Goal: Task Accomplishment & Management: Manage account settings

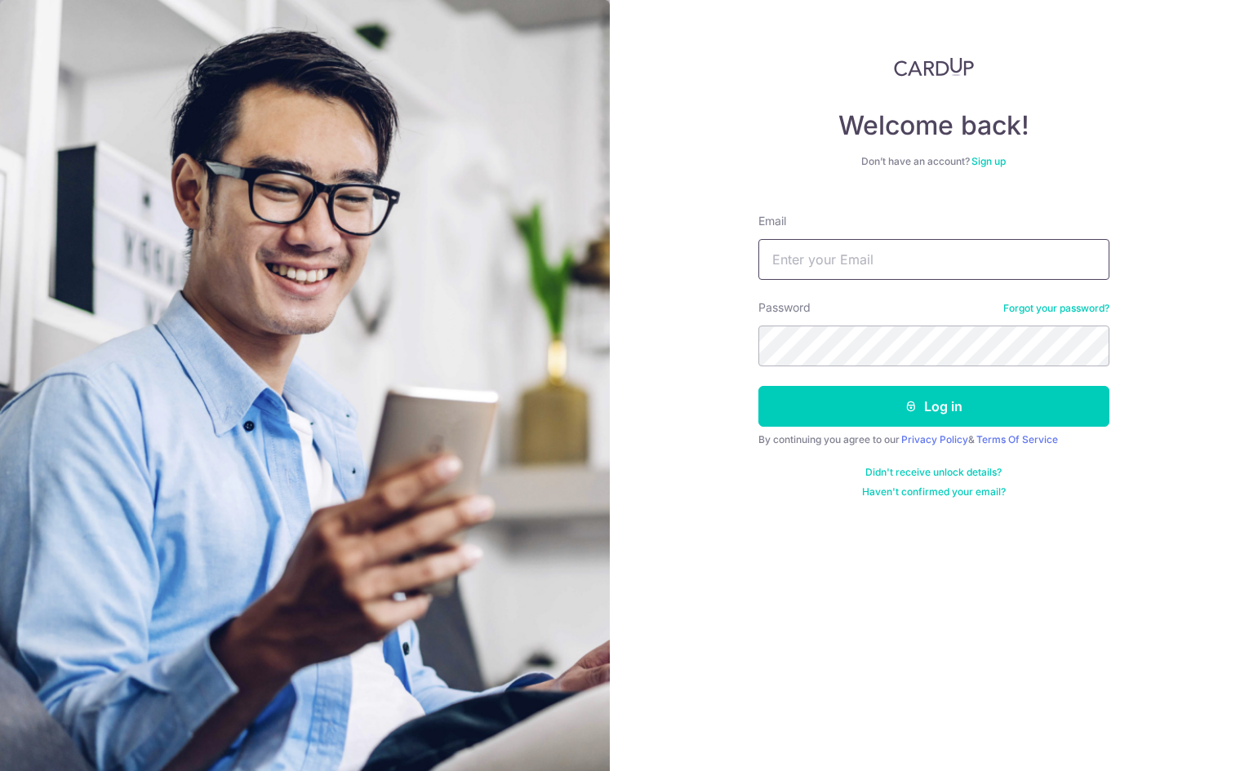
click at [877, 271] on input "Email" at bounding box center [933, 259] width 351 height 41
type input "gwee2779@outlook.com"
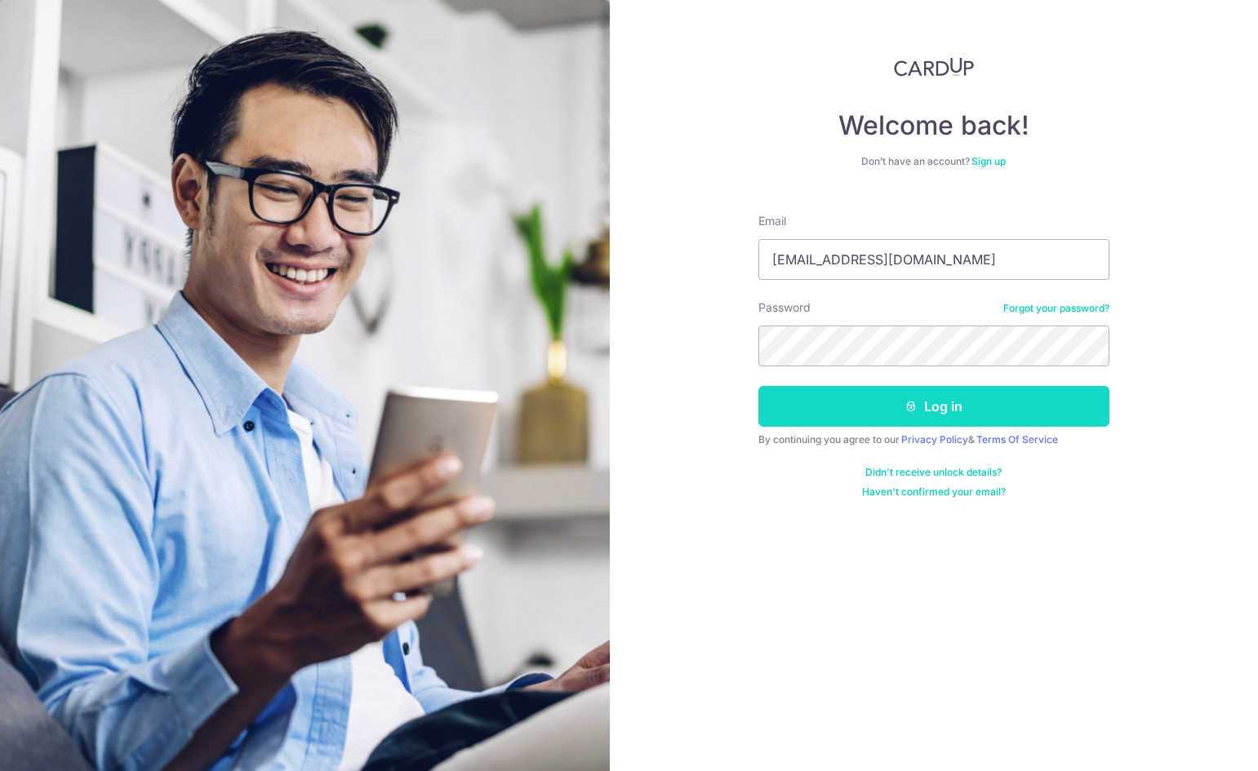
click at [933, 393] on button "Log in" at bounding box center [933, 406] width 351 height 41
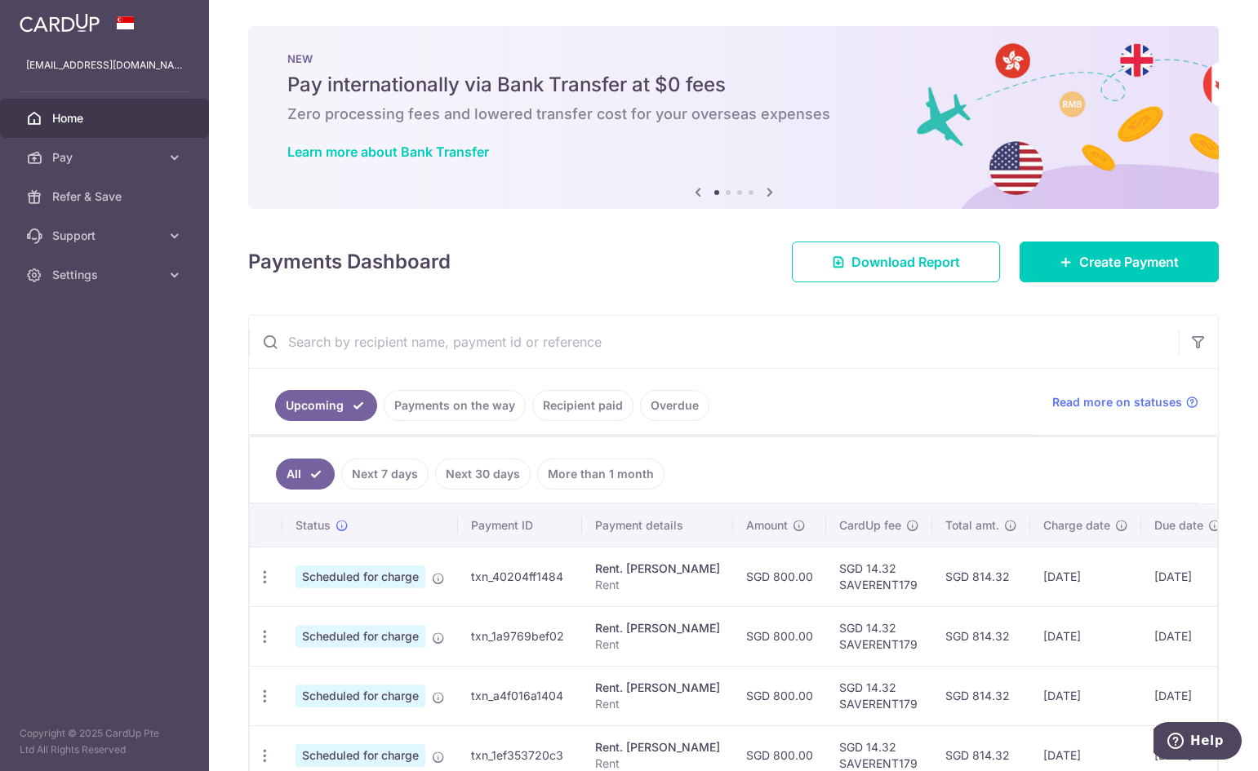
click at [73, 152] on body "gwee2779@outlook.com Home Pay Payments Recipients Cards Refer & Save Support FA…" at bounding box center [629, 385] width 1258 height 771
click at [140, 145] on link "Pay" at bounding box center [104, 157] width 209 height 39
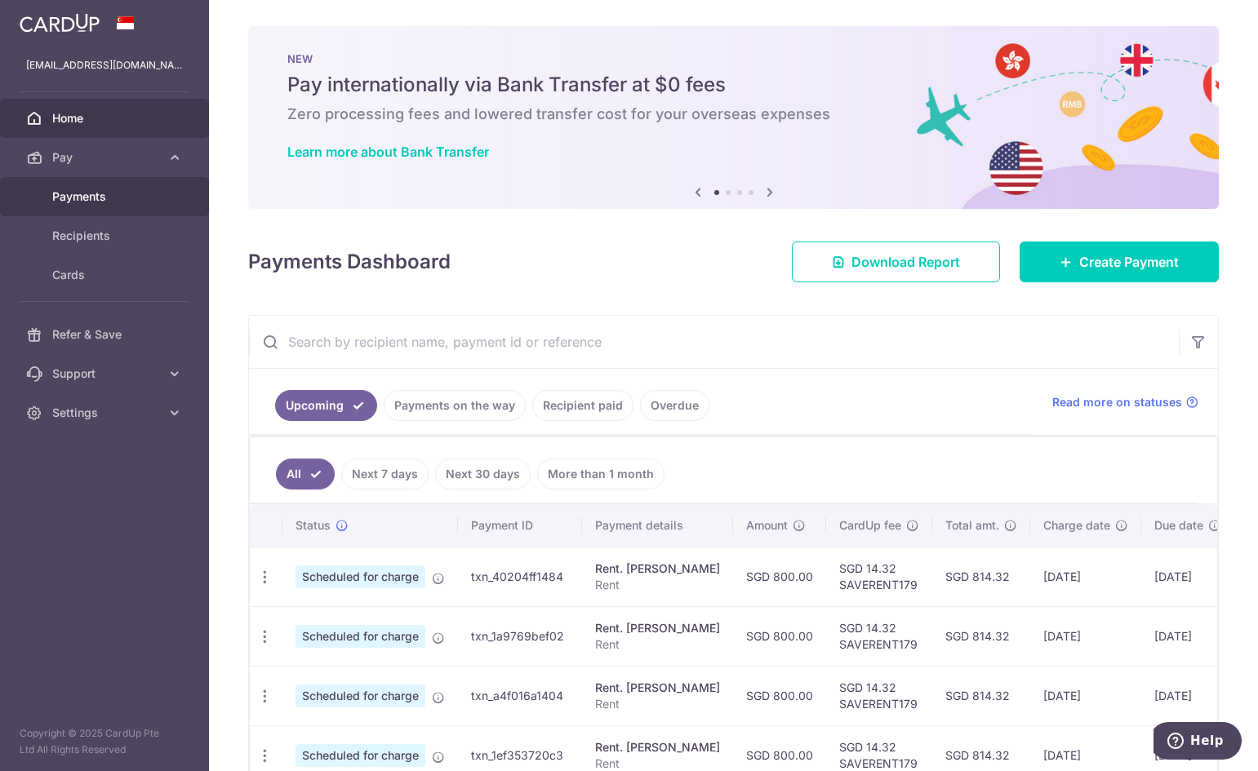
click at [126, 198] on span "Payments" at bounding box center [106, 197] width 108 height 16
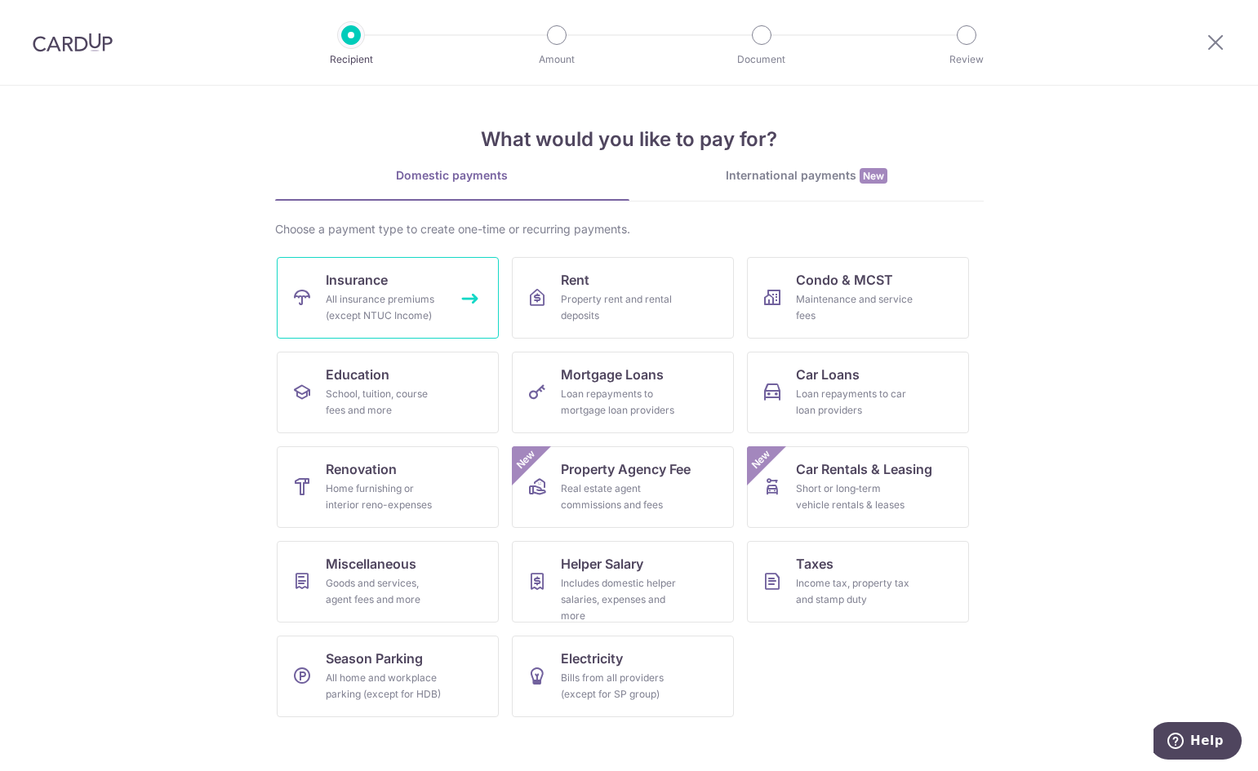
click at [357, 304] on div "All insurance premiums (except NTUC Income)" at bounding box center [385, 307] width 118 height 33
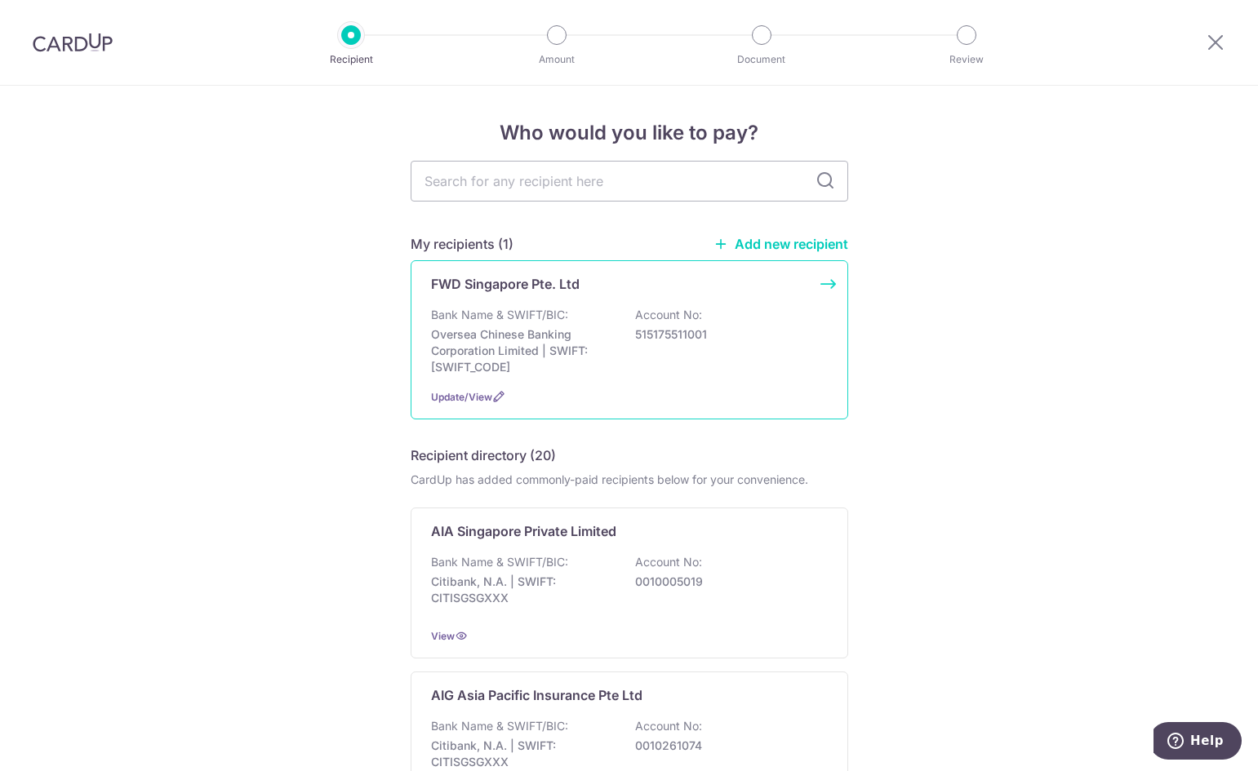
click at [668, 348] on div "Bank Name & SWIFT/BIC: Oversea Chinese Banking Corporation Limited | SWIFT: OCB…" at bounding box center [629, 341] width 397 height 69
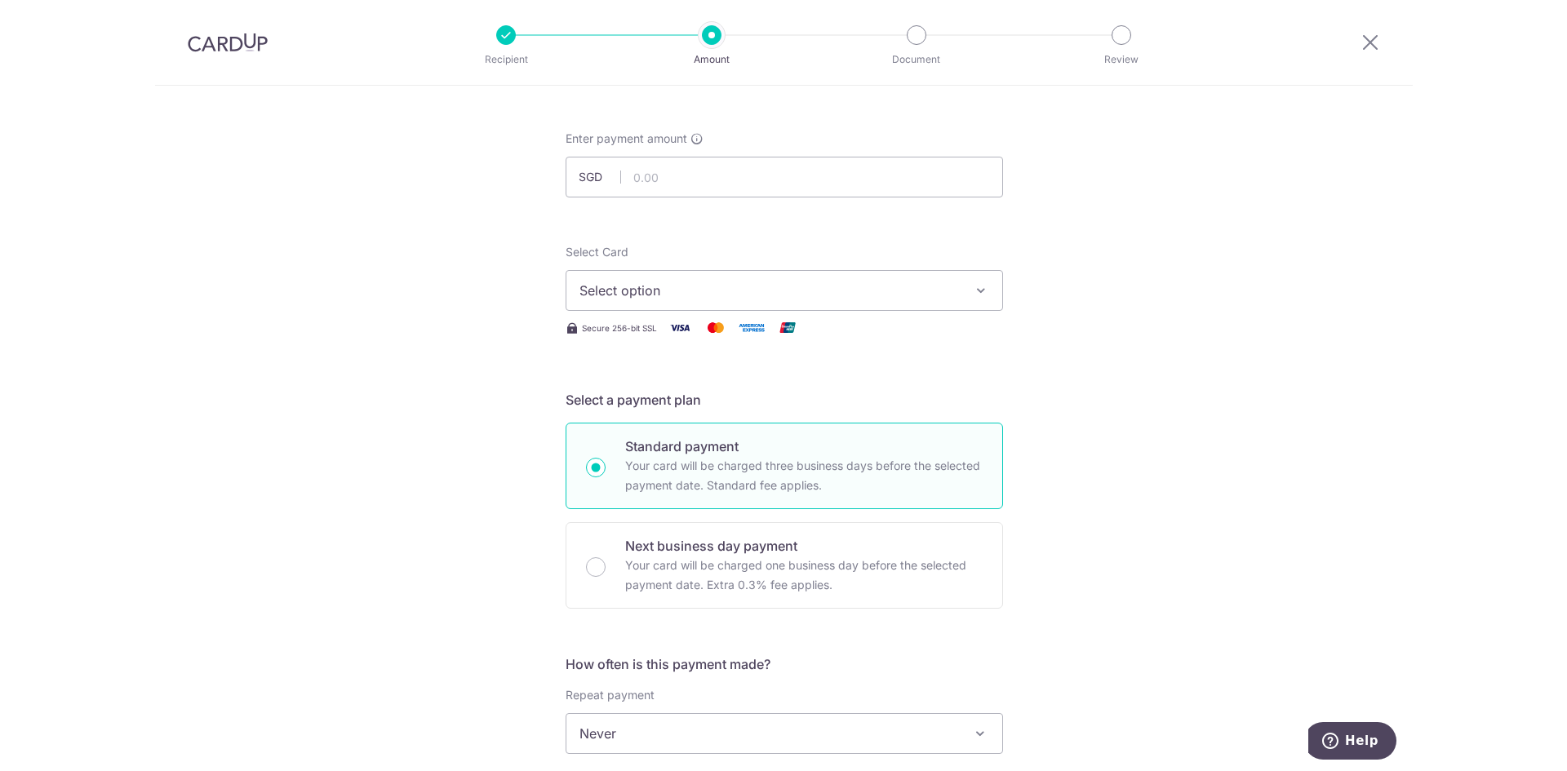
scroll to position [82, 0]
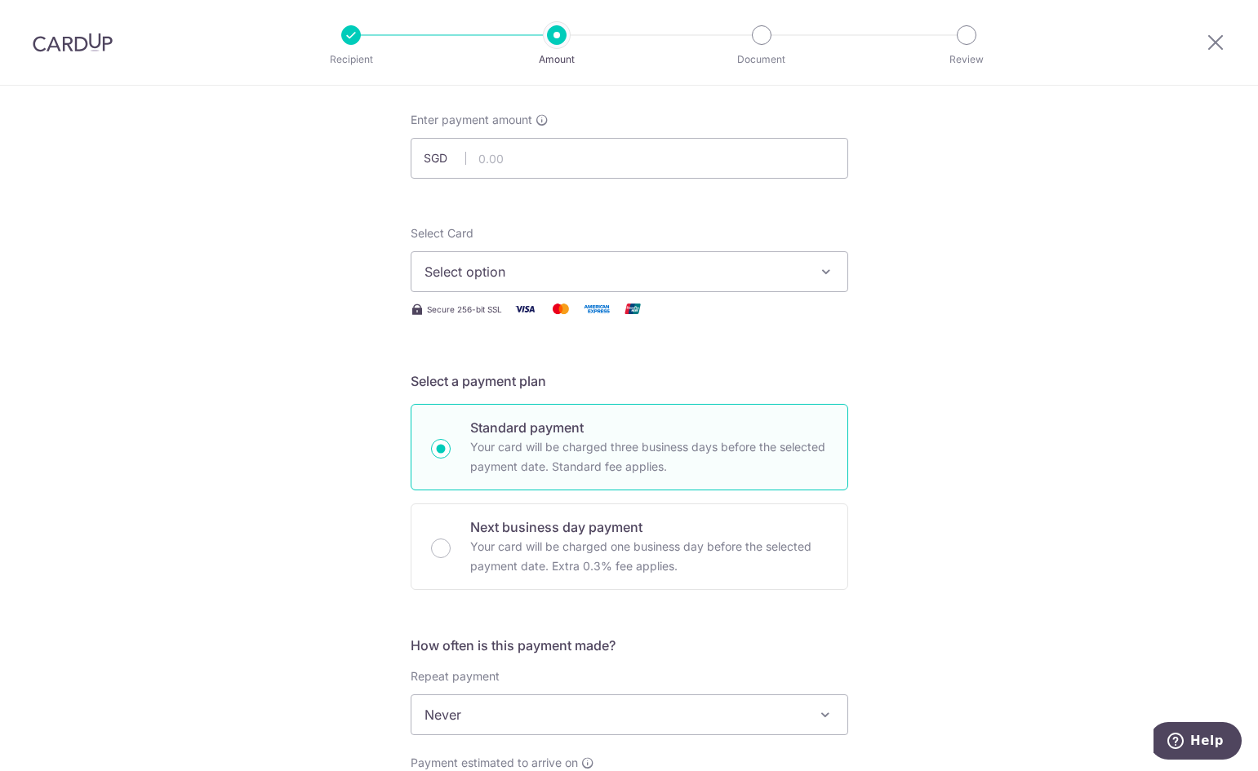
click at [752, 269] on span "Select option" at bounding box center [614, 272] width 380 height 20
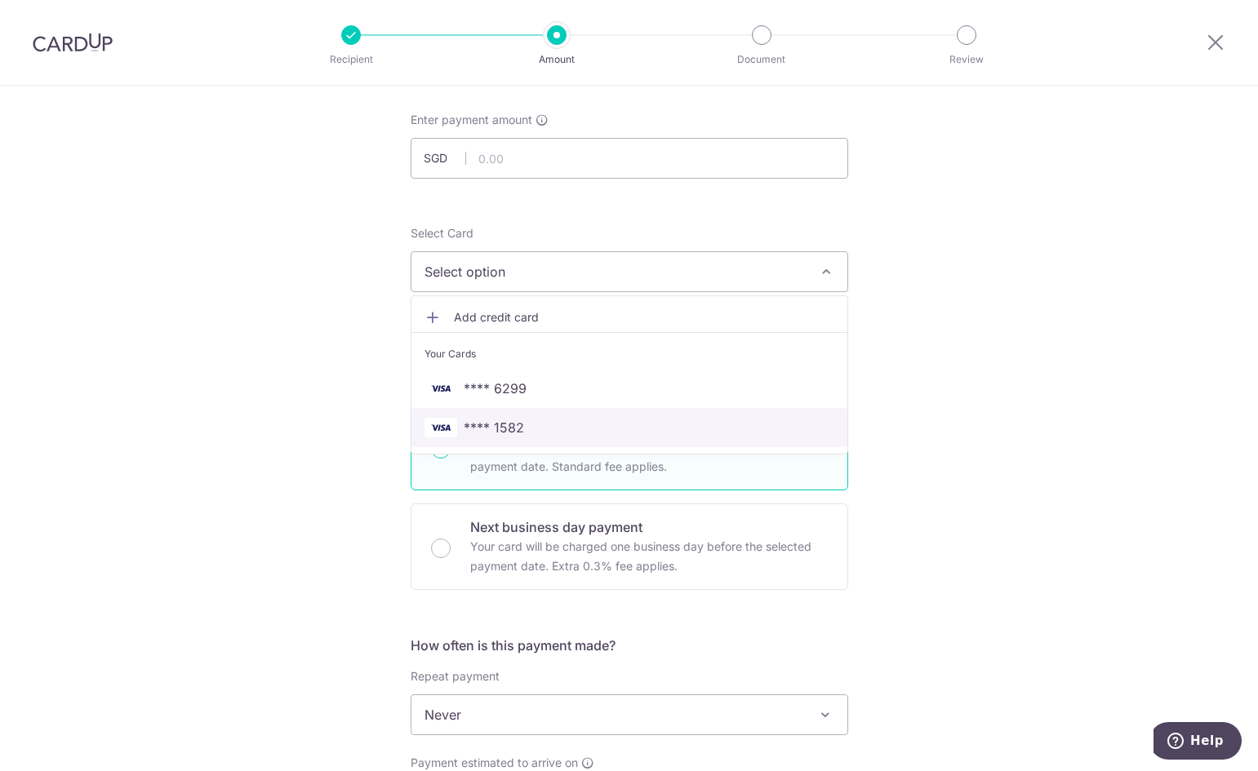
click at [587, 441] on link "**** 1582" at bounding box center [629, 427] width 436 height 39
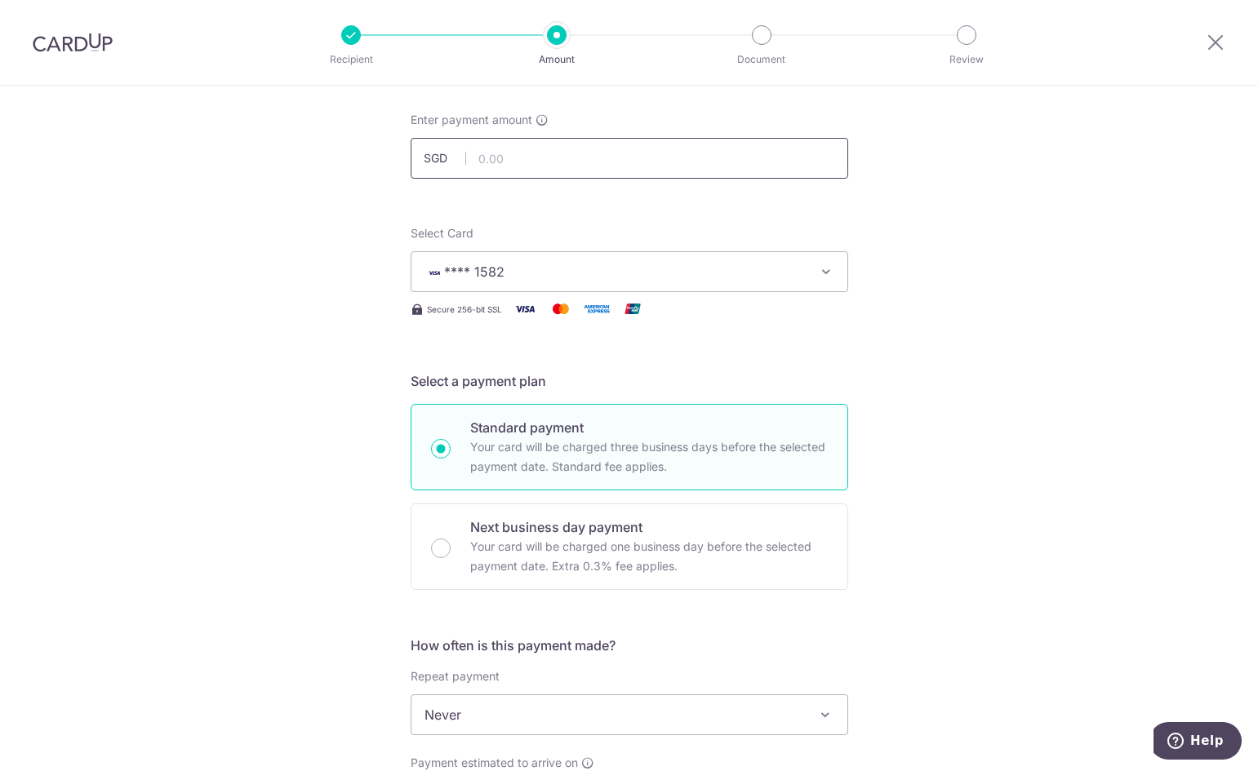
click at [609, 160] on input "text" at bounding box center [628, 158] width 437 height 41
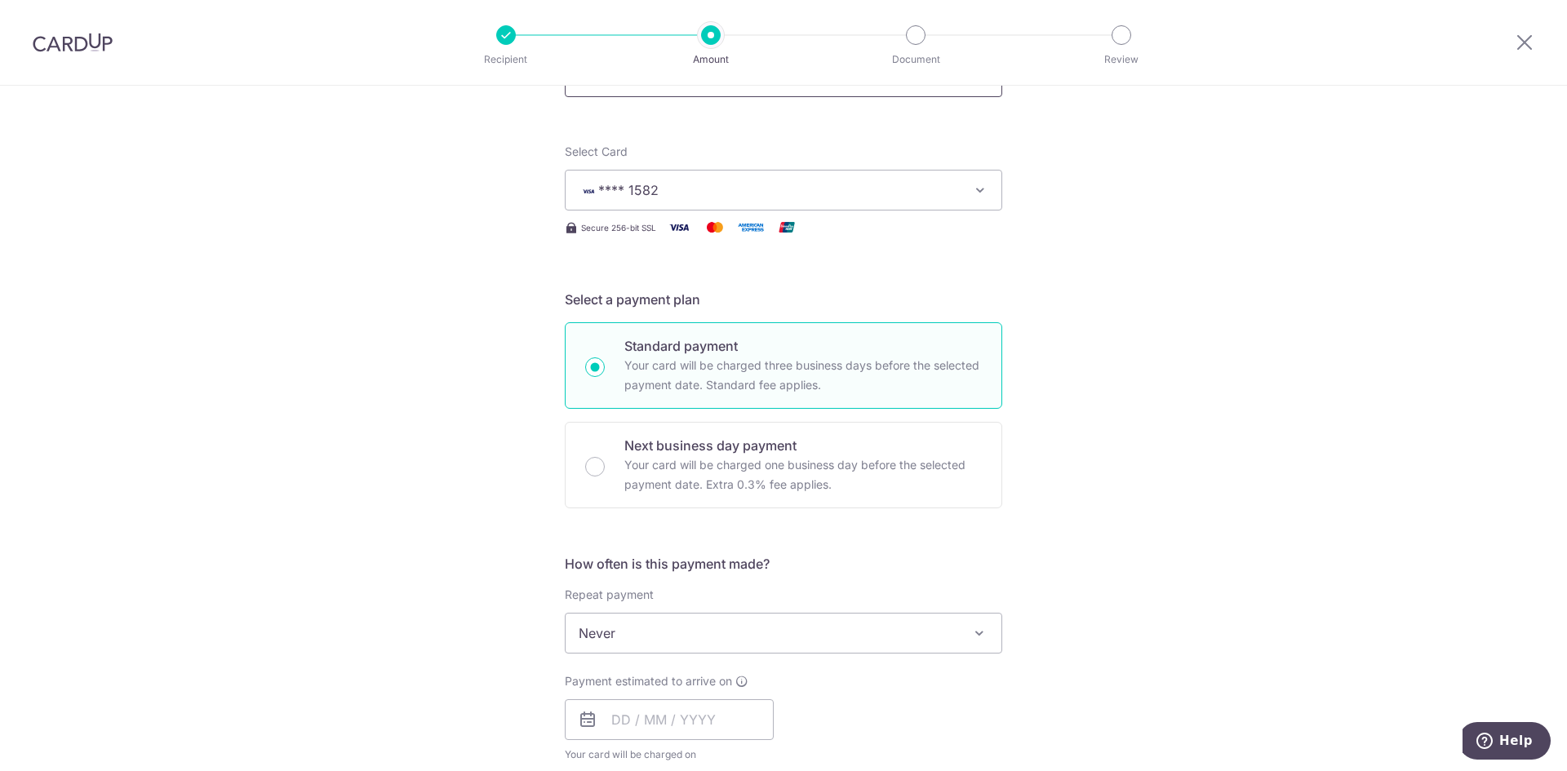
scroll to position [326, 0]
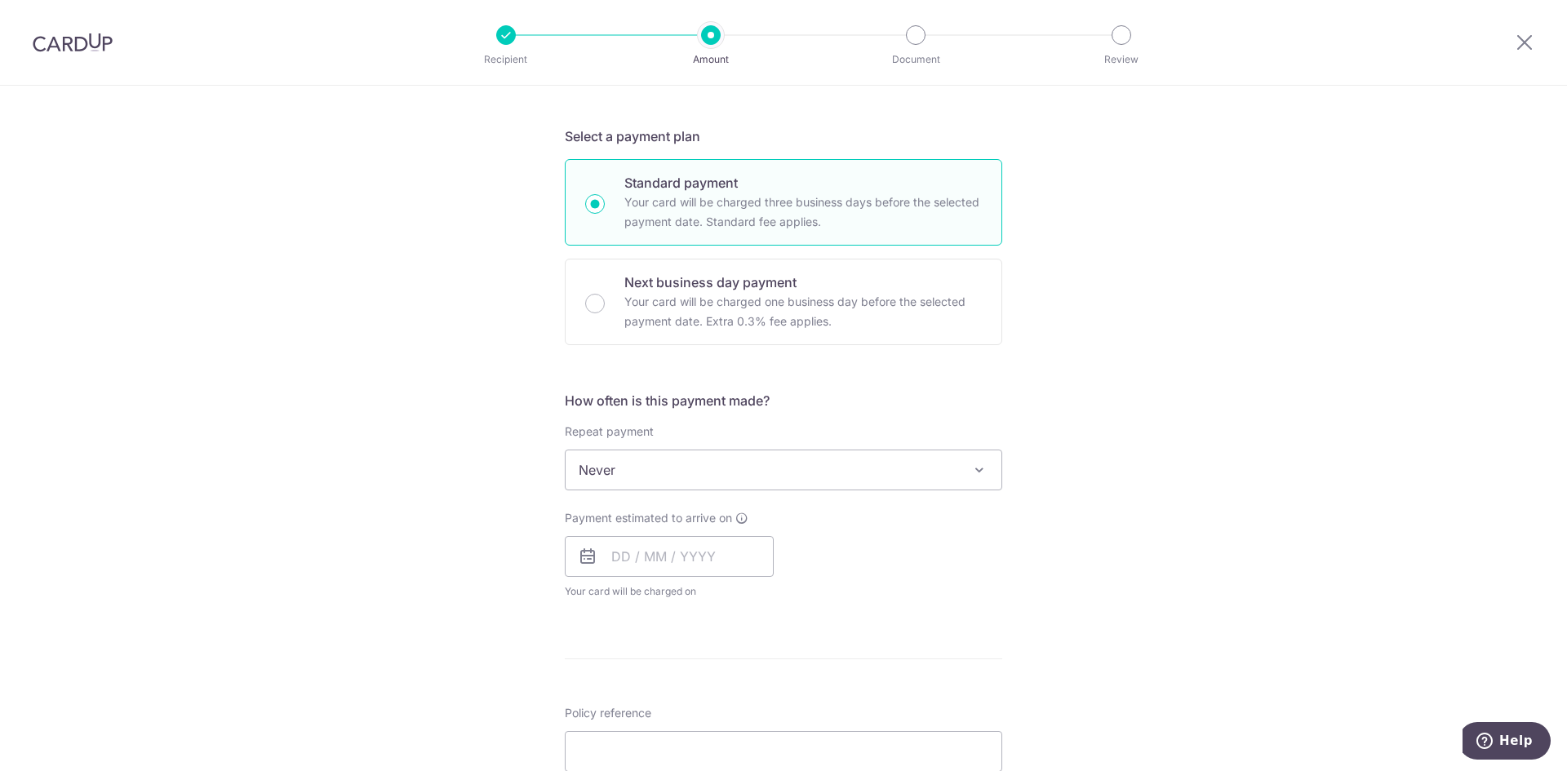
click at [698, 468] on span "Never" at bounding box center [784, 469] width 436 height 39
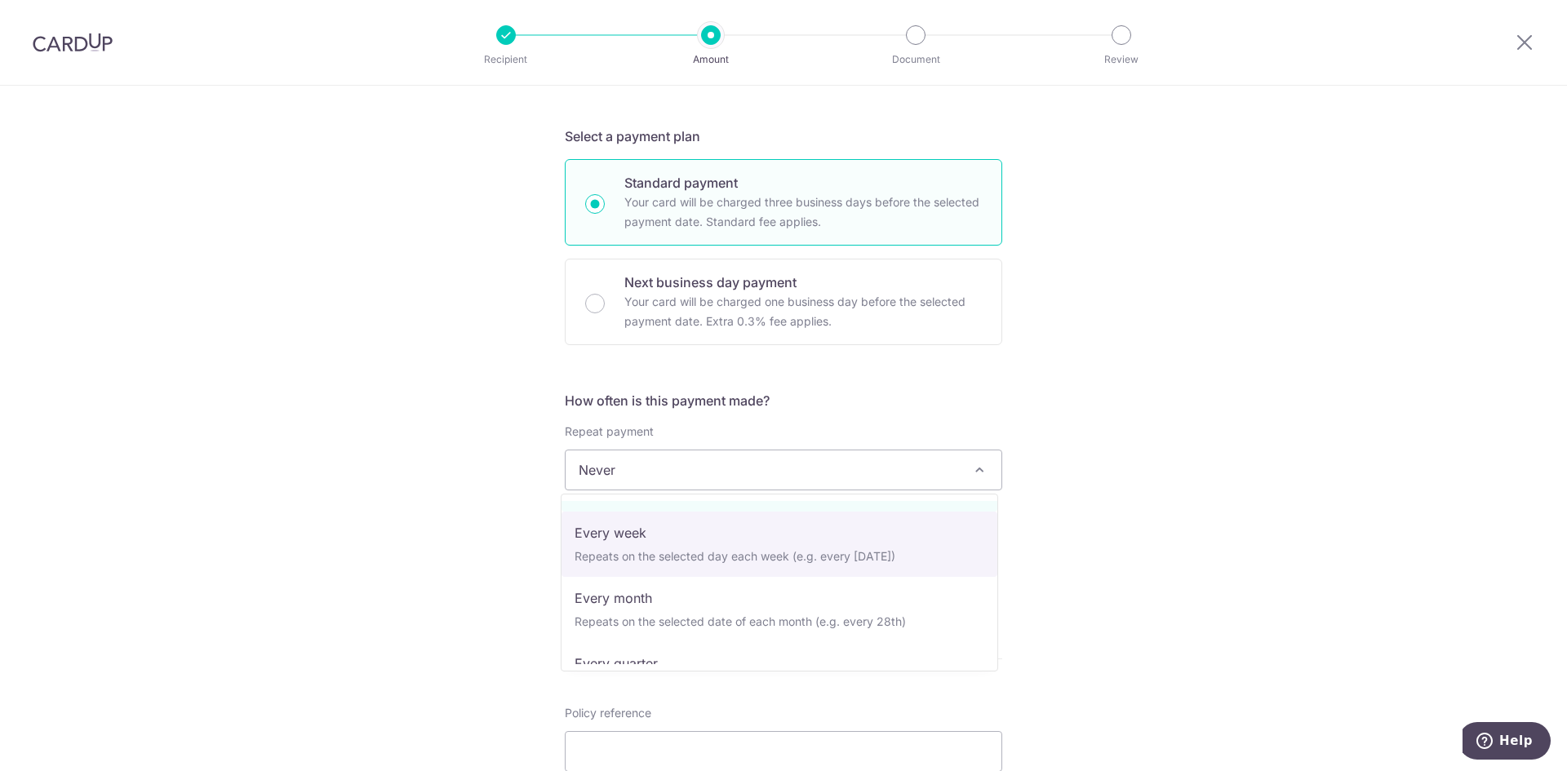
scroll to position [82, 0]
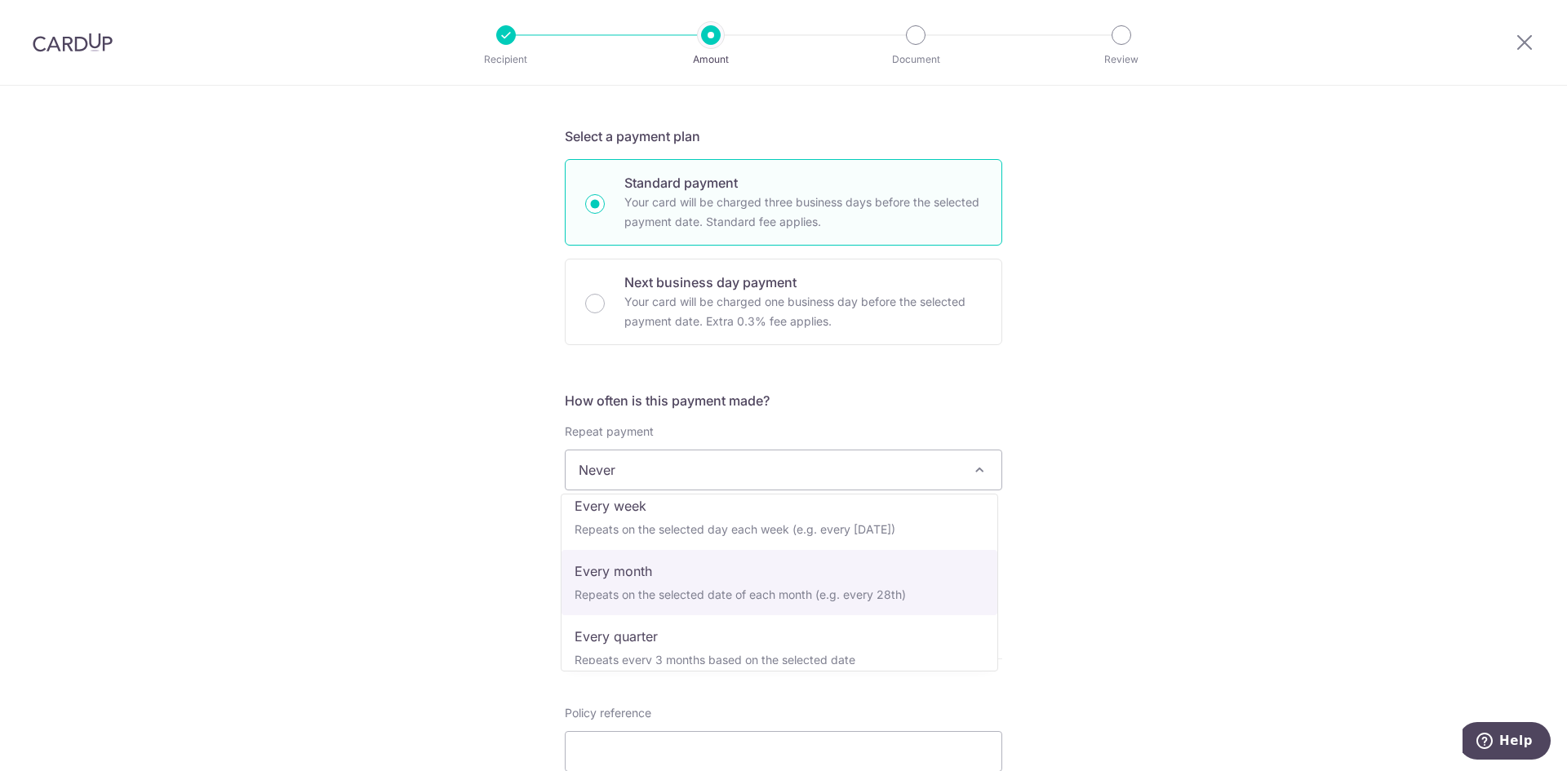
select select "3"
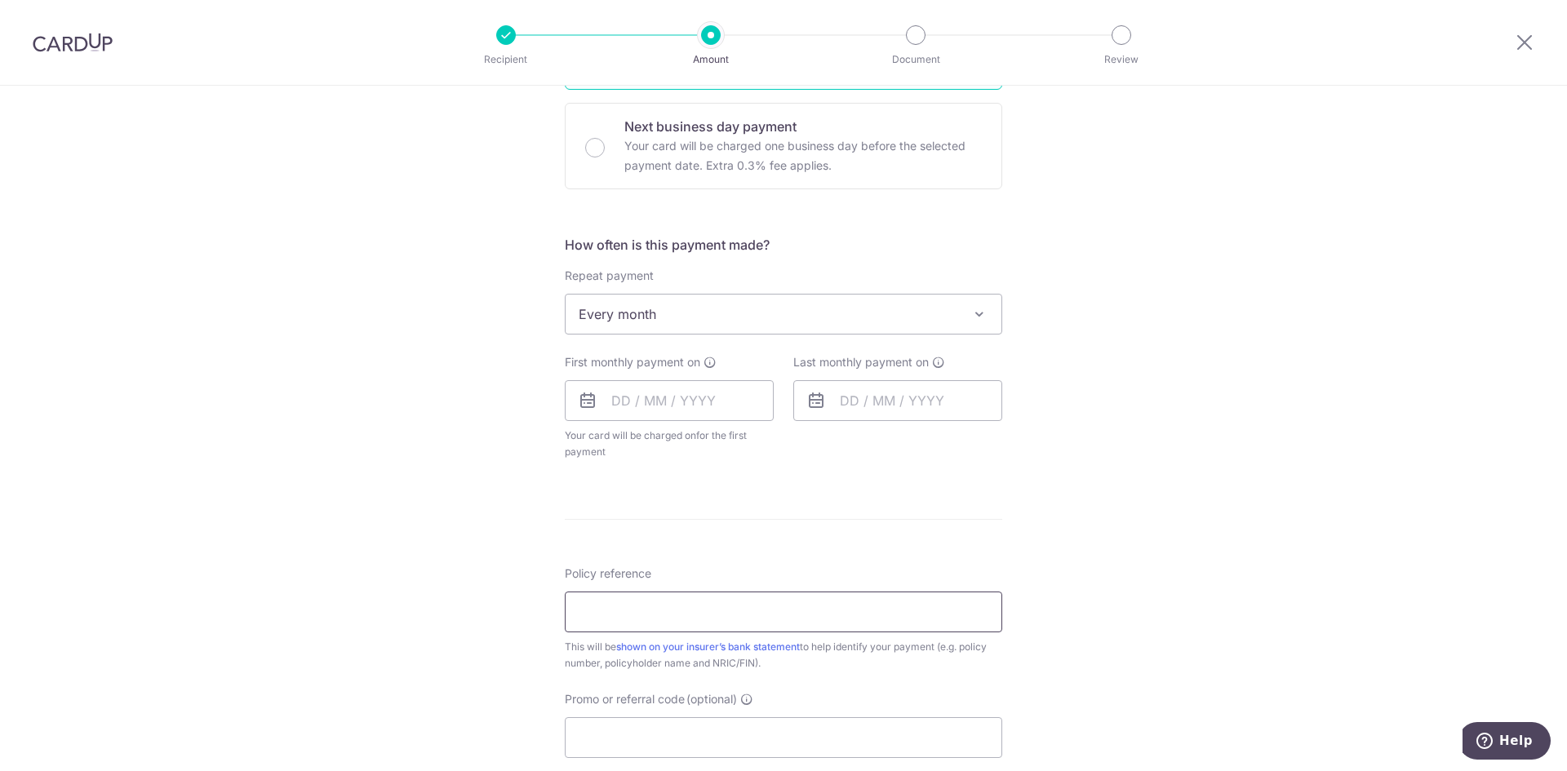
scroll to position [490, 0]
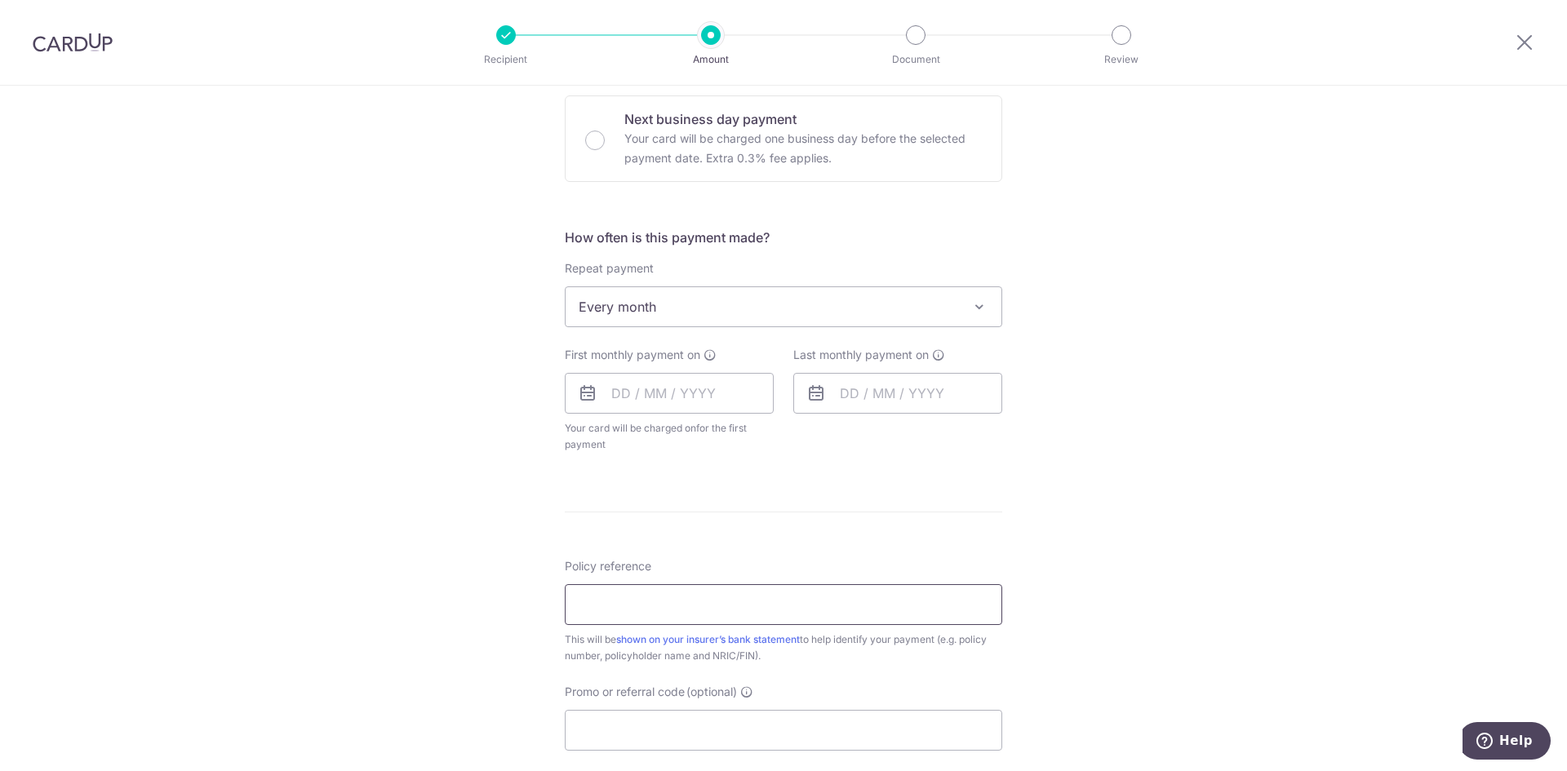
click at [681, 602] on input "Policy reference" at bounding box center [783, 604] width 437 height 41
paste input "80549044"
type input "80549044"
click at [1040, 498] on div "Tell us more about your payment Enter payment amount SGD Select Card **** 1582 …" at bounding box center [783, 342] width 1567 height 1493
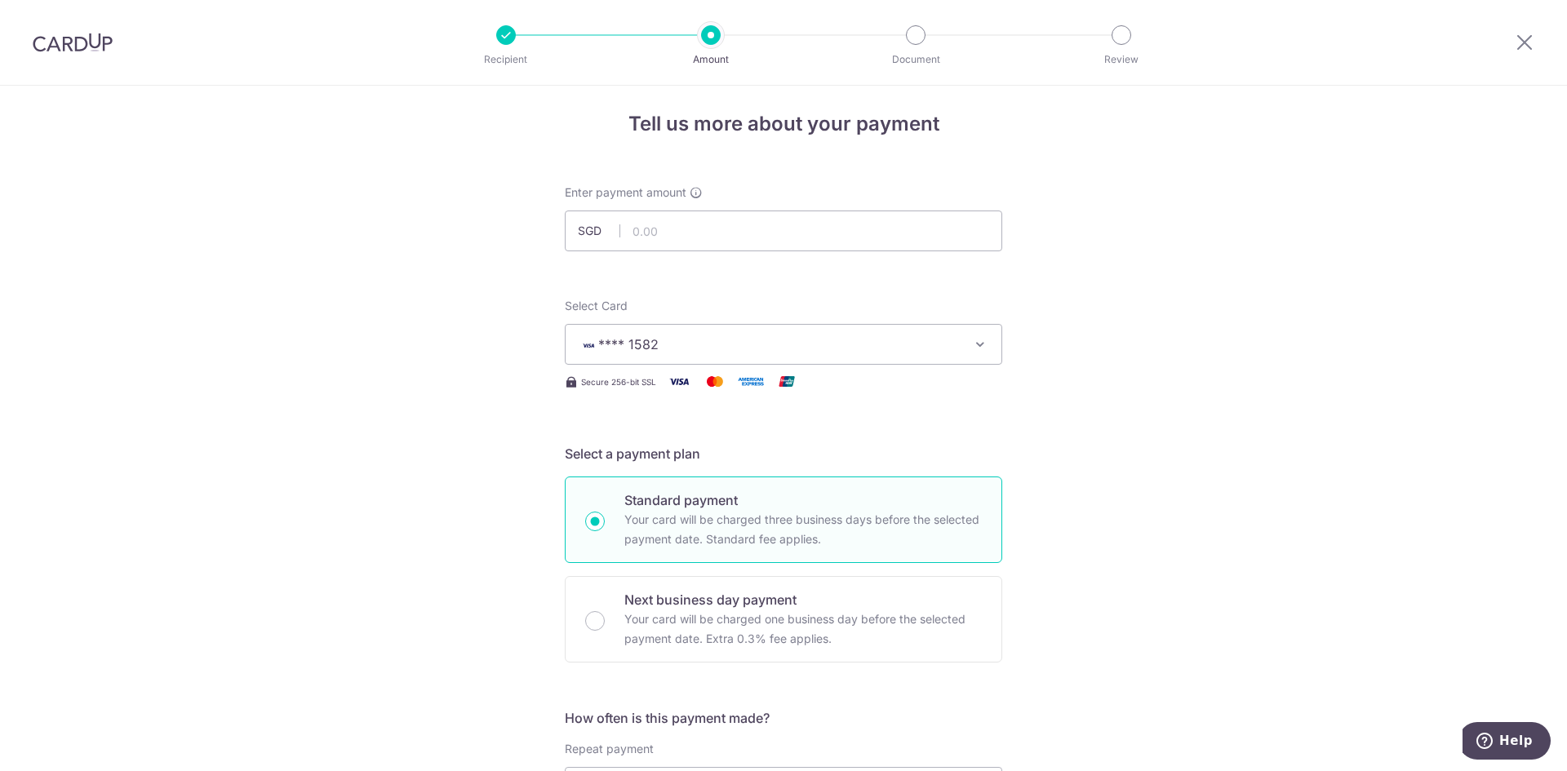
scroll to position [0, 0]
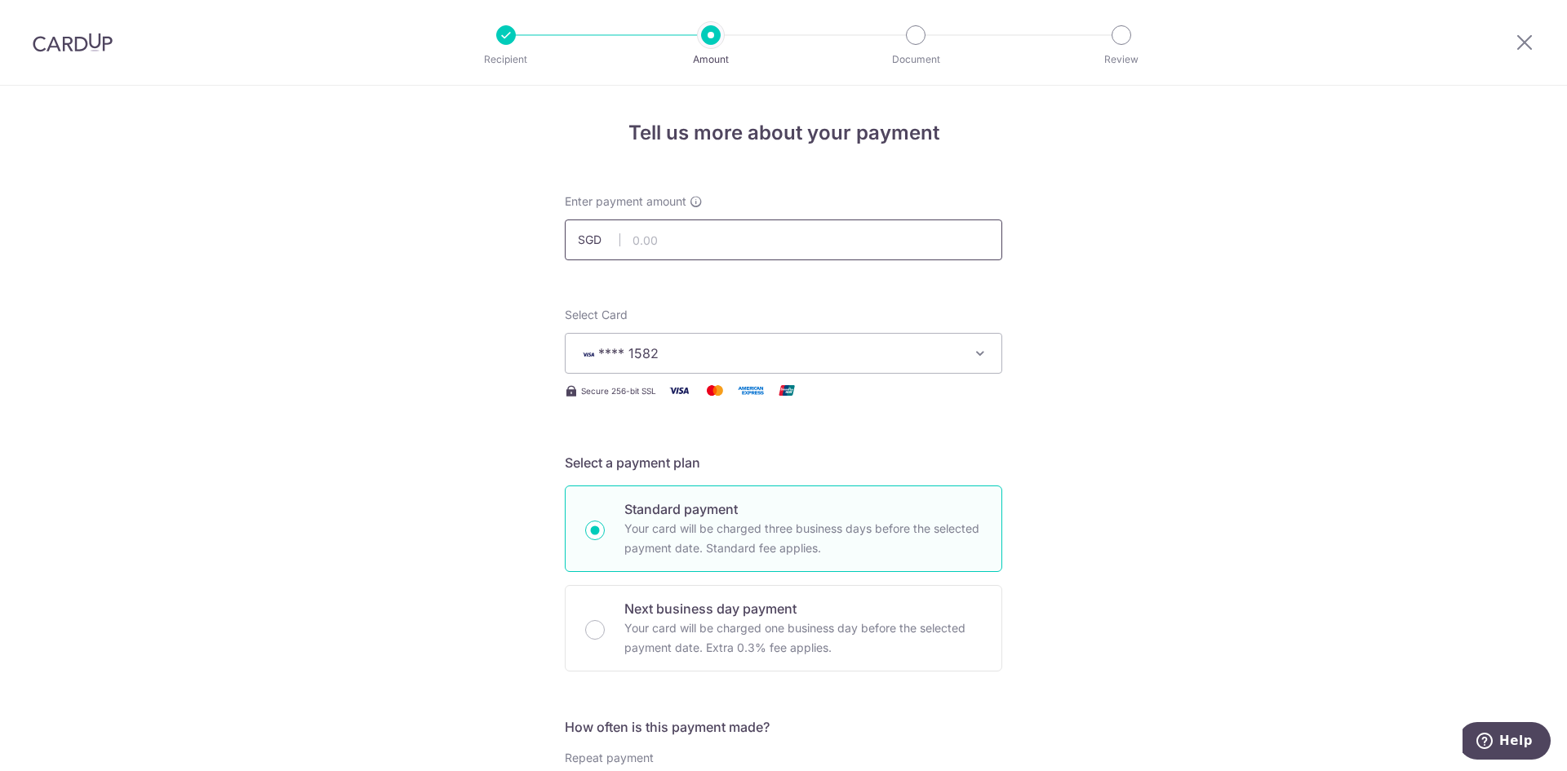
click at [685, 248] on input "text" at bounding box center [783, 240] width 437 height 41
paste input "249.97"
type input "249.97"
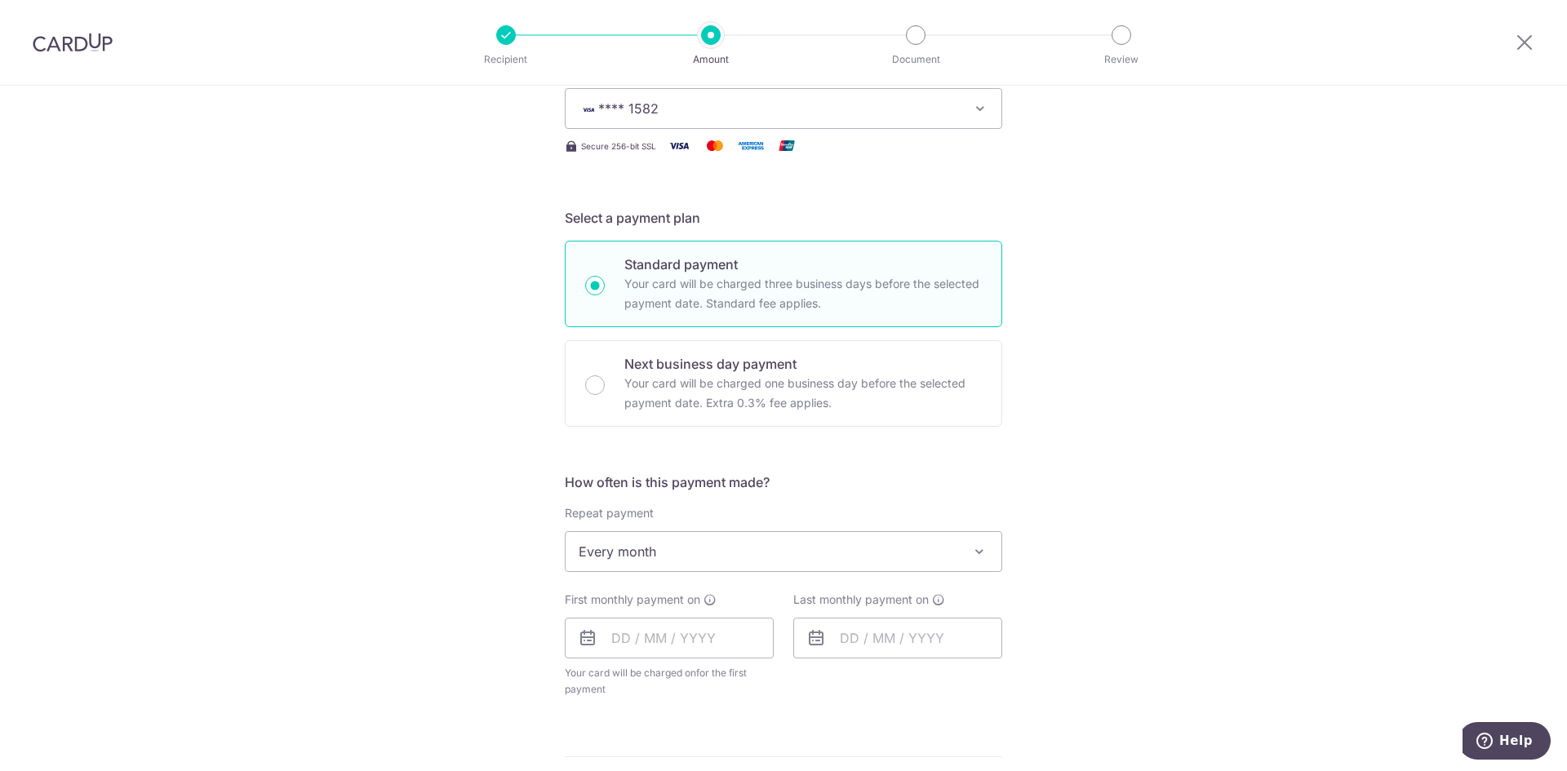
scroll to position [326, 0]
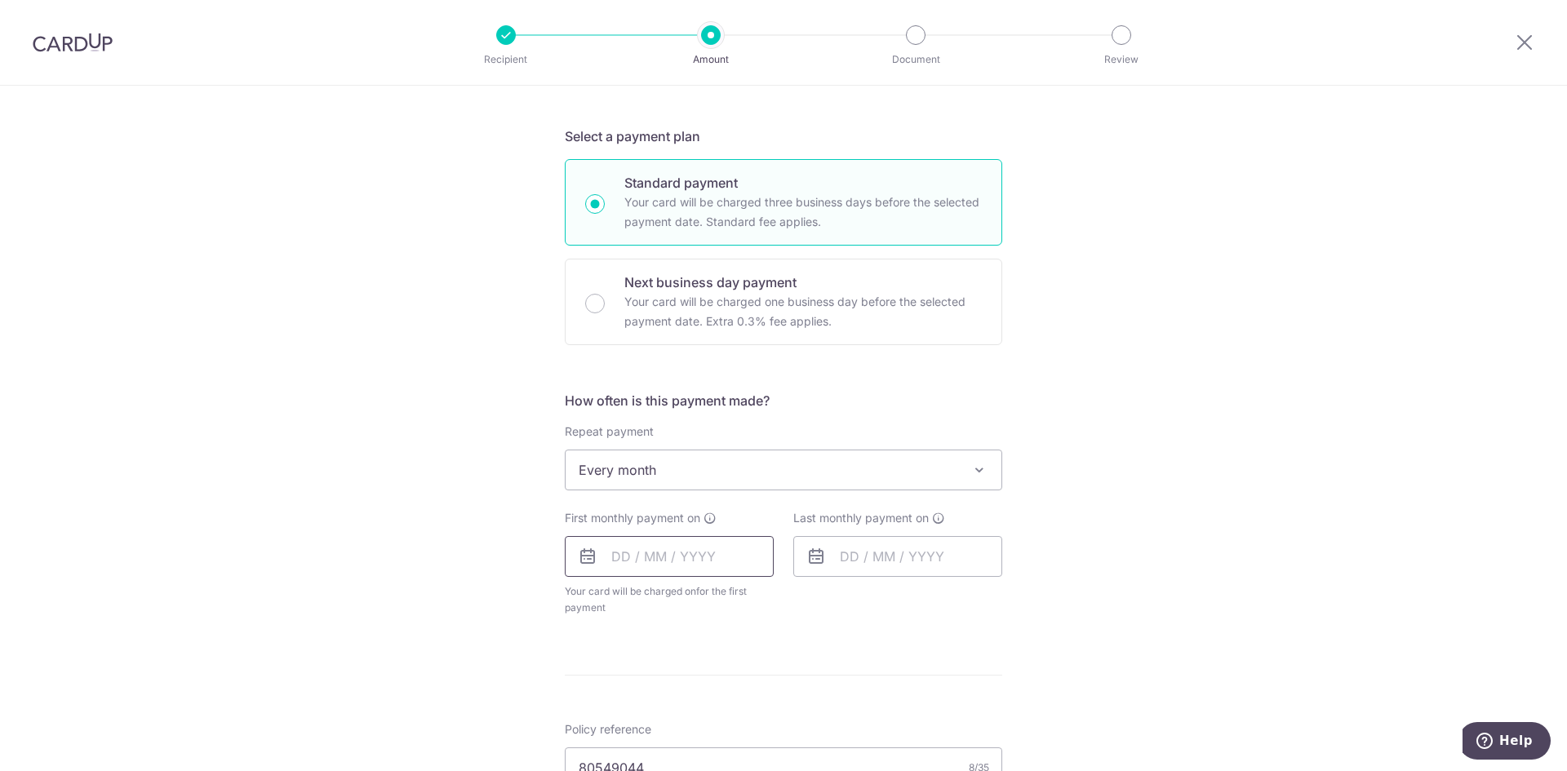
click at [653, 574] on input "text" at bounding box center [669, 556] width 209 height 41
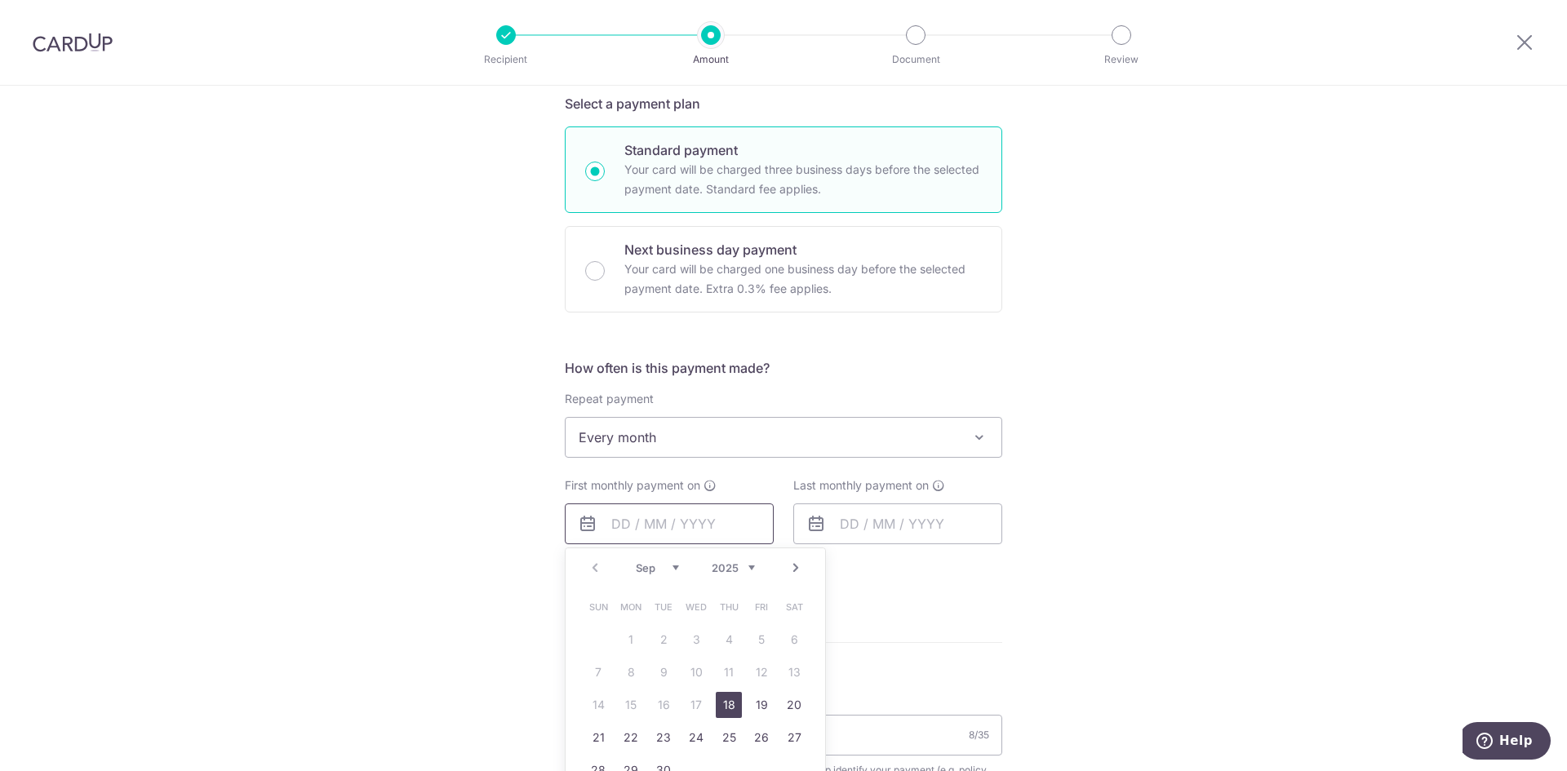
scroll to position [408, 0]
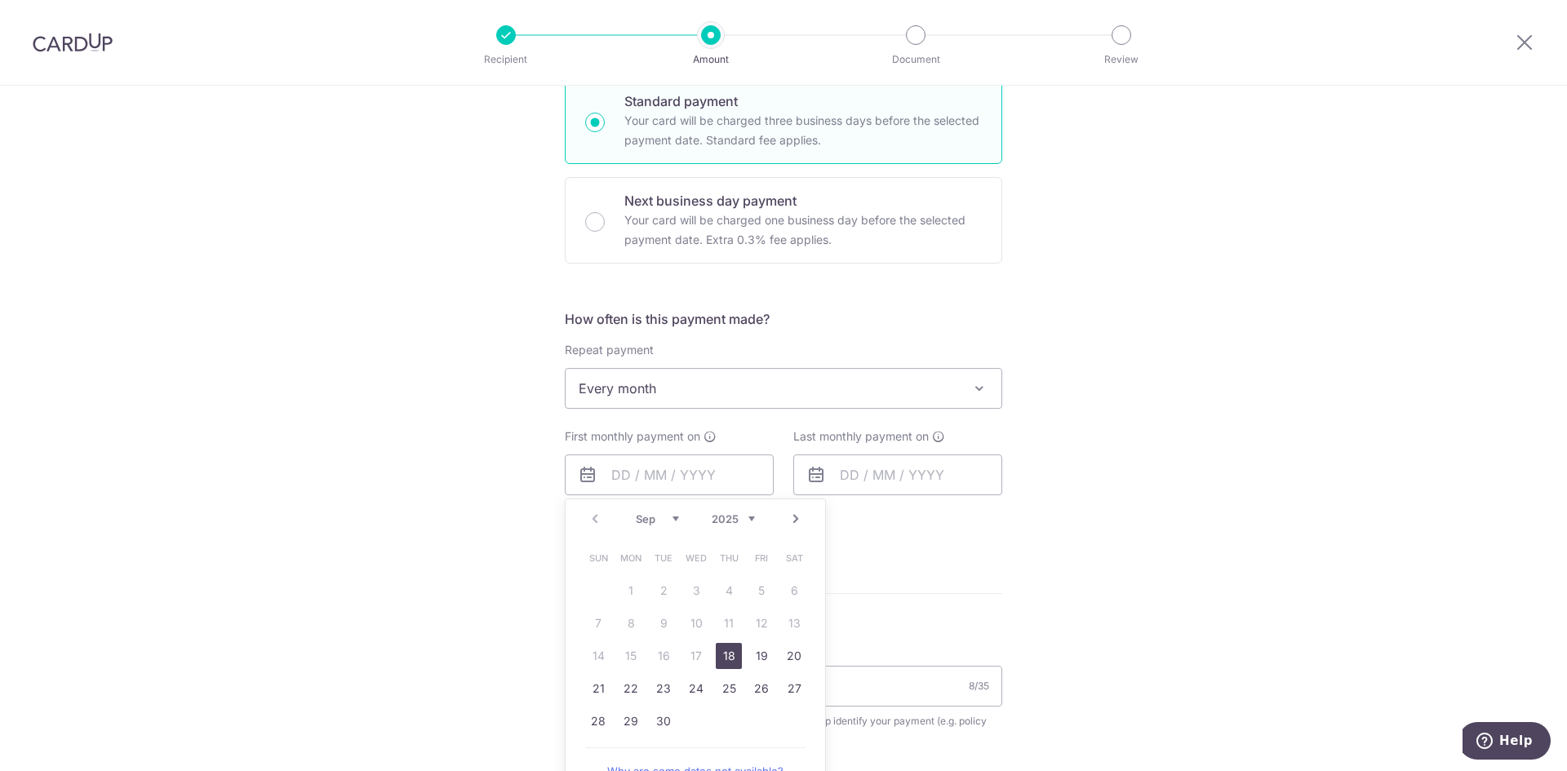
click at [658, 517] on select "Sep Oct Nov Dec" at bounding box center [657, 518] width 43 height 13
click at [691, 601] on link "1" at bounding box center [696, 591] width 26 height 26
type input "[DATE]"
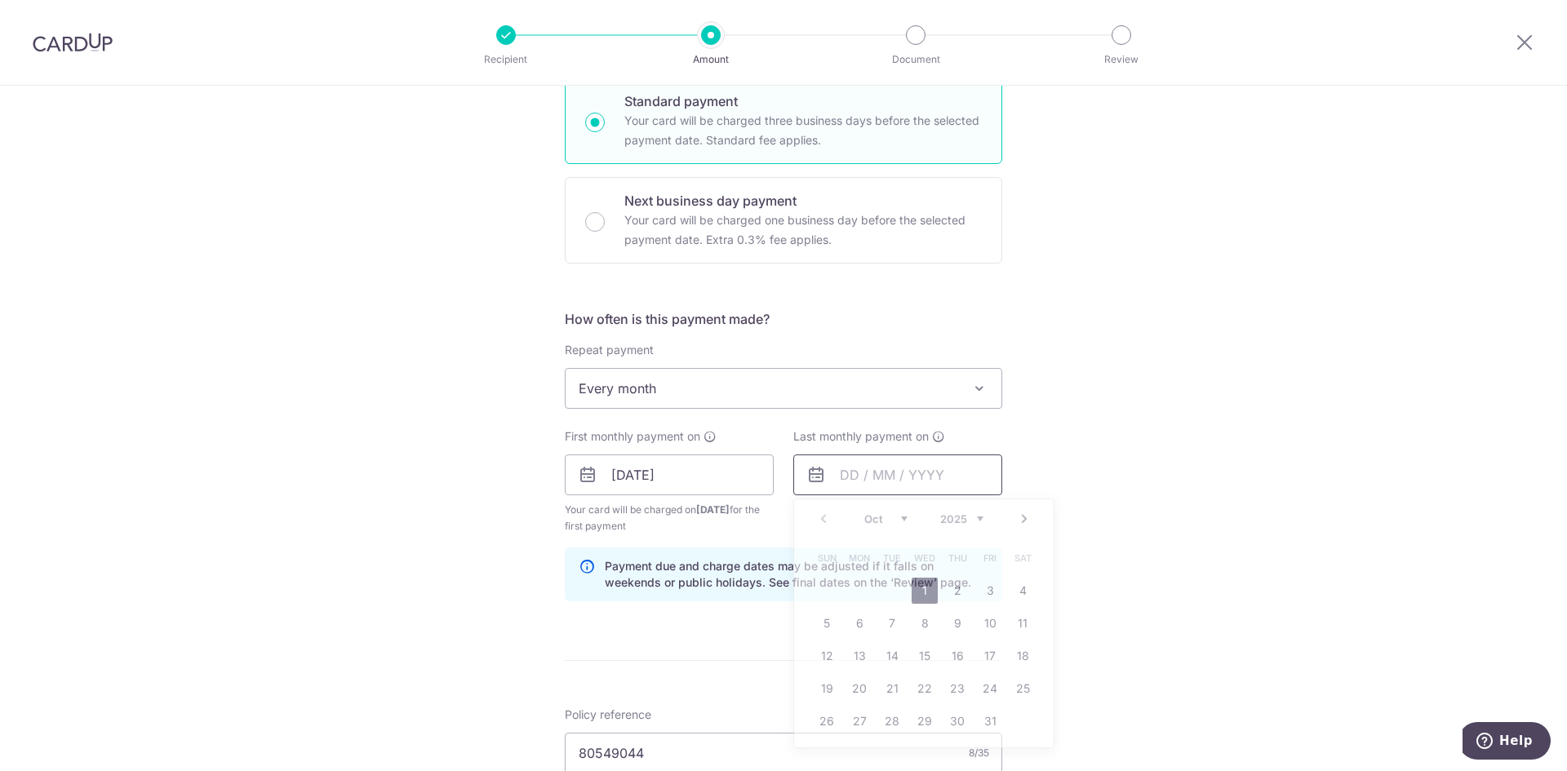
click at [892, 482] on input "text" at bounding box center [897, 475] width 209 height 41
click at [966, 525] on select "2025 2026 2027 2028 2029 2030 2031 2032 2033 2034 2035" at bounding box center [961, 518] width 43 height 13
click at [898, 519] on select "Jan Feb Mar Apr May Jun [DATE] Aug Sep Oct Nov Dec" at bounding box center [885, 518] width 43 height 13
click at [826, 581] on link "1" at bounding box center [827, 591] width 26 height 26
type input "[DATE]"
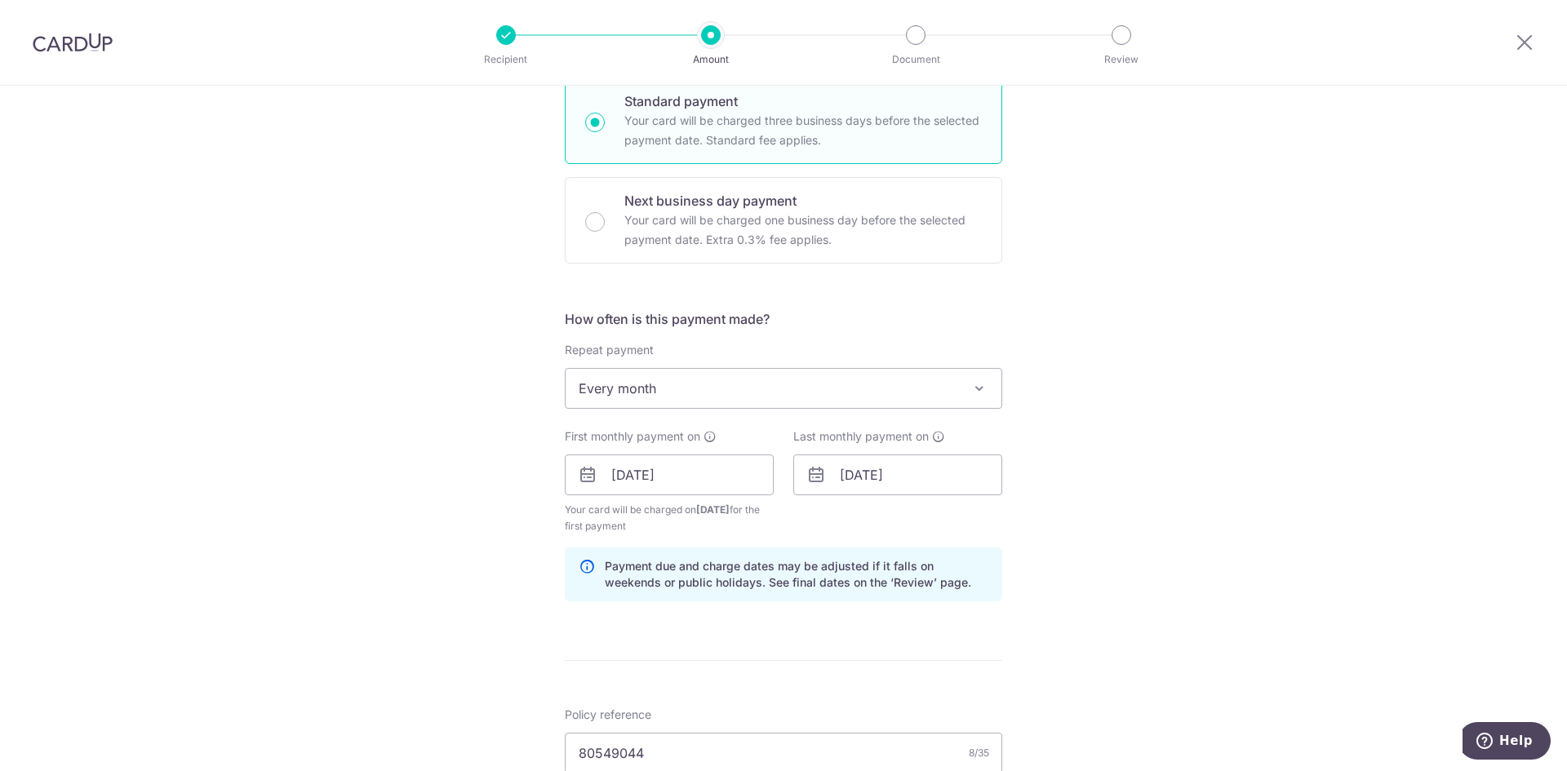
click at [1160, 603] on div "Tell us more about your payment Enter payment amount SGD 249.97 249.97 Select C…" at bounding box center [783, 457] width 1567 height 1559
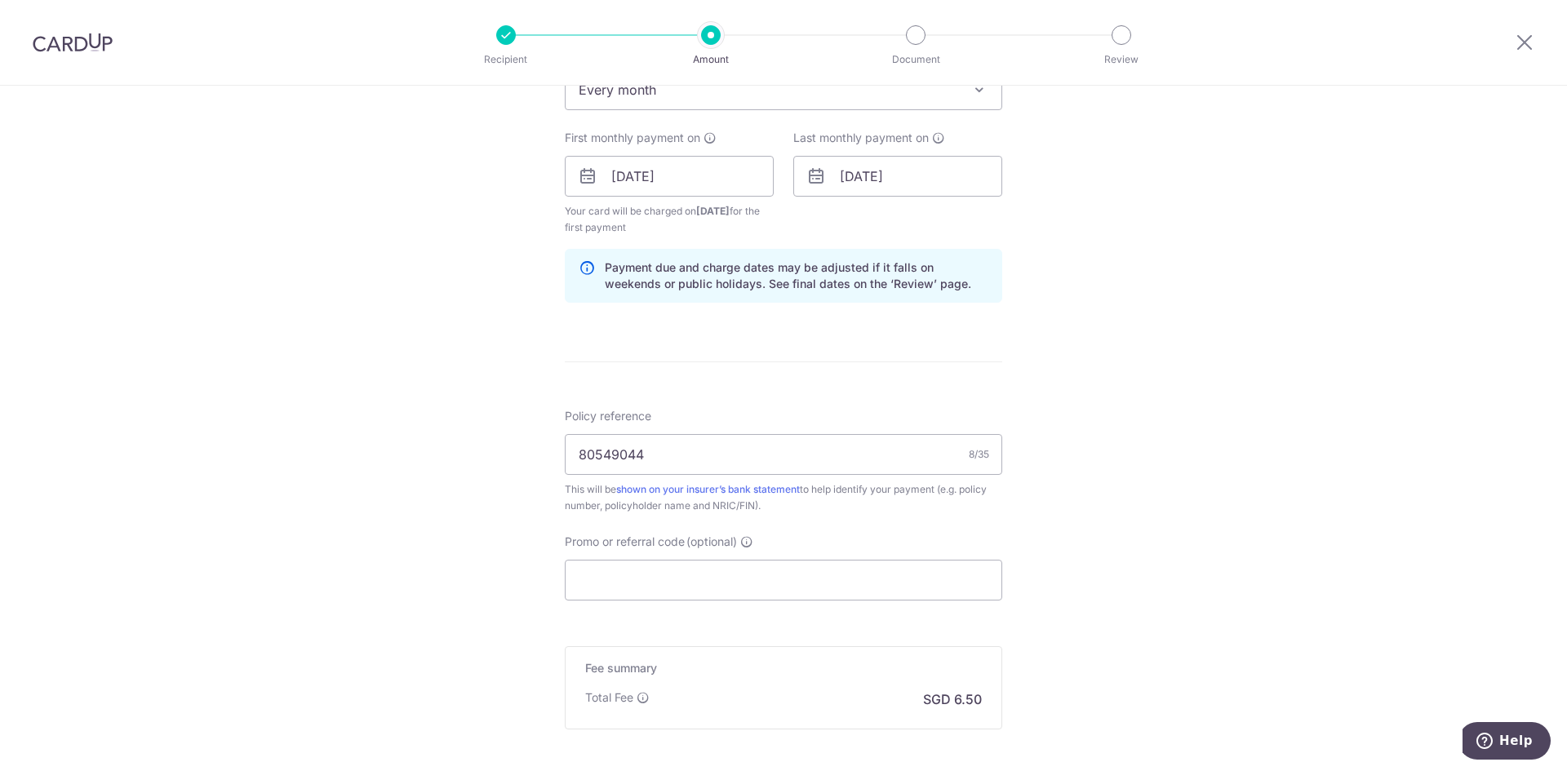
scroll to position [874, 0]
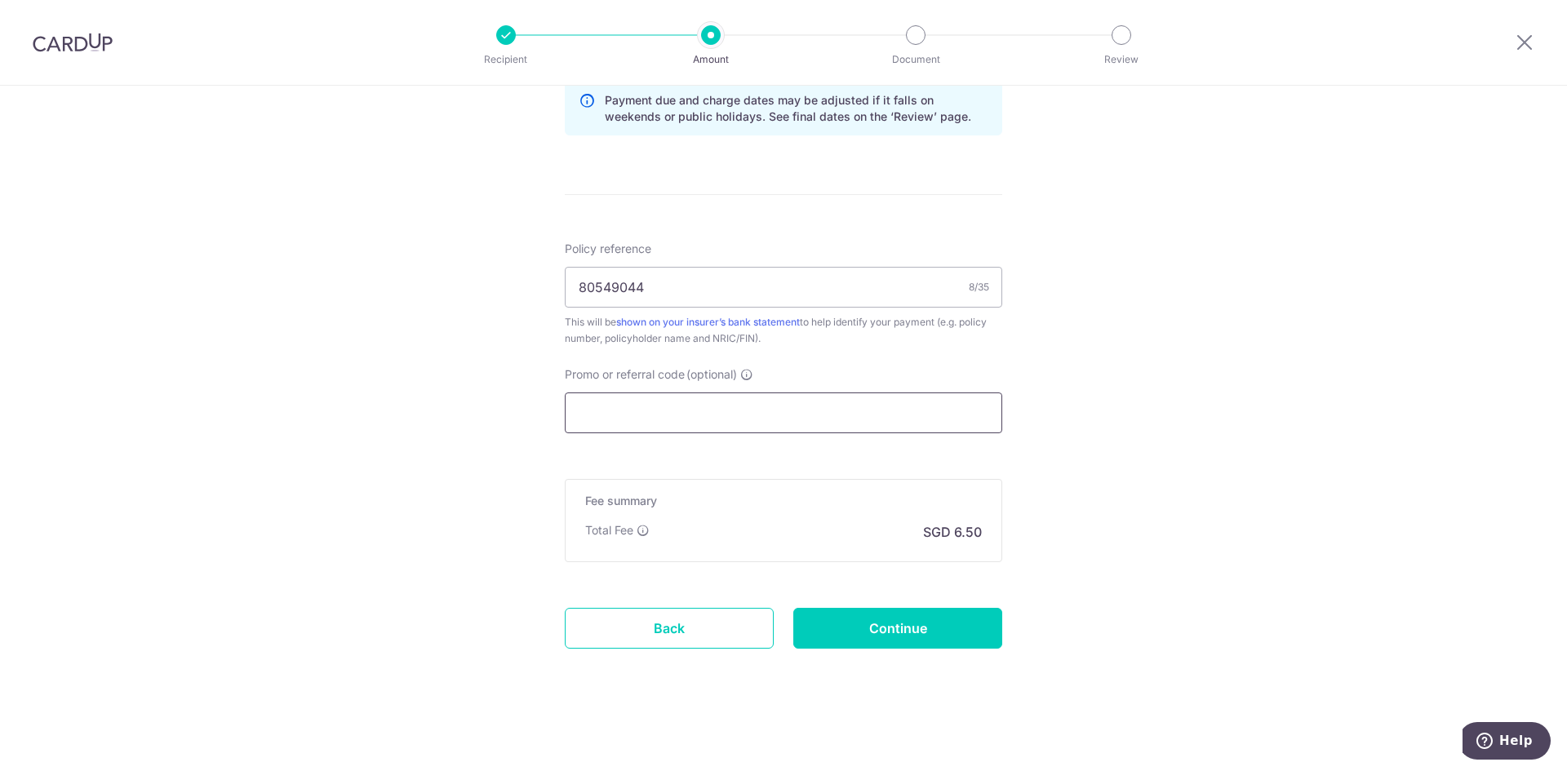
click at [741, 403] on input "Promo or referral code (optional)" at bounding box center [783, 413] width 437 height 41
paste input "MILELION"
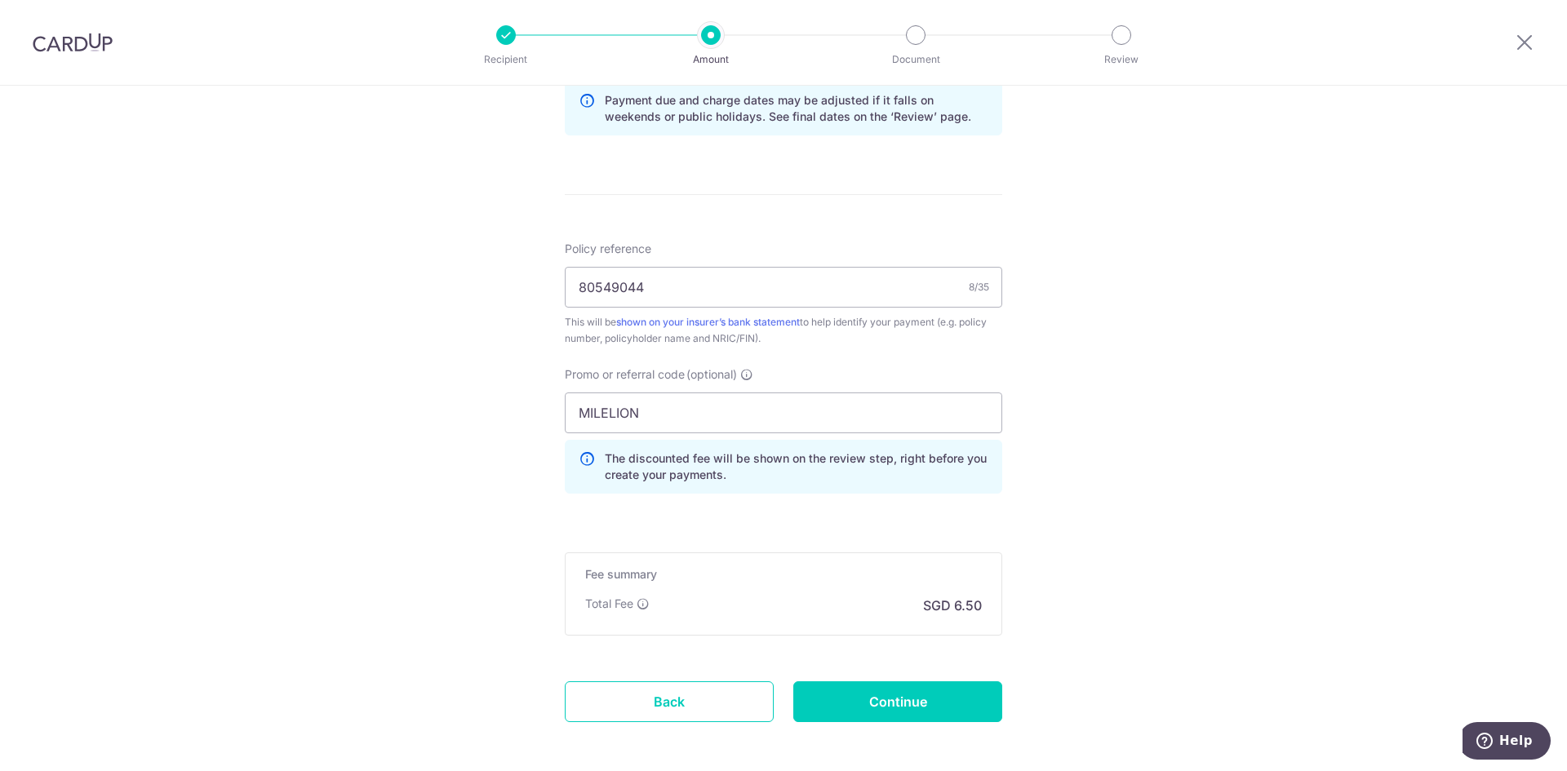
click at [1155, 481] on div "Tell us more about your payment Enter payment amount SGD 249.97 249.97 Select C…" at bounding box center [783, 28] width 1567 height 1633
drag, startPoint x: 659, startPoint y: 405, endPoint x: 564, endPoint y: 409, distance: 95.6
click at [567, 409] on input "MILELION" at bounding box center [783, 413] width 437 height 41
paste input "BREC179"
type input "BREC179"
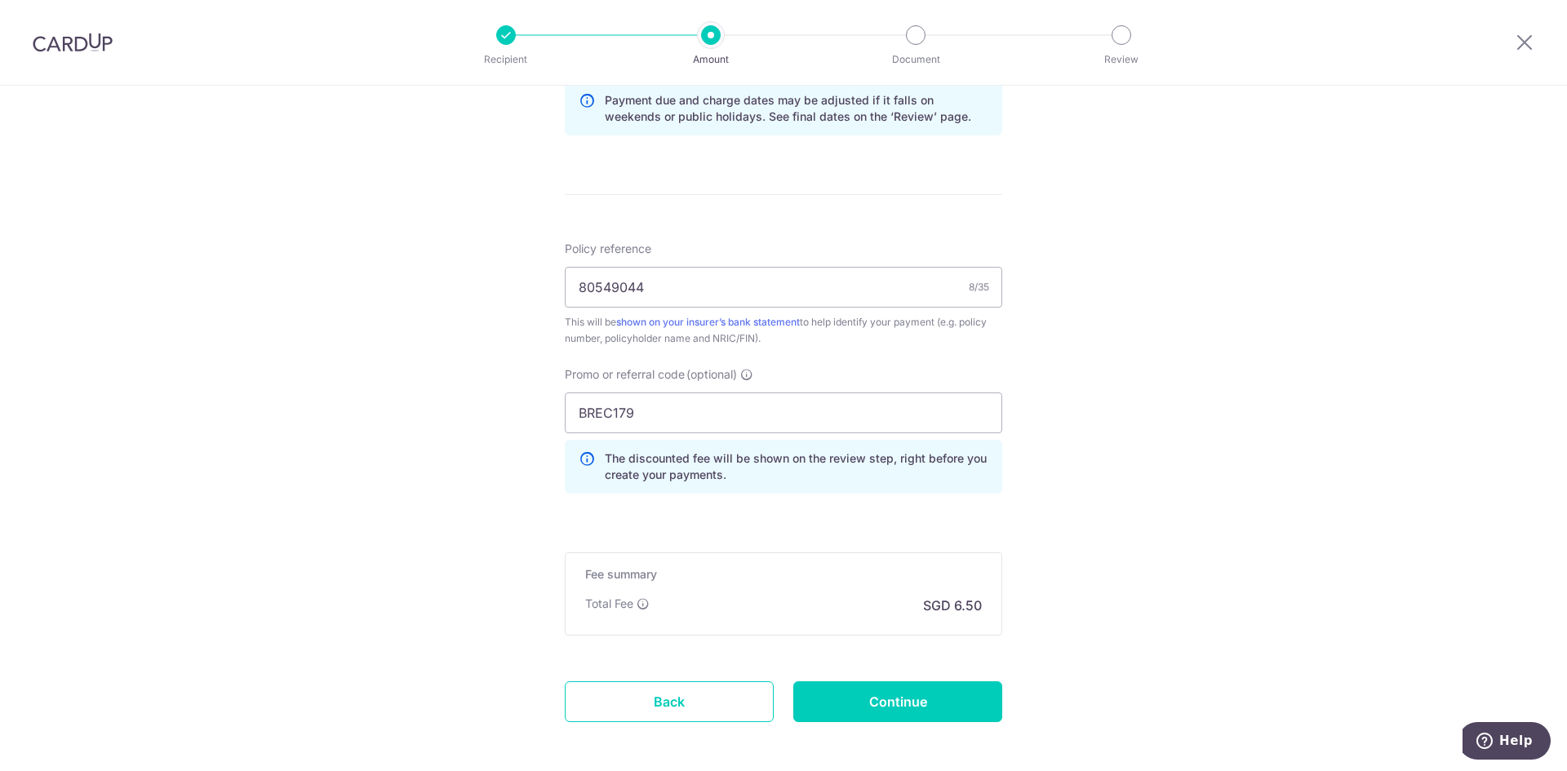
click at [1112, 515] on div "Tell us more about your payment Enter payment amount SGD 249.97 249.97 Select C…" at bounding box center [783, 28] width 1567 height 1633
click at [914, 708] on input "Continue" at bounding box center [897, 701] width 209 height 41
type input "Create Schedule"
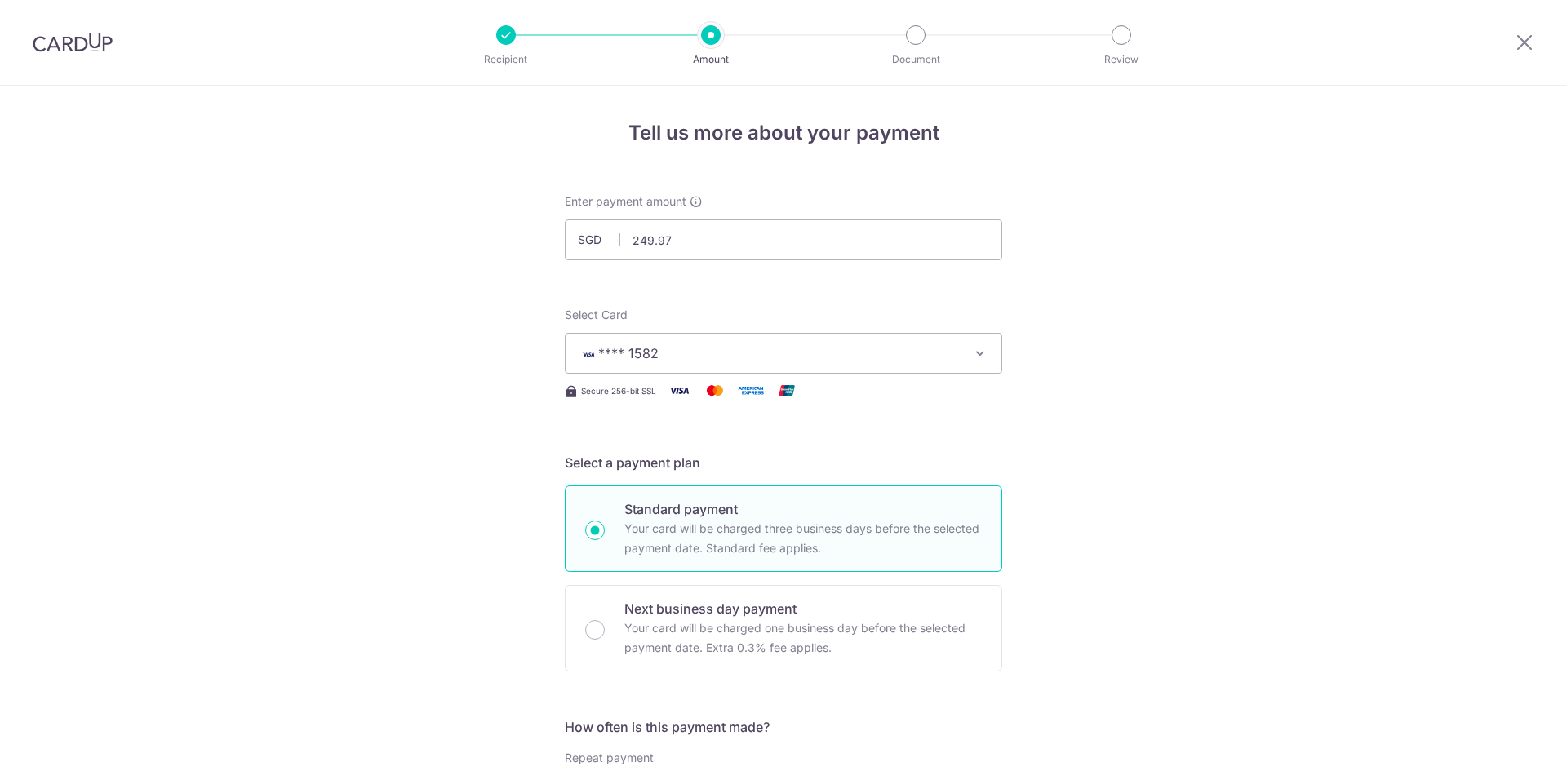
scroll to position [887, 0]
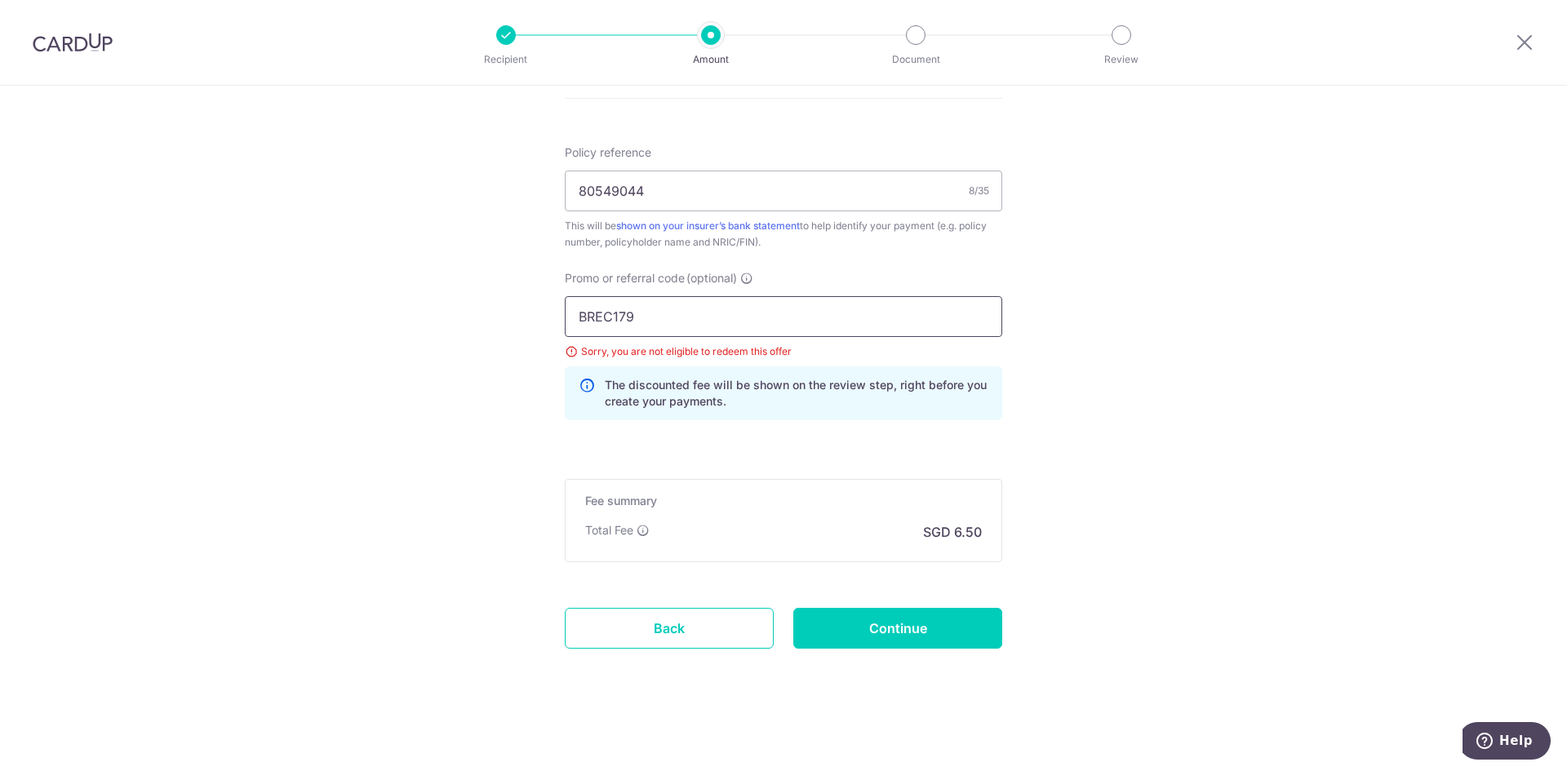
click at [712, 322] on input "BREC179" at bounding box center [783, 316] width 437 height 41
click at [579, 318] on input "BREC179" at bounding box center [783, 316] width 437 height 41
drag, startPoint x: 677, startPoint y: 323, endPoint x: 443, endPoint y: 319, distance: 233.4
paste input "MILELION"
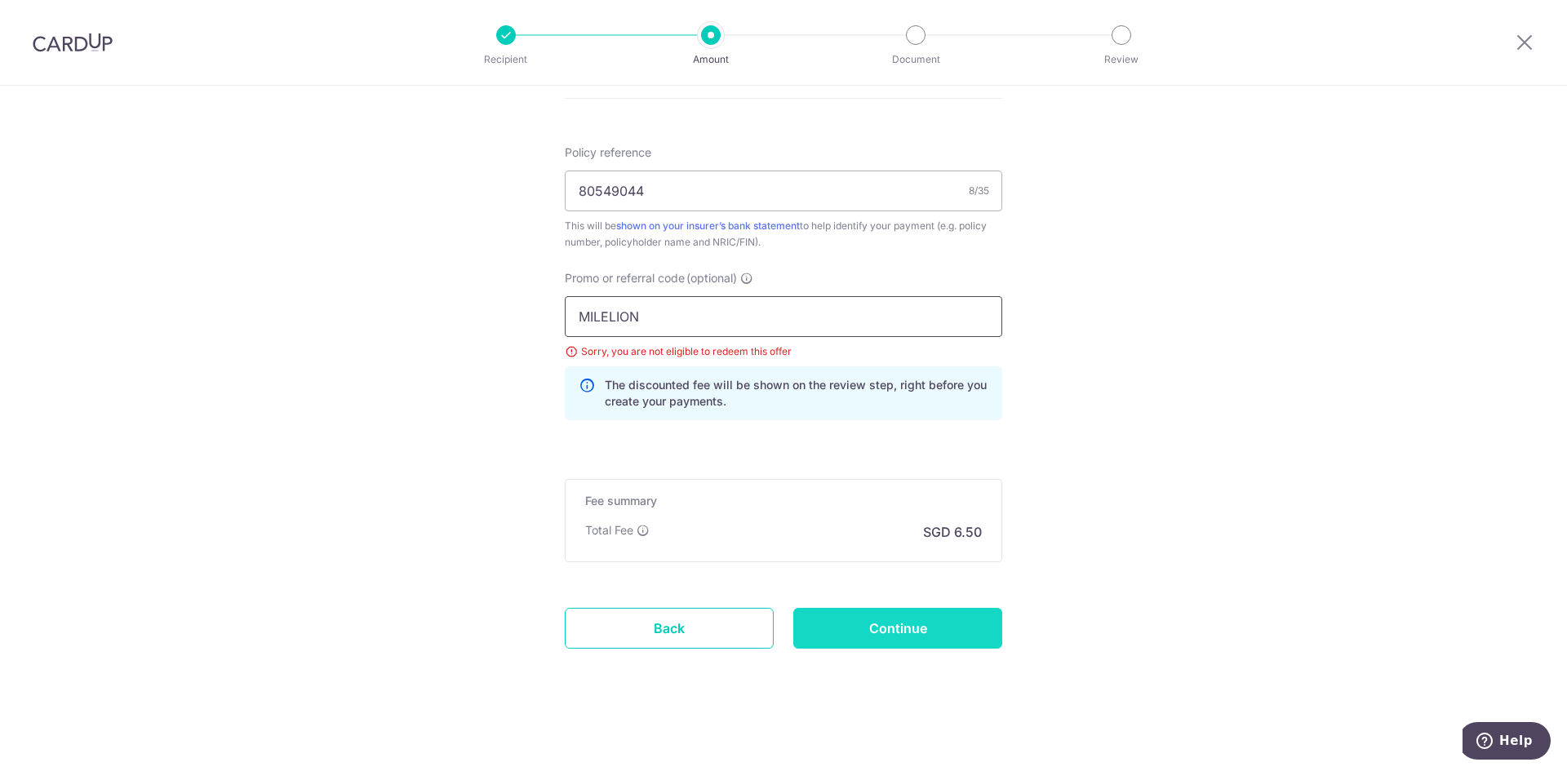
type input "MILELION"
click at [885, 614] on input "Continue" at bounding box center [897, 628] width 209 height 41
type input "Update Schedule"
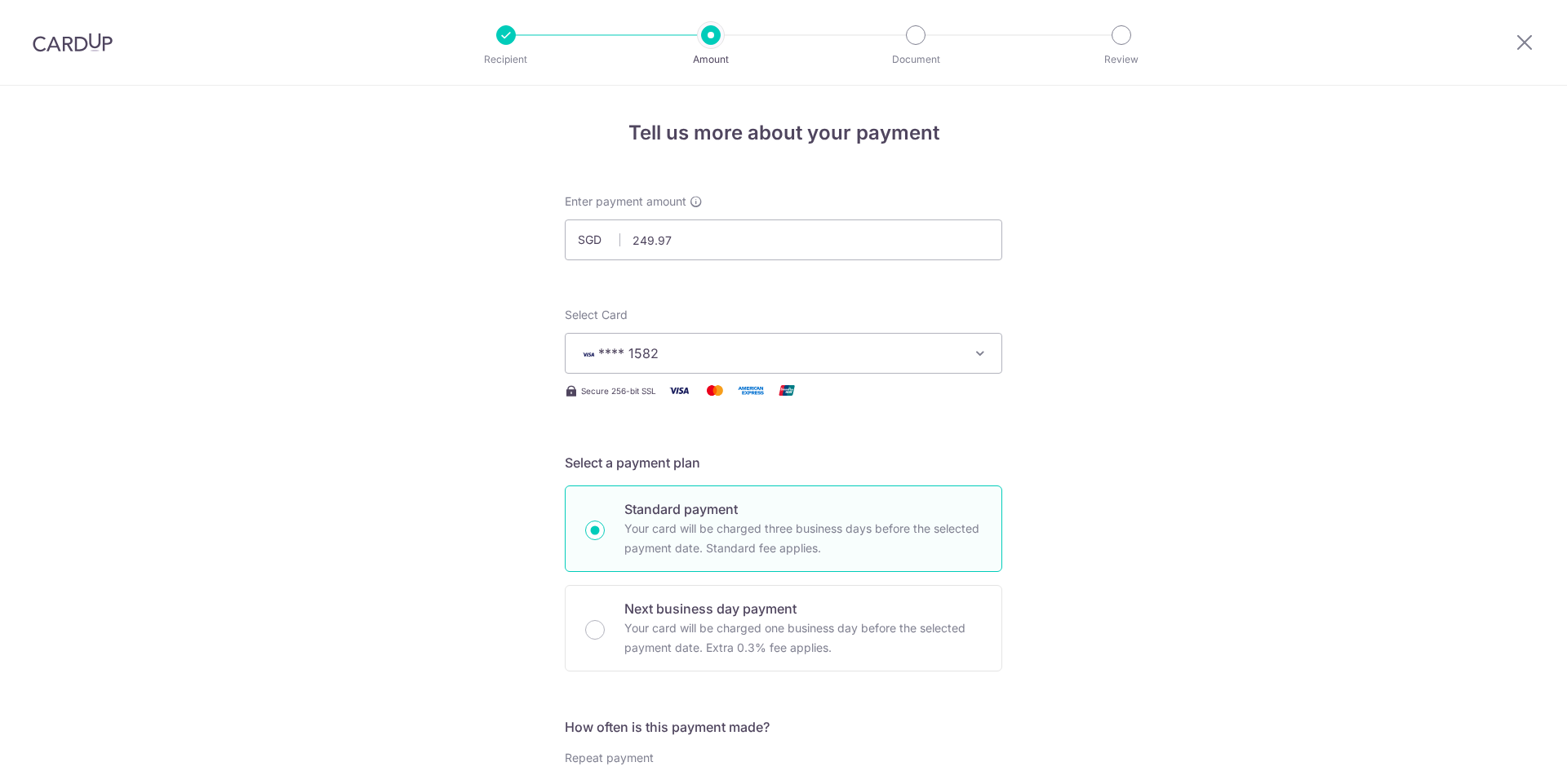
scroll to position [887, 0]
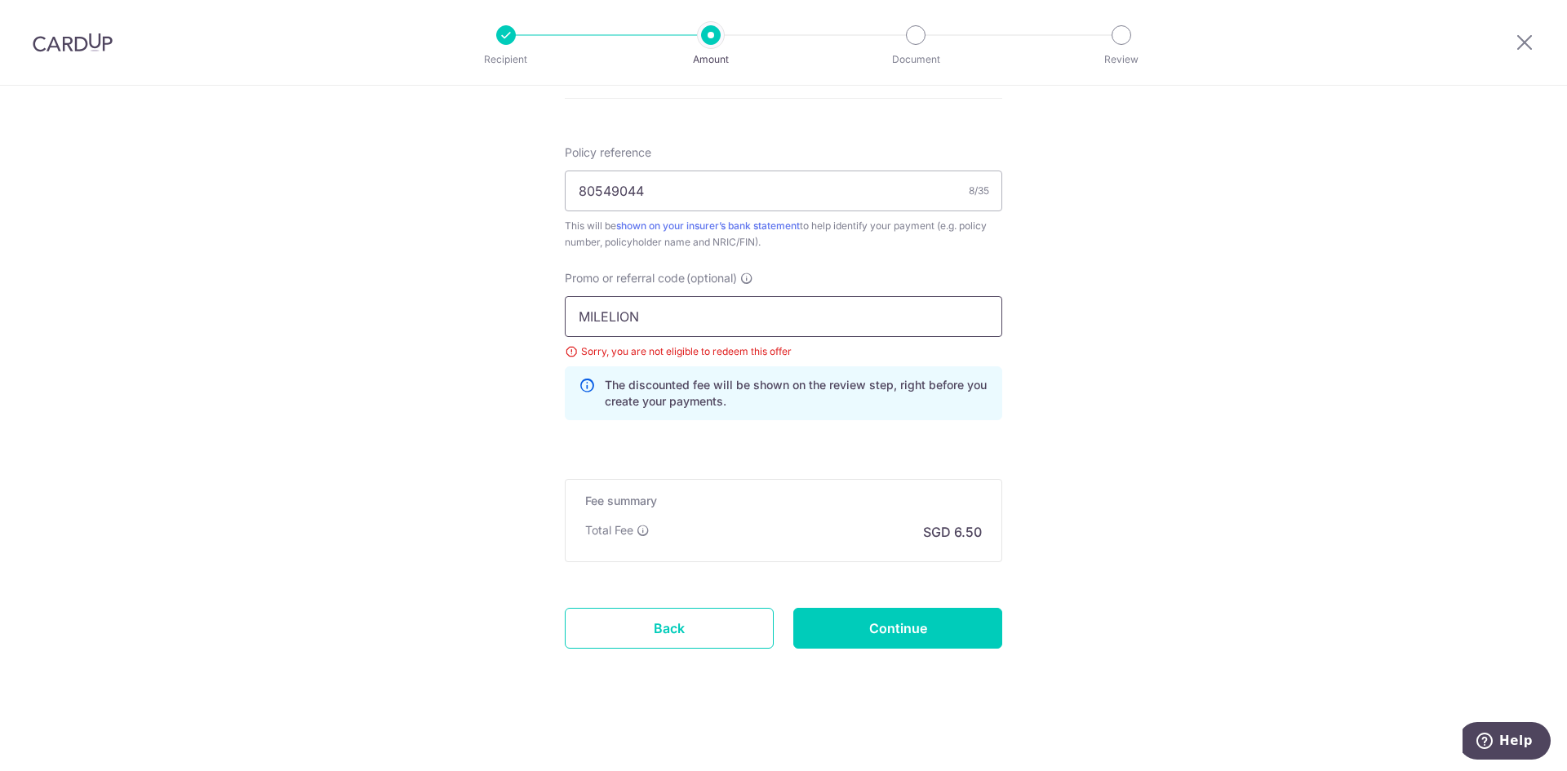
click at [752, 318] on input "MILELION" at bounding box center [783, 316] width 437 height 41
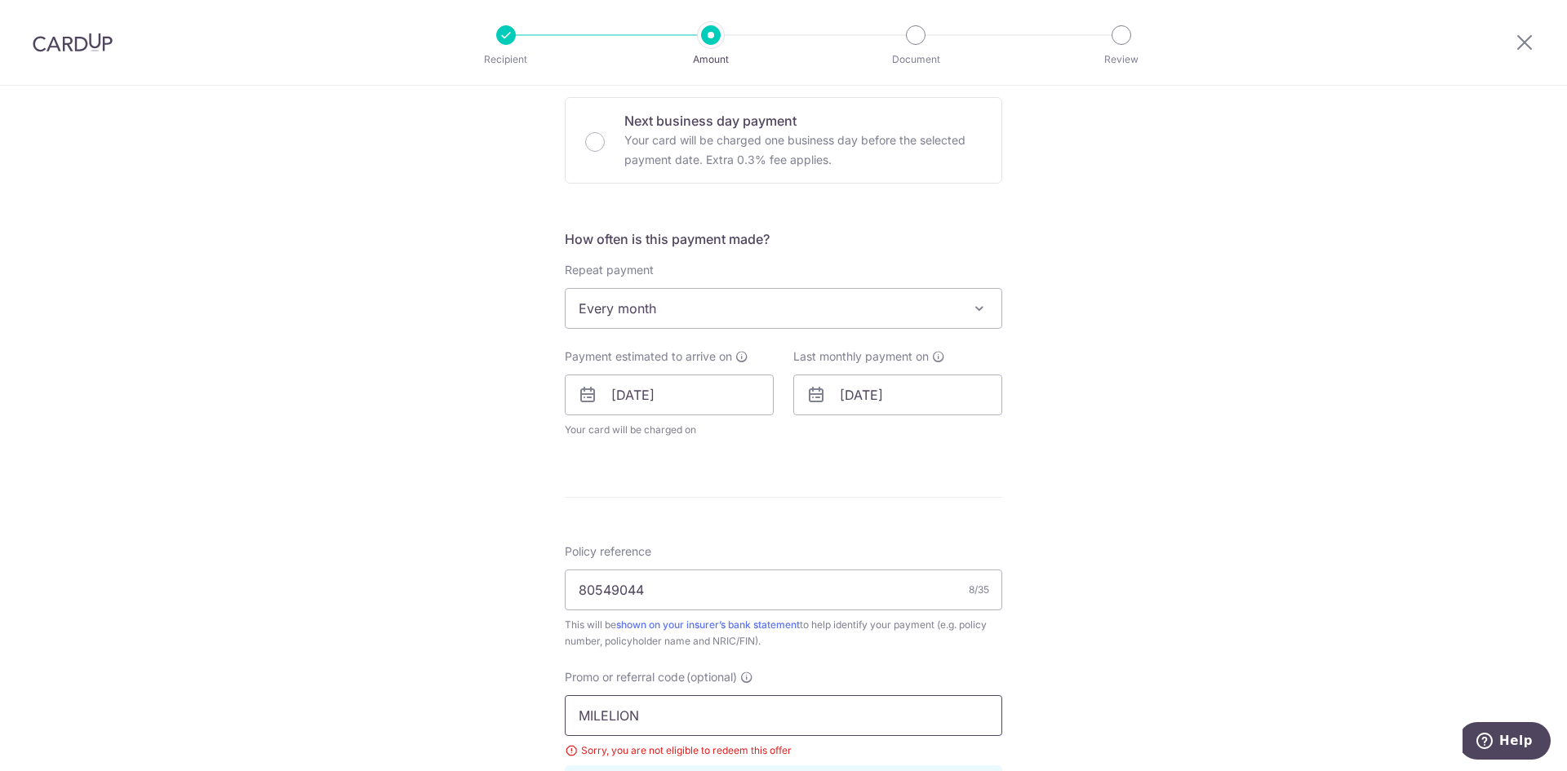
scroll to position [490, 0]
drag, startPoint x: 639, startPoint y: 717, endPoint x: 515, endPoint y: 714, distance: 124.1
click at [517, 715] on div "Tell us more about your payment Enter payment amount SGD 249.97 249.97 Select C…" at bounding box center [783, 382] width 1567 height 1573
paste input "REC185"
type input "REC185"
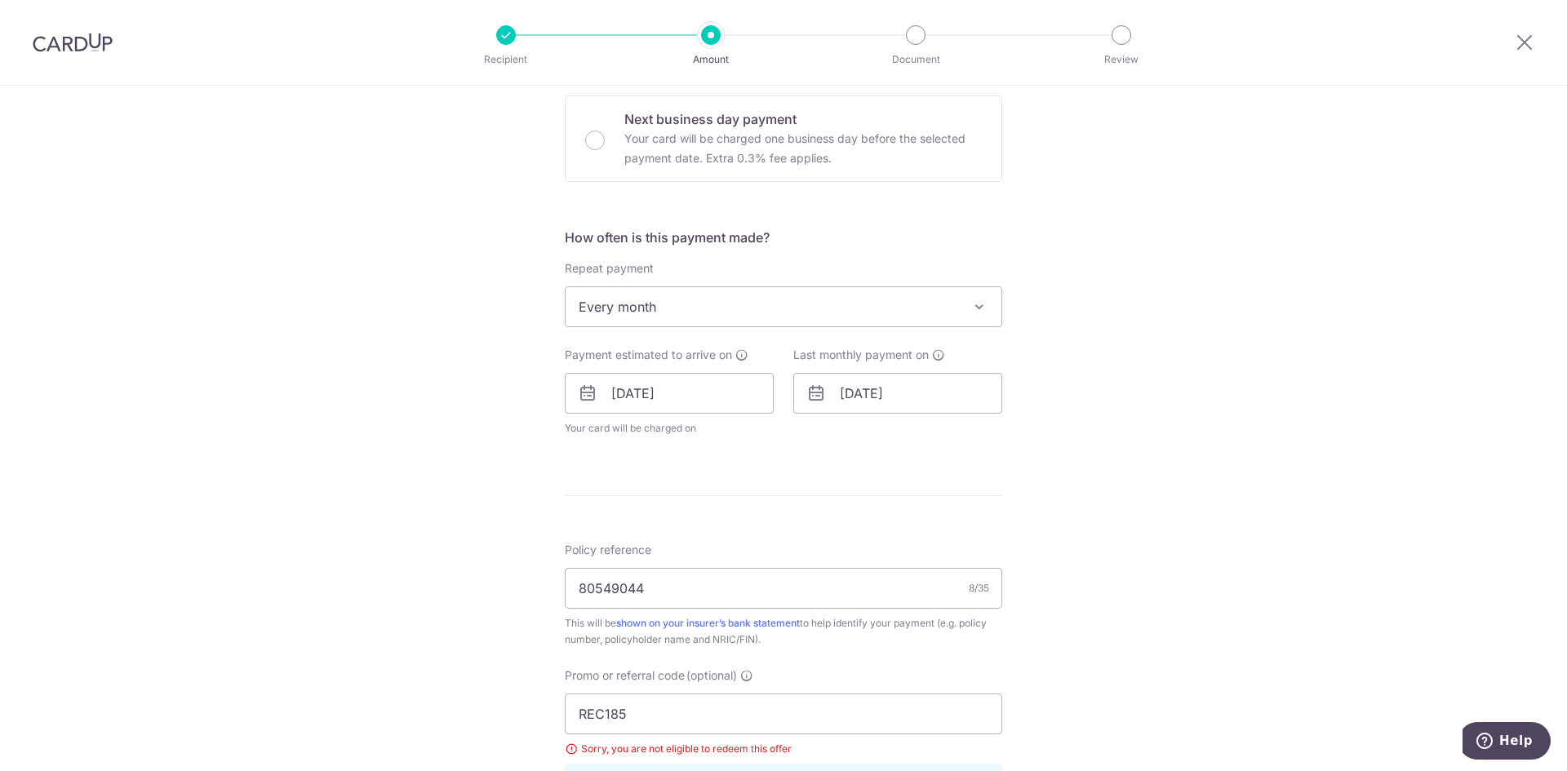
click at [1218, 656] on div "Tell us more about your payment Enter payment amount SGD 249.97 249.97 Select C…" at bounding box center [783, 382] width 1567 height 1573
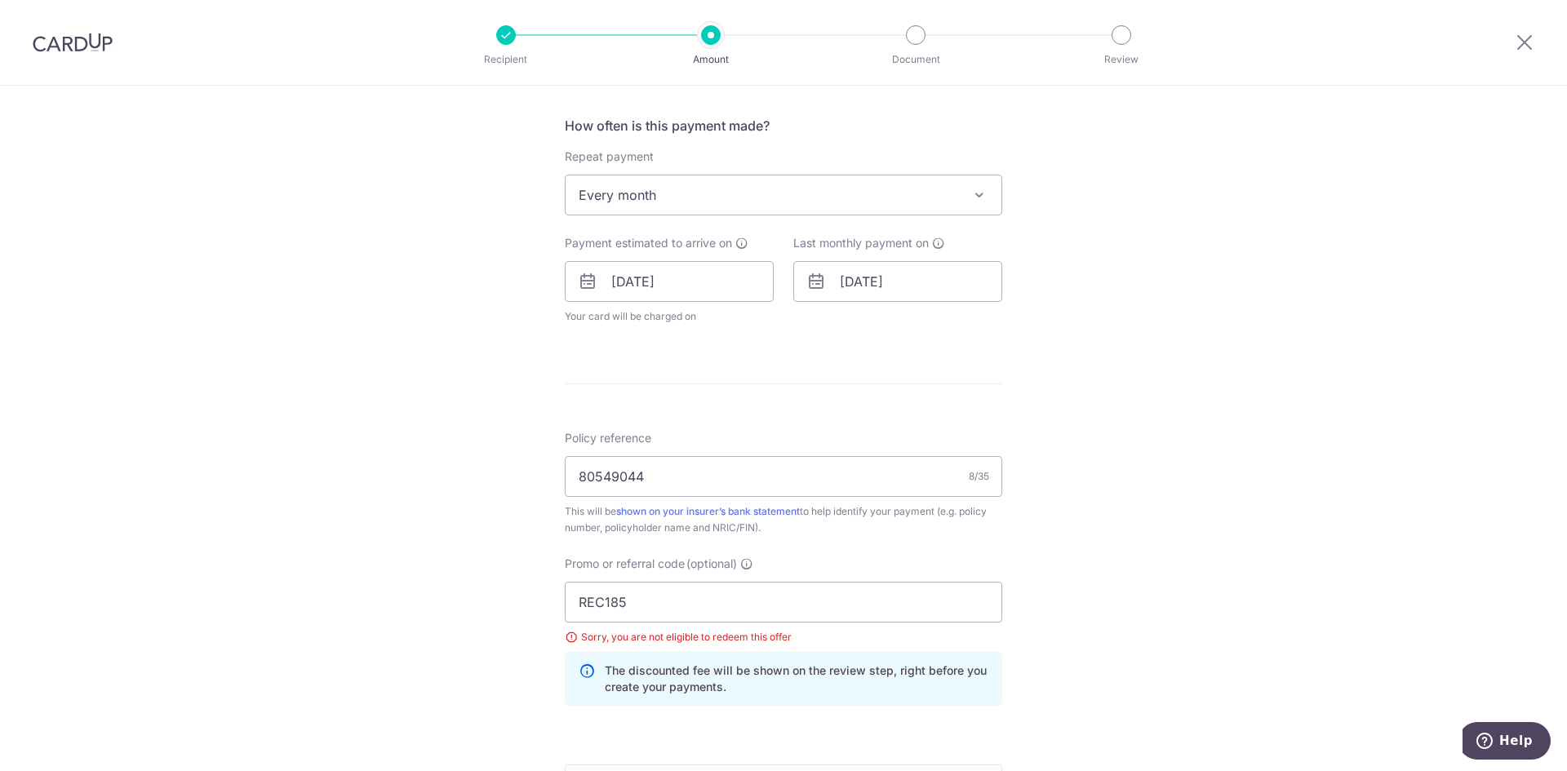
scroll to position [816, 0]
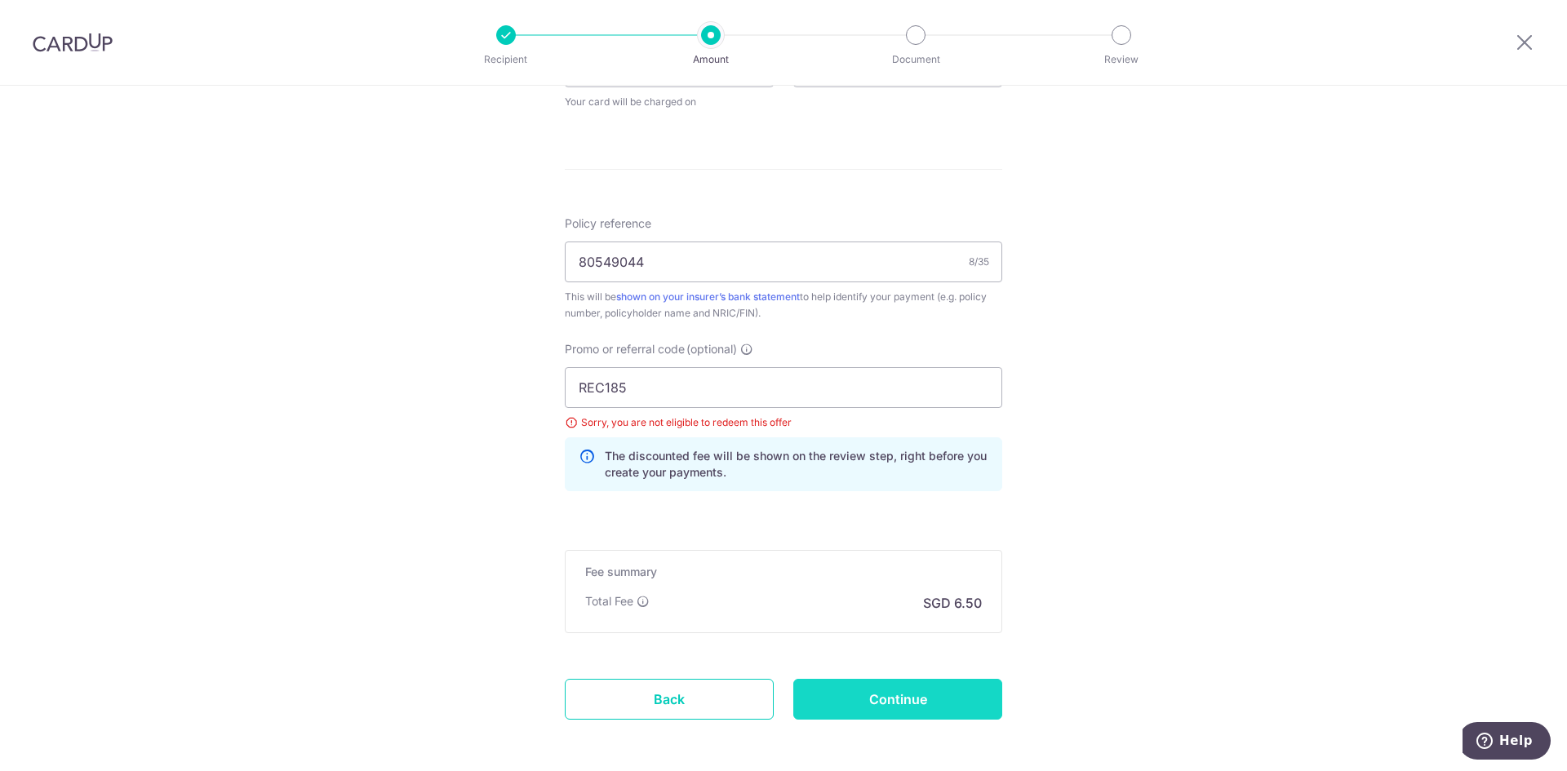
click at [894, 686] on input "Continue" at bounding box center [897, 699] width 209 height 41
type input "Update Schedule"
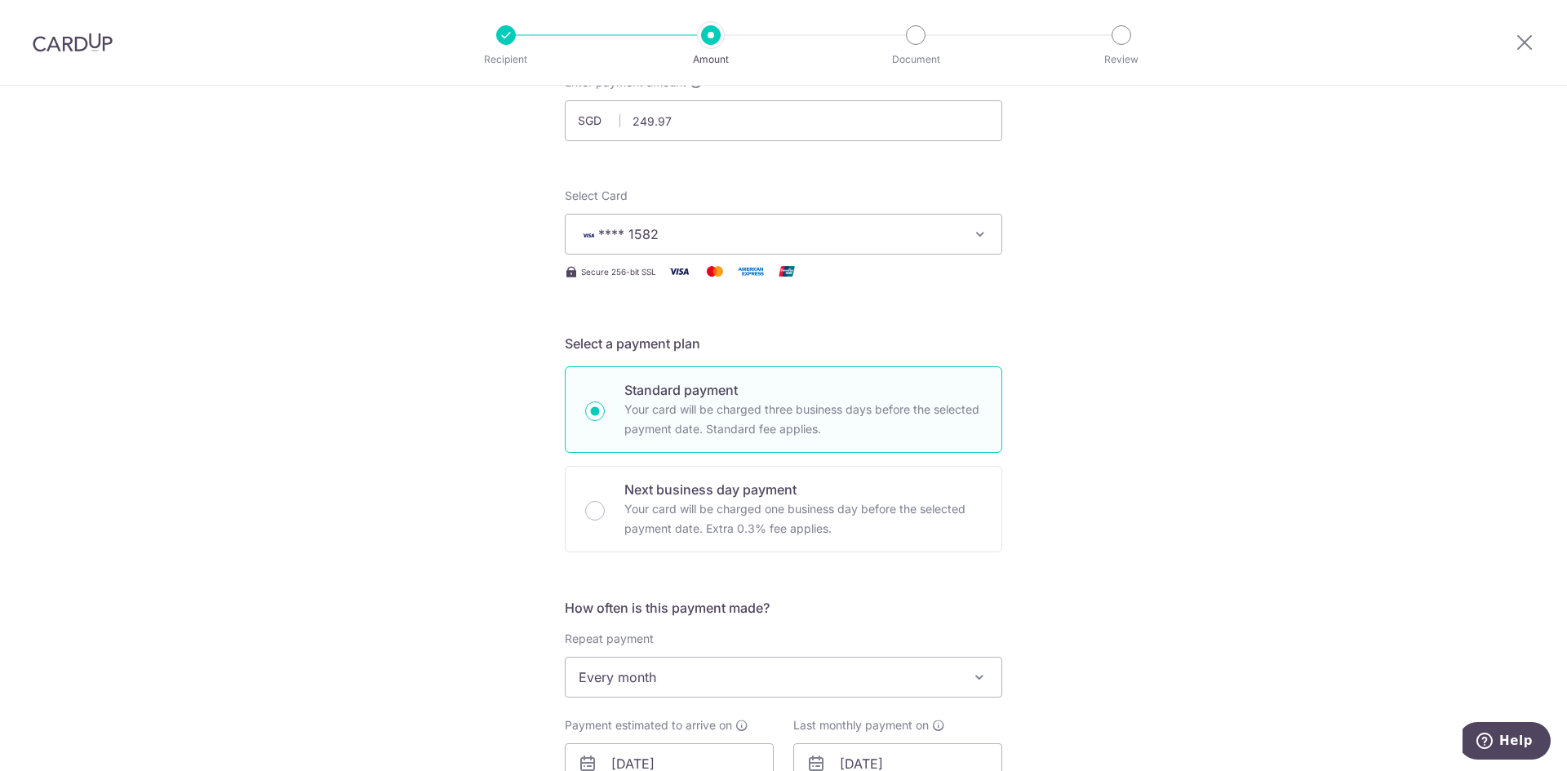
scroll to position [245, 0]
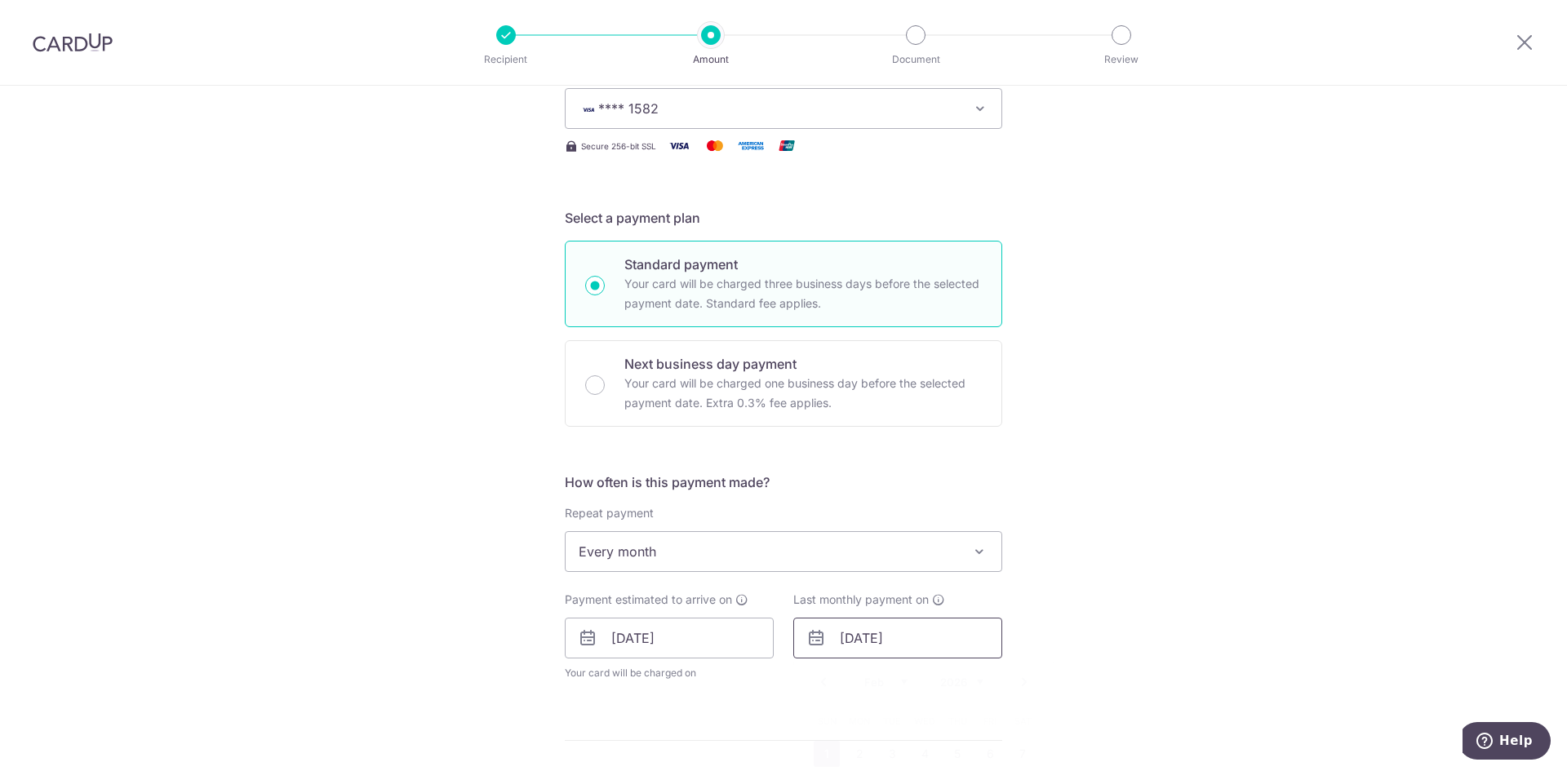
drag, startPoint x: 836, startPoint y: 638, endPoint x: 836, endPoint y: 650, distance: 11.4
click at [836, 650] on input "[DATE]" at bounding box center [897, 638] width 209 height 41
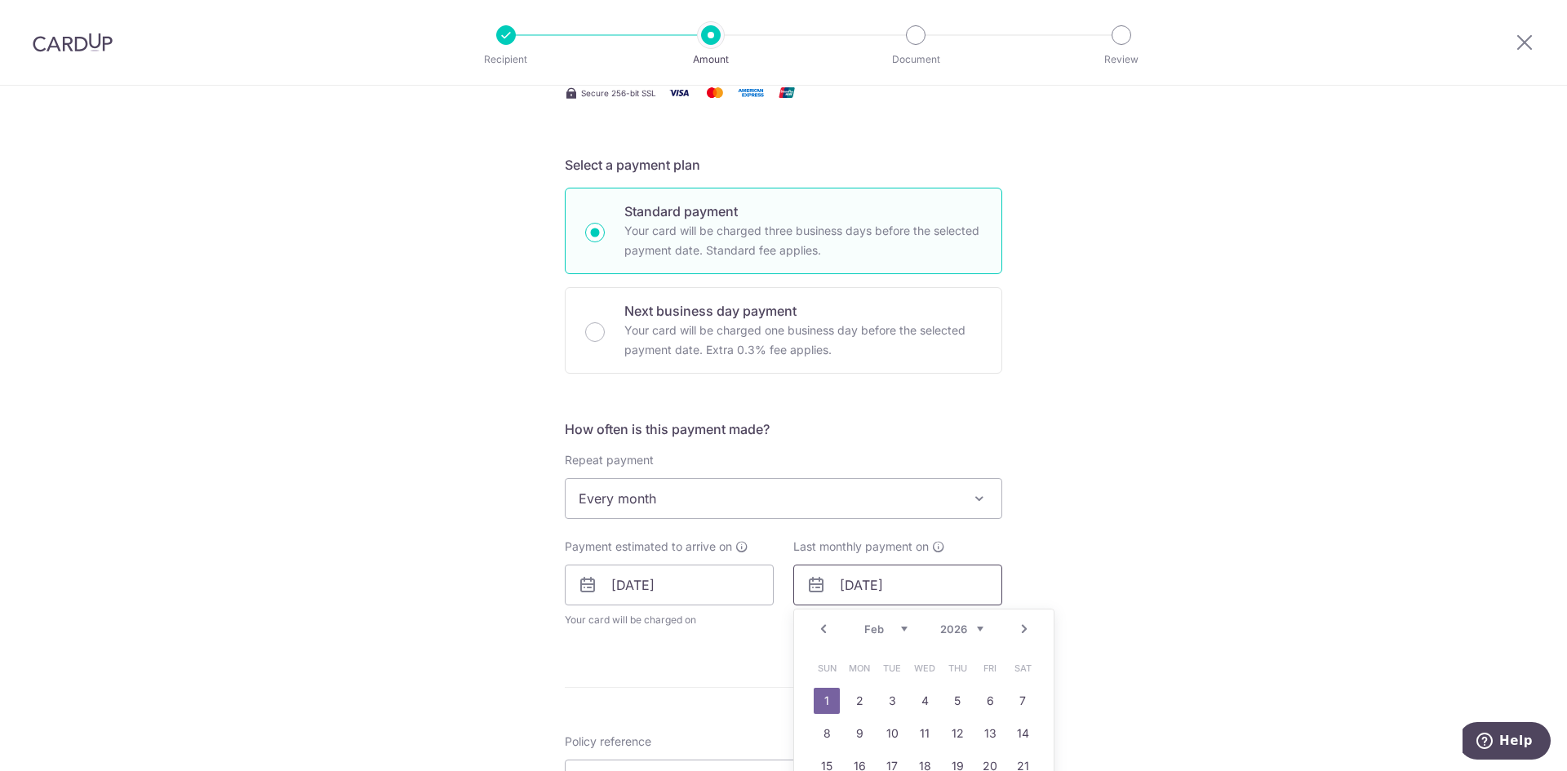
scroll to position [326, 0]
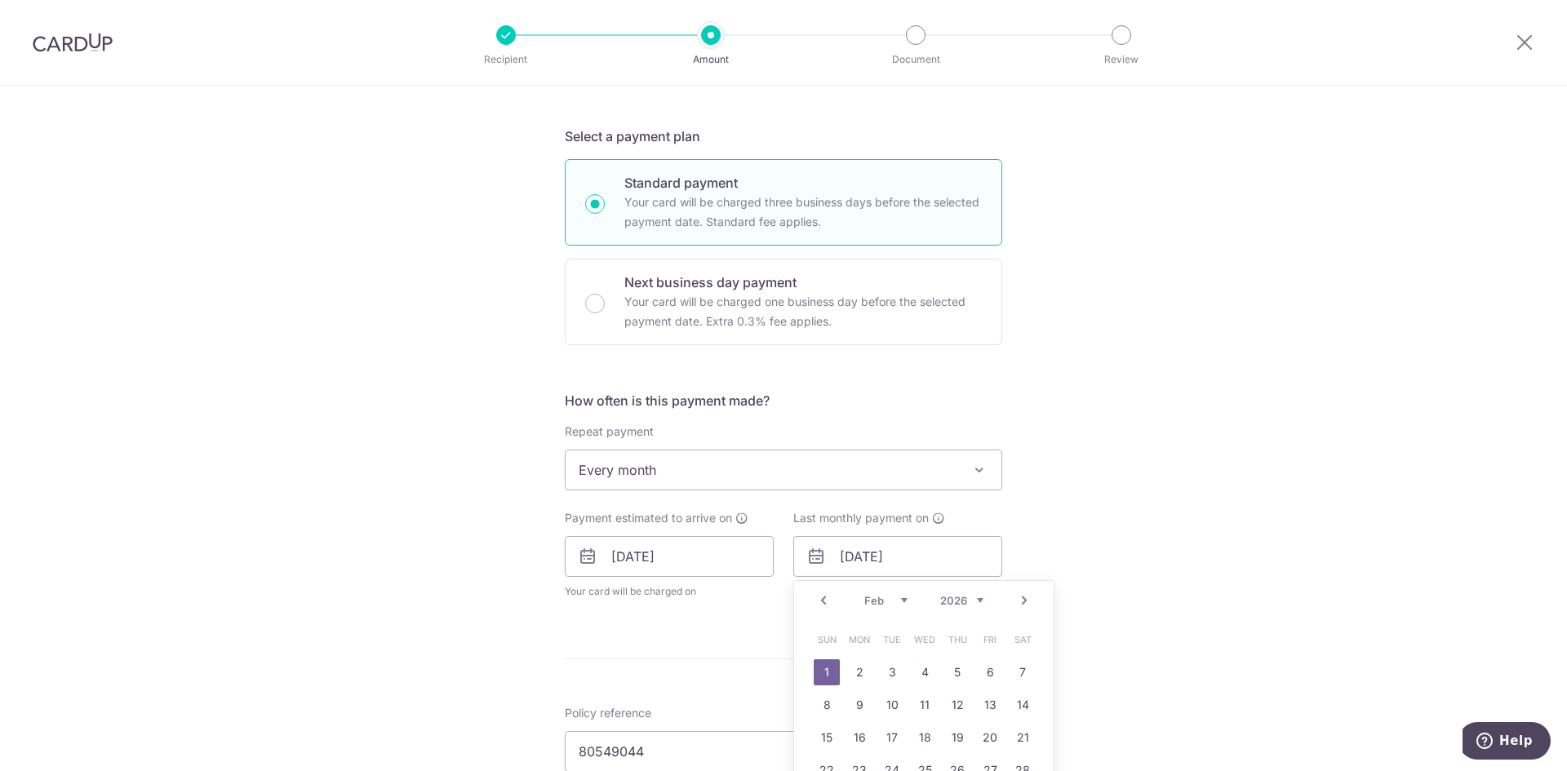
drag, startPoint x: 896, startPoint y: 606, endPoint x: 897, endPoint y: 617, distance: 10.6
click at [896, 606] on select "Jan Feb Mar Apr May Jun [DATE] Aug Sep Oct Nov Dec" at bounding box center [885, 600] width 43 height 13
click at [835, 666] on td "1" at bounding box center [826, 672] width 33 height 33
type input "[DATE]"
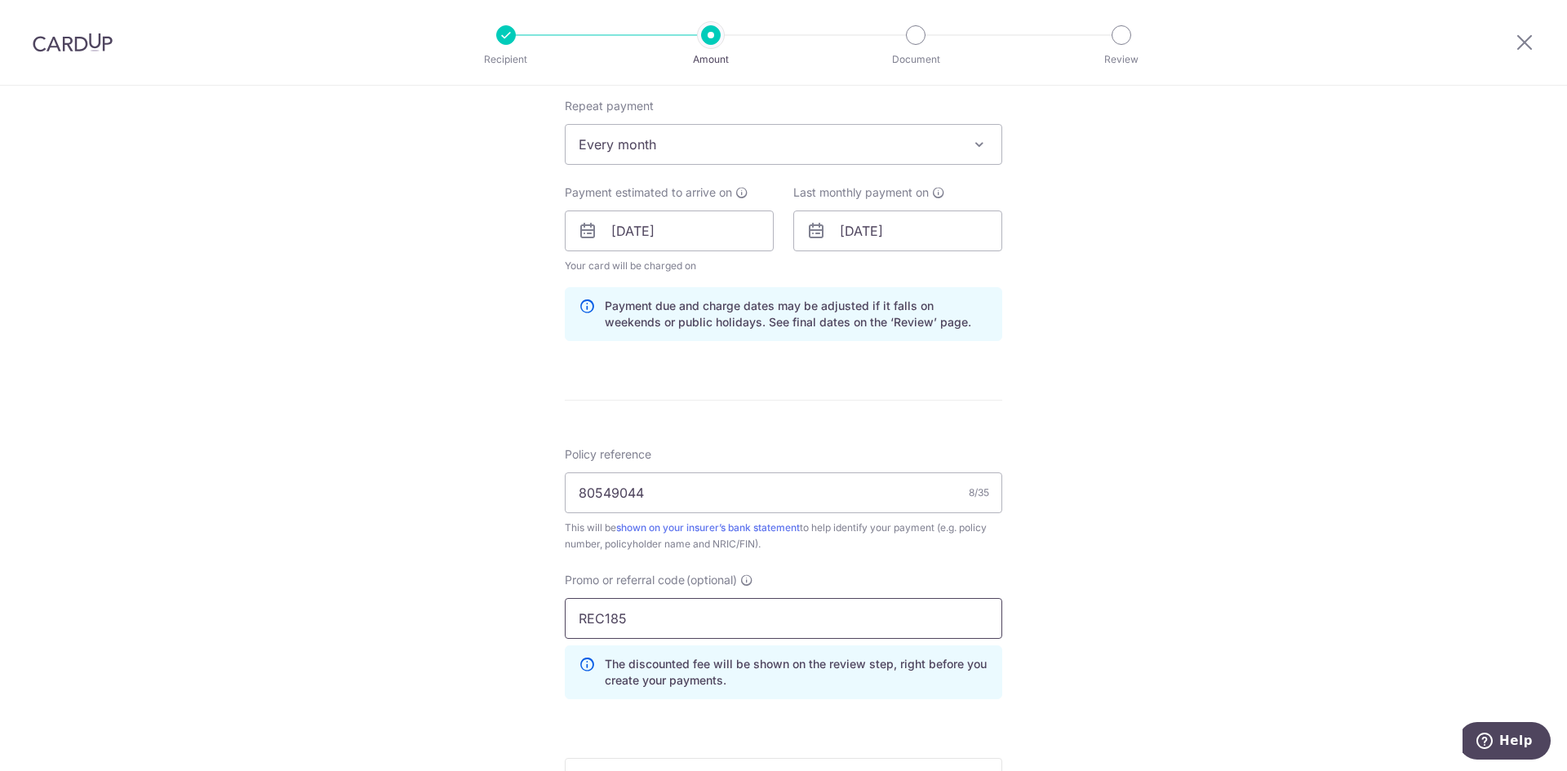
scroll to position [653, 0]
drag, startPoint x: 644, startPoint y: 620, endPoint x: 457, endPoint y: 620, distance: 186.9
click at [456, 620] on div "Tell us more about your payment Enter payment amount SGD 249.97 249.97 Select C…" at bounding box center [783, 241] width 1567 height 1617
paste input "OFF22"
type input "OFF225"
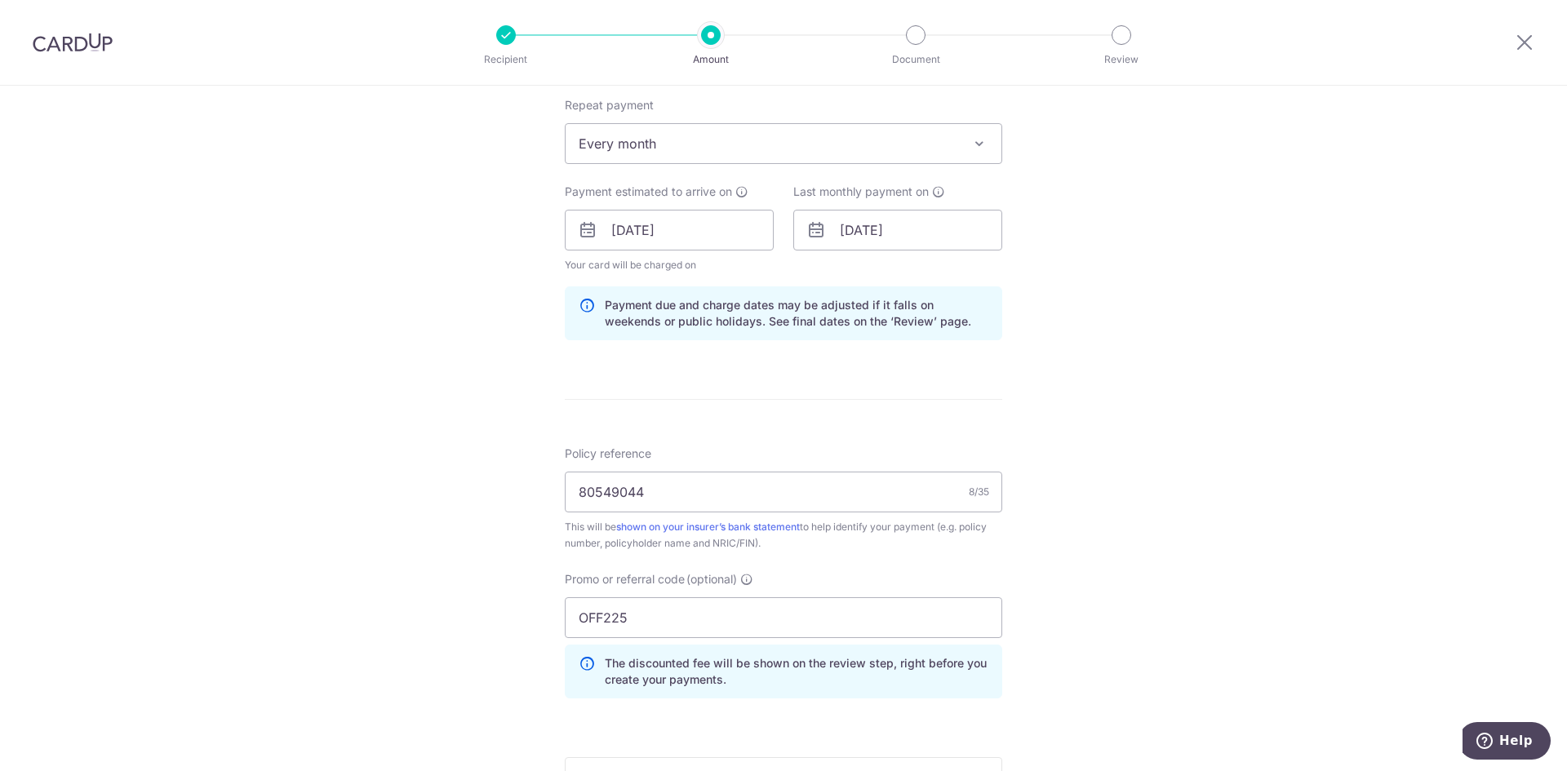
click at [1151, 614] on div "Tell us more about your payment Enter payment amount SGD 249.97 249.97 Select C…" at bounding box center [783, 241] width 1567 height 1617
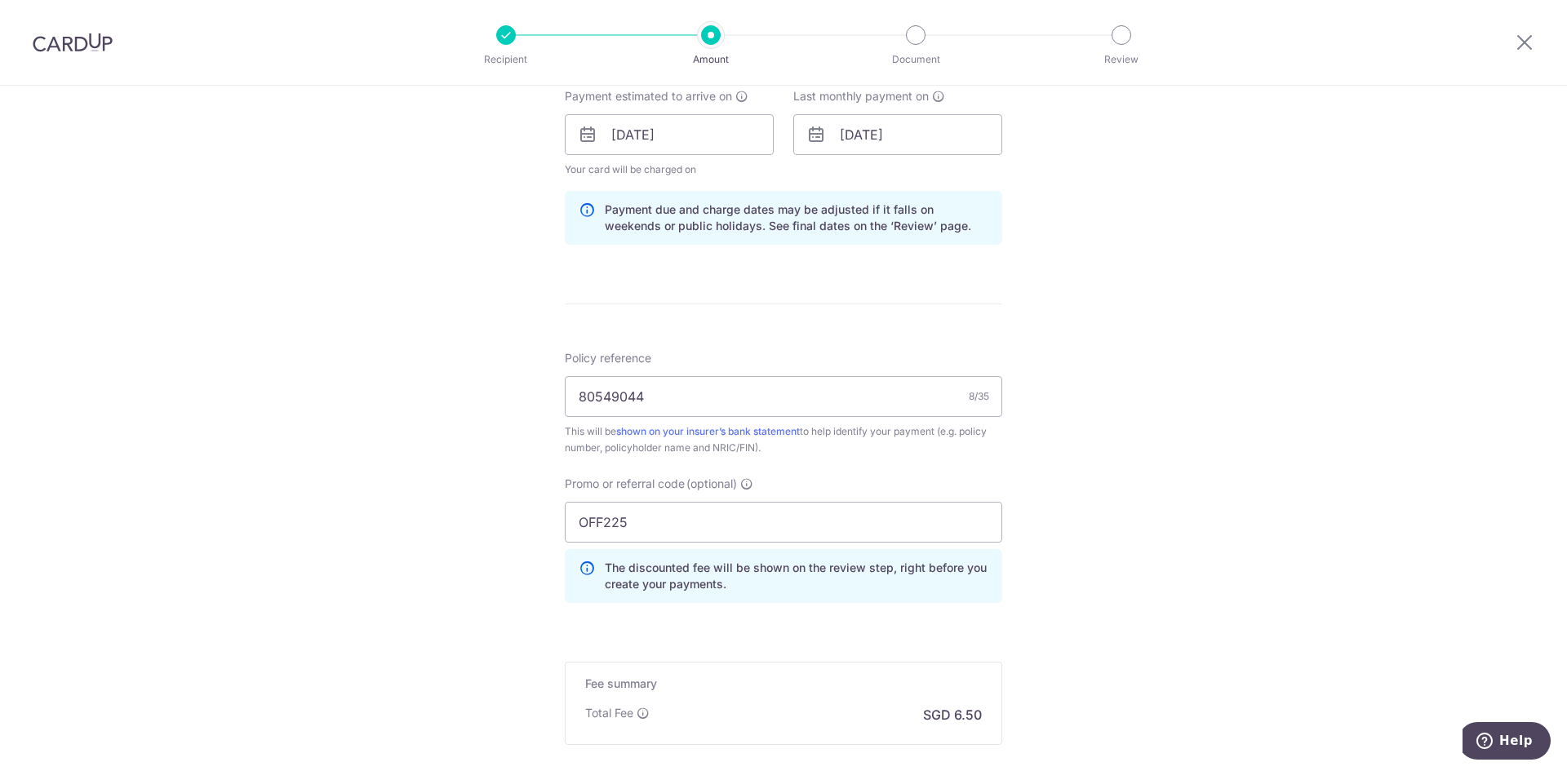
scroll to position [898, 0]
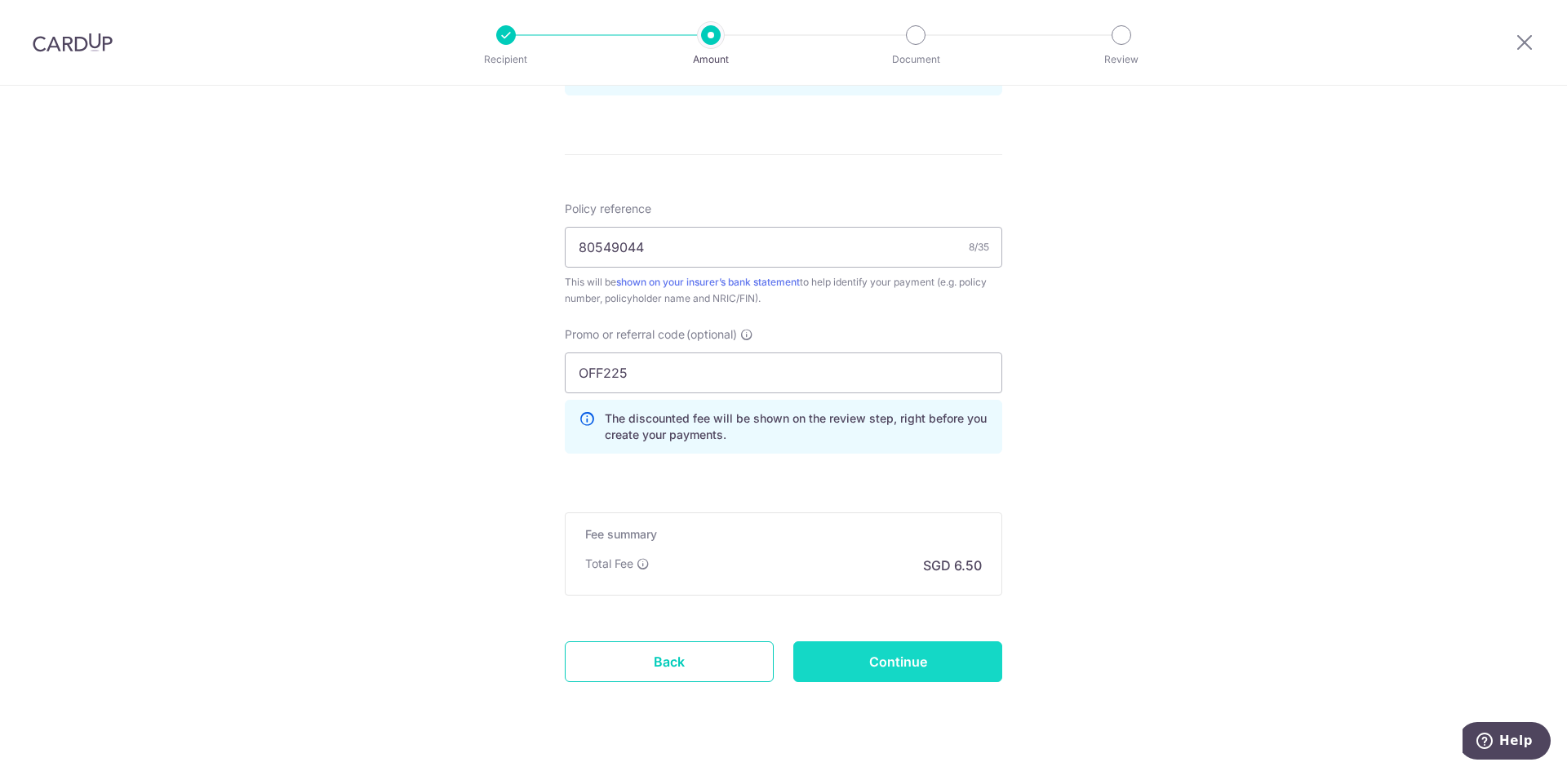
click at [910, 666] on input "Continue" at bounding box center [897, 661] width 209 height 41
type input "Update Schedule"
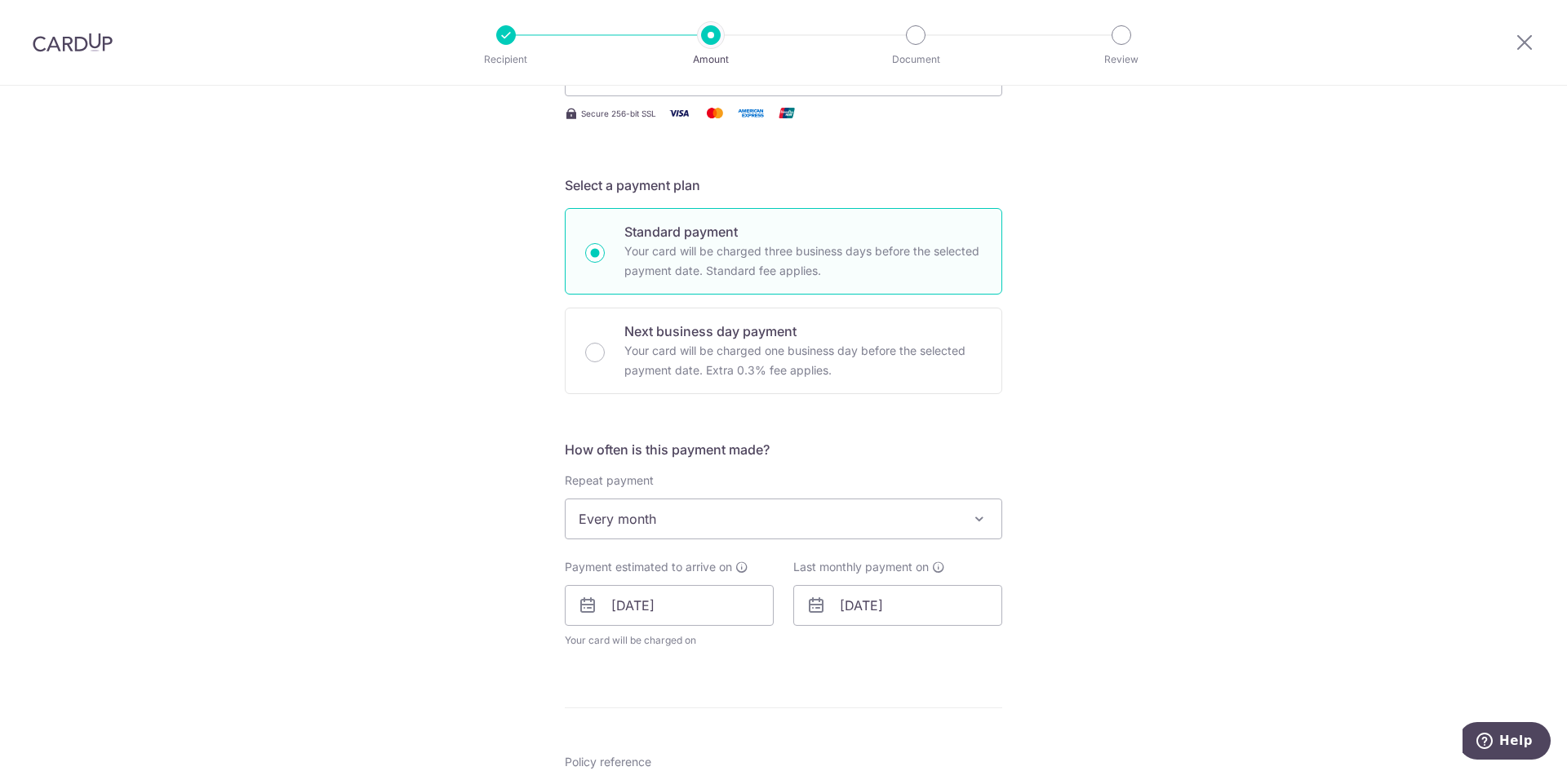
scroll to position [490, 0]
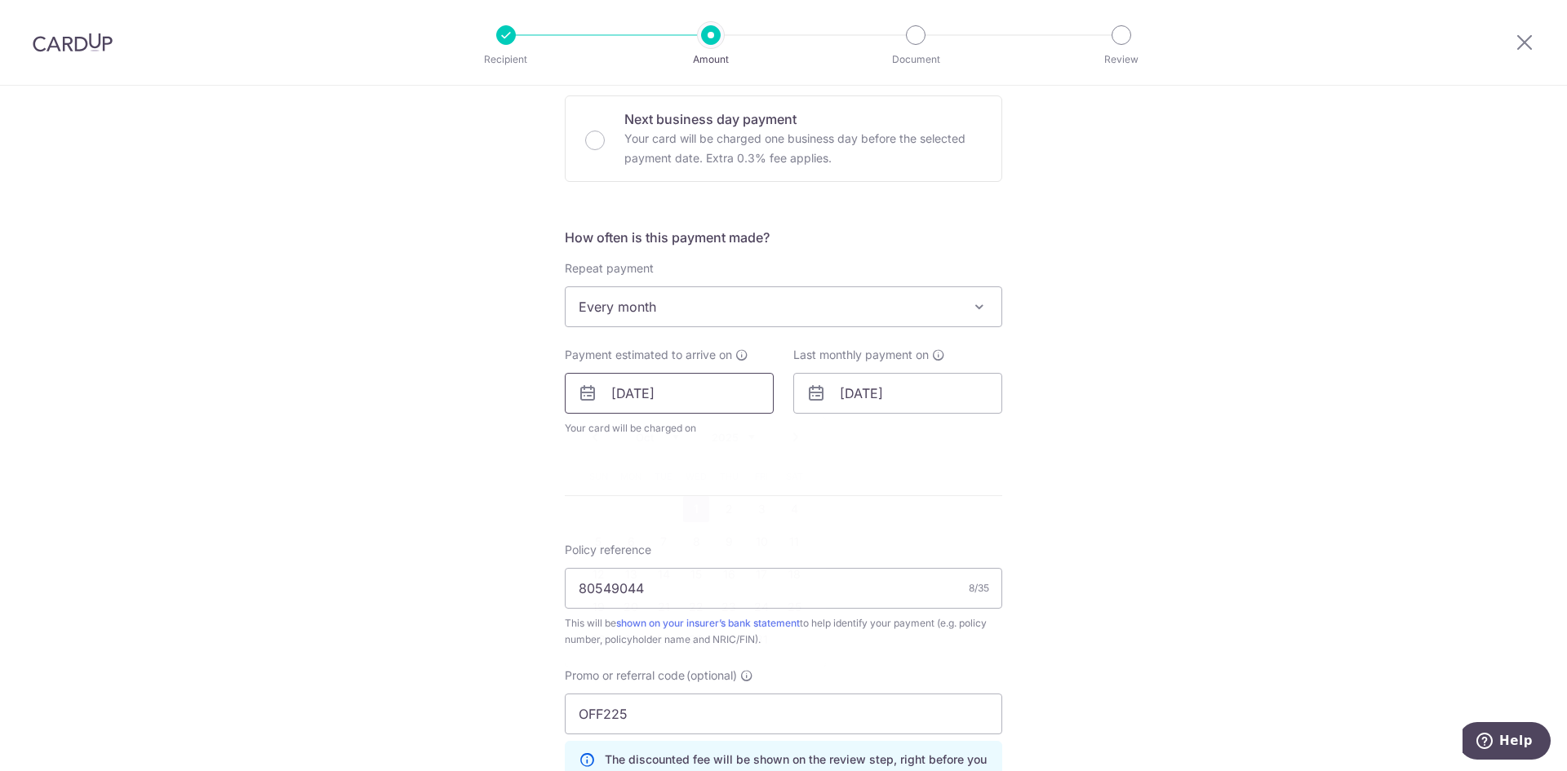
click at [707, 400] on input "[DATE]" at bounding box center [669, 393] width 209 height 41
drag, startPoint x: 595, startPoint y: 536, endPoint x: 833, endPoint y: 521, distance: 238.7
click at [595, 536] on link "5" at bounding box center [598, 542] width 26 height 26
type input "[DATE]"
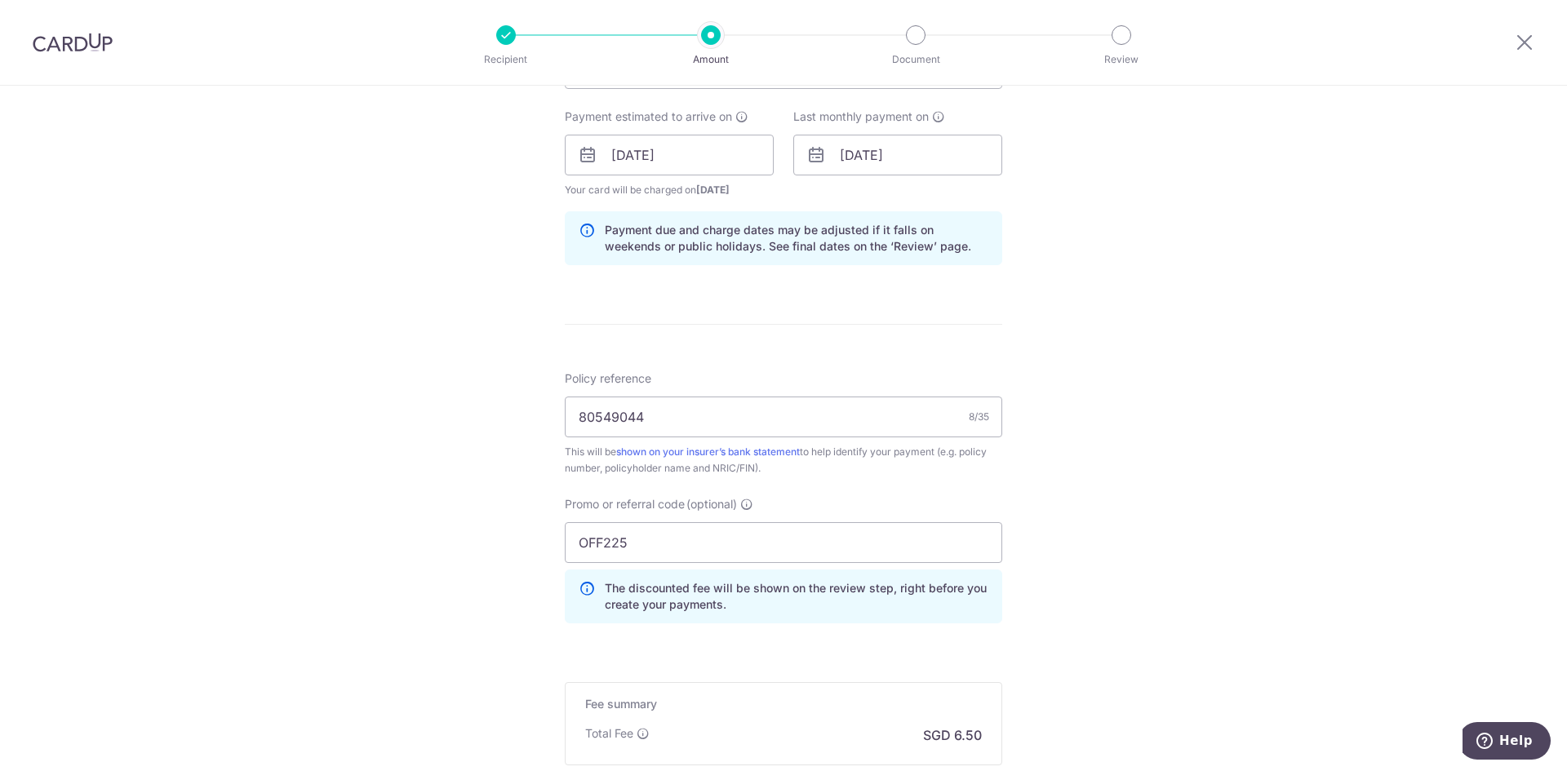
scroll to position [734, 0]
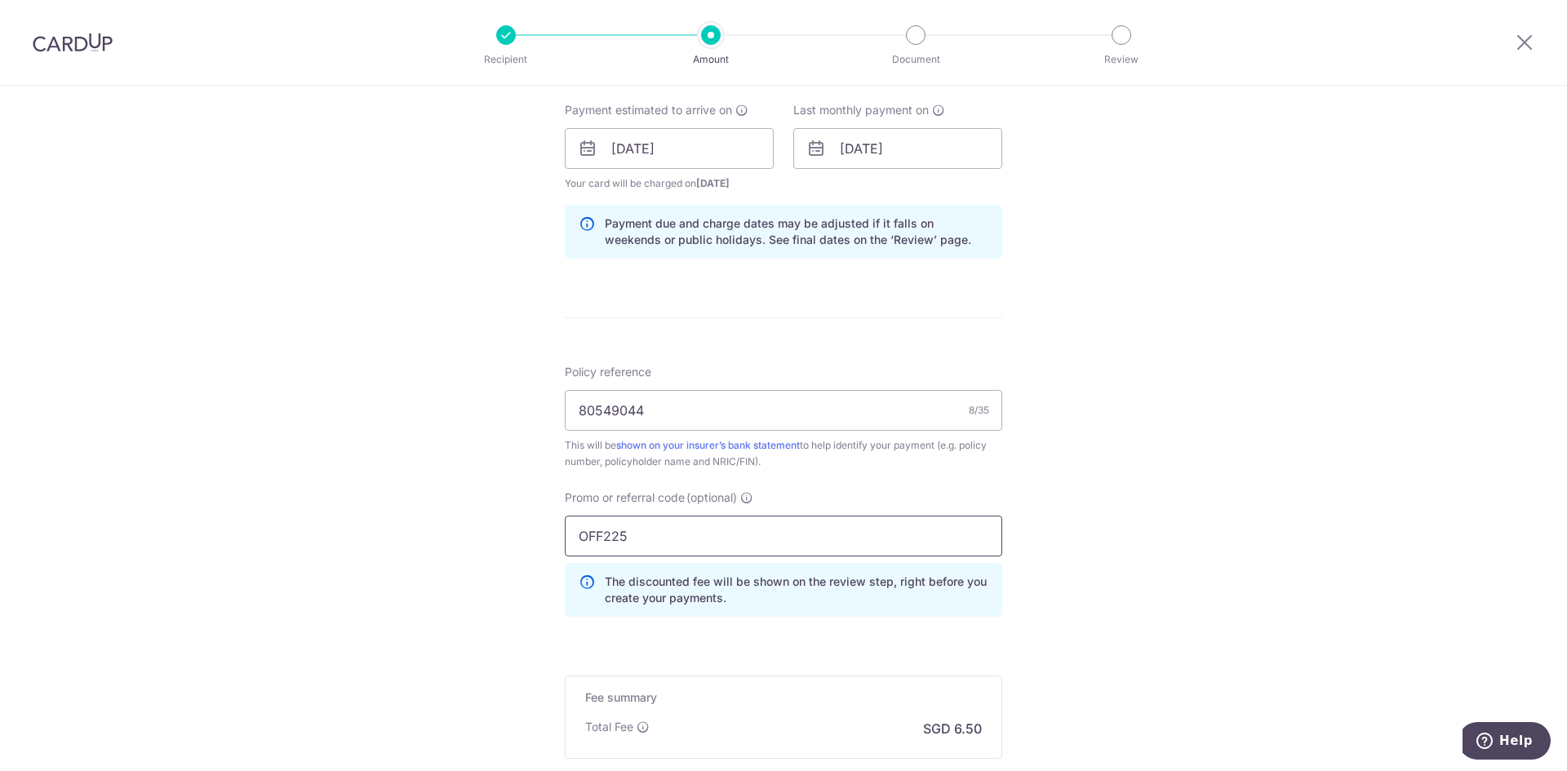
drag, startPoint x: 633, startPoint y: 542, endPoint x: 554, endPoint y: 538, distance: 79.3
click at [555, 538] on div "Promo or referral code (optional) OFF225 The discounted fee will be shown on th…" at bounding box center [783, 560] width 457 height 140
paste input "REC18"
type input "REC185"
click at [1030, 555] on div "Tell us more about your payment Enter payment amount SGD 249.97 249.97 Select C…" at bounding box center [783, 159] width 1567 height 1617
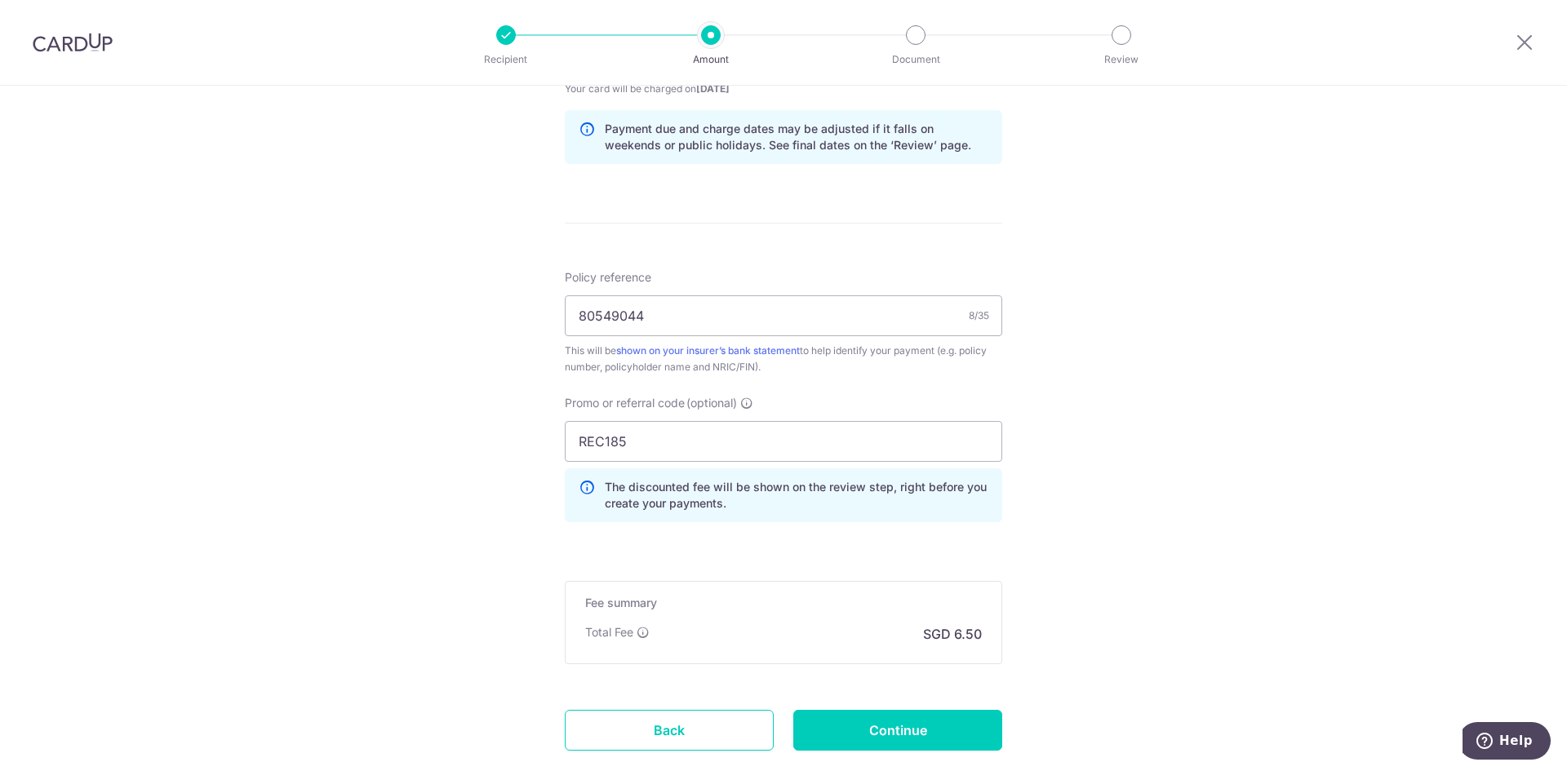
scroll to position [931, 0]
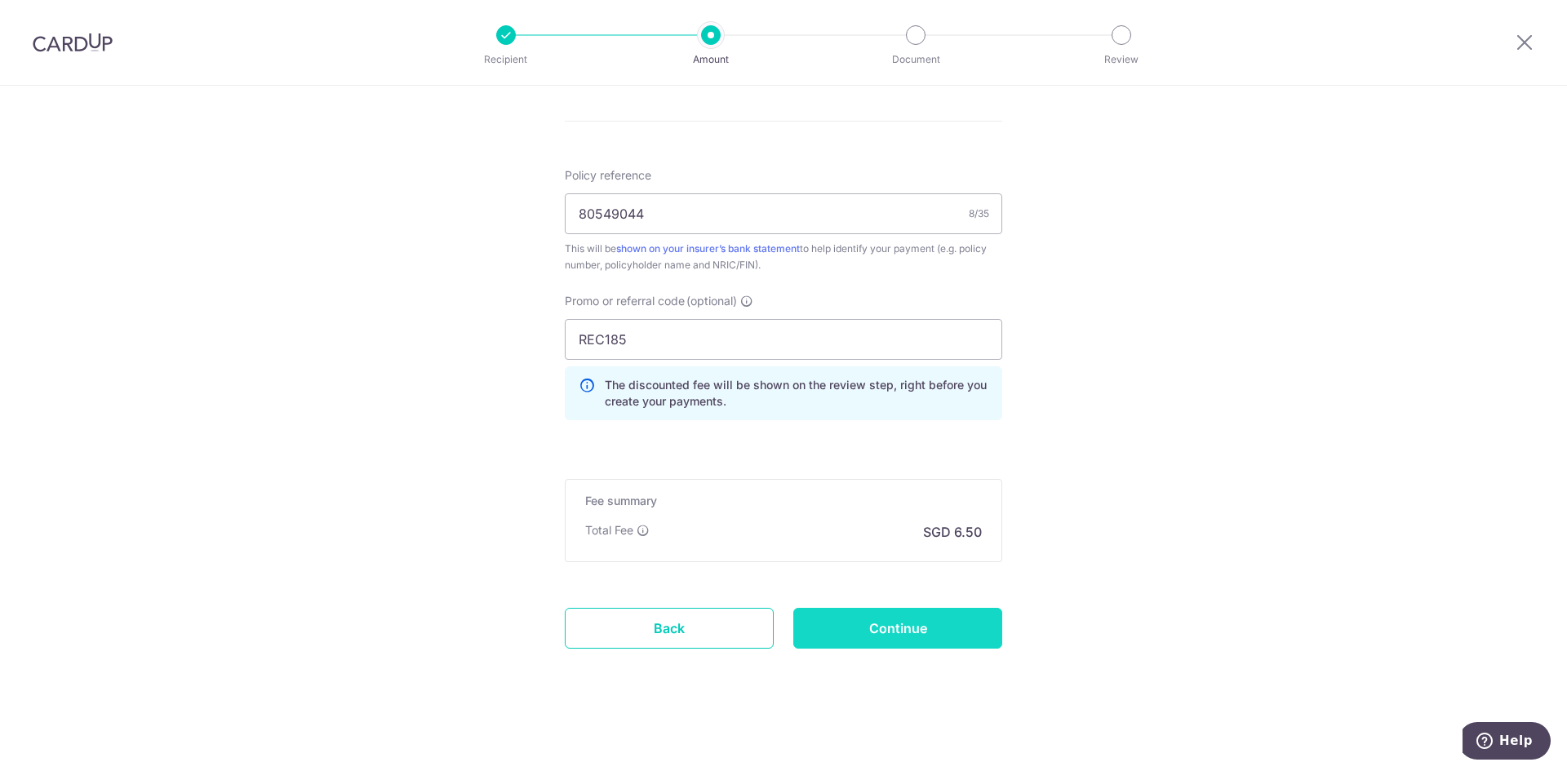
click at [913, 634] on input "Continue" at bounding box center [897, 628] width 209 height 41
type input "Update Schedule"
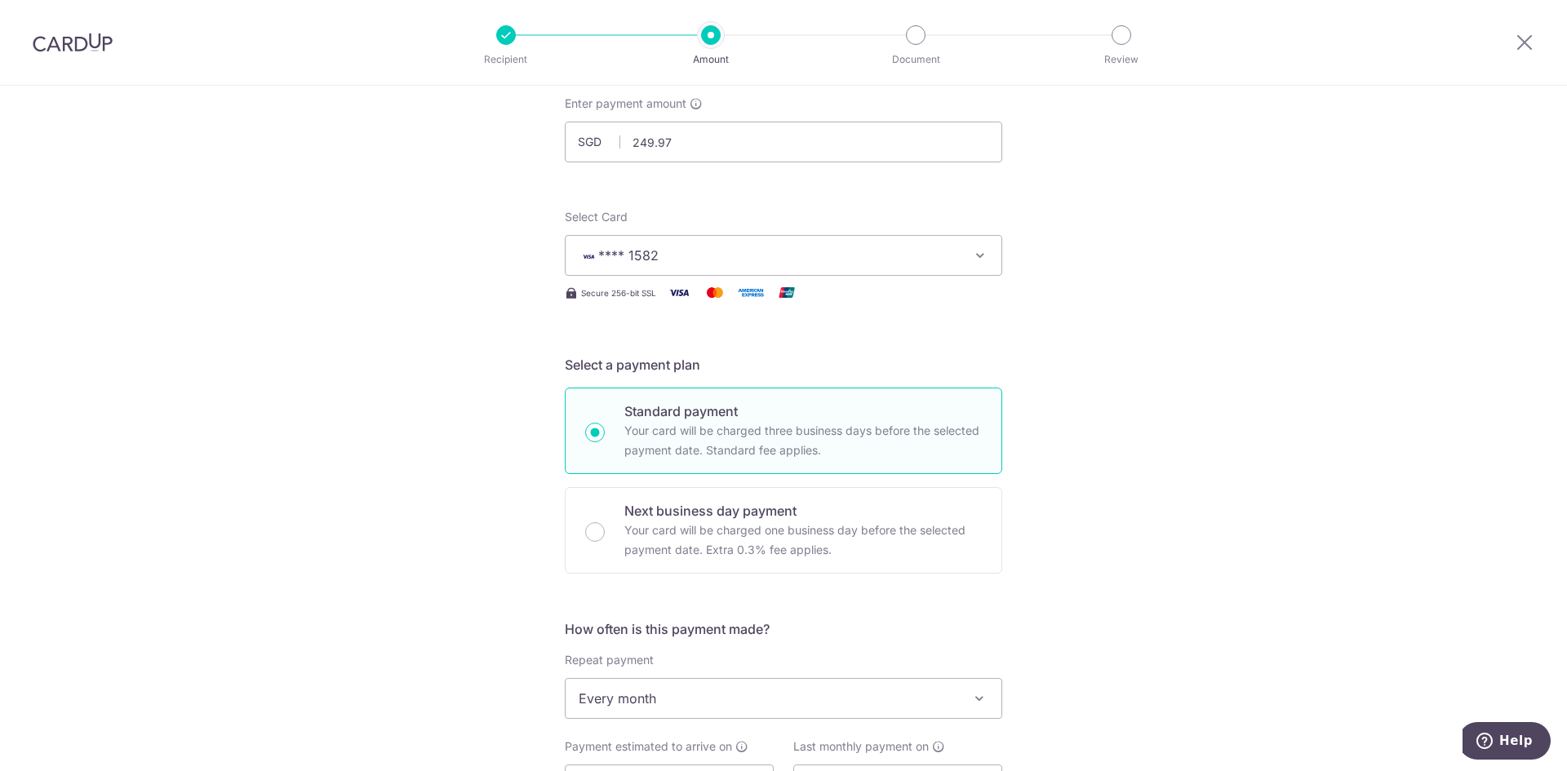
scroll to position [326, 0]
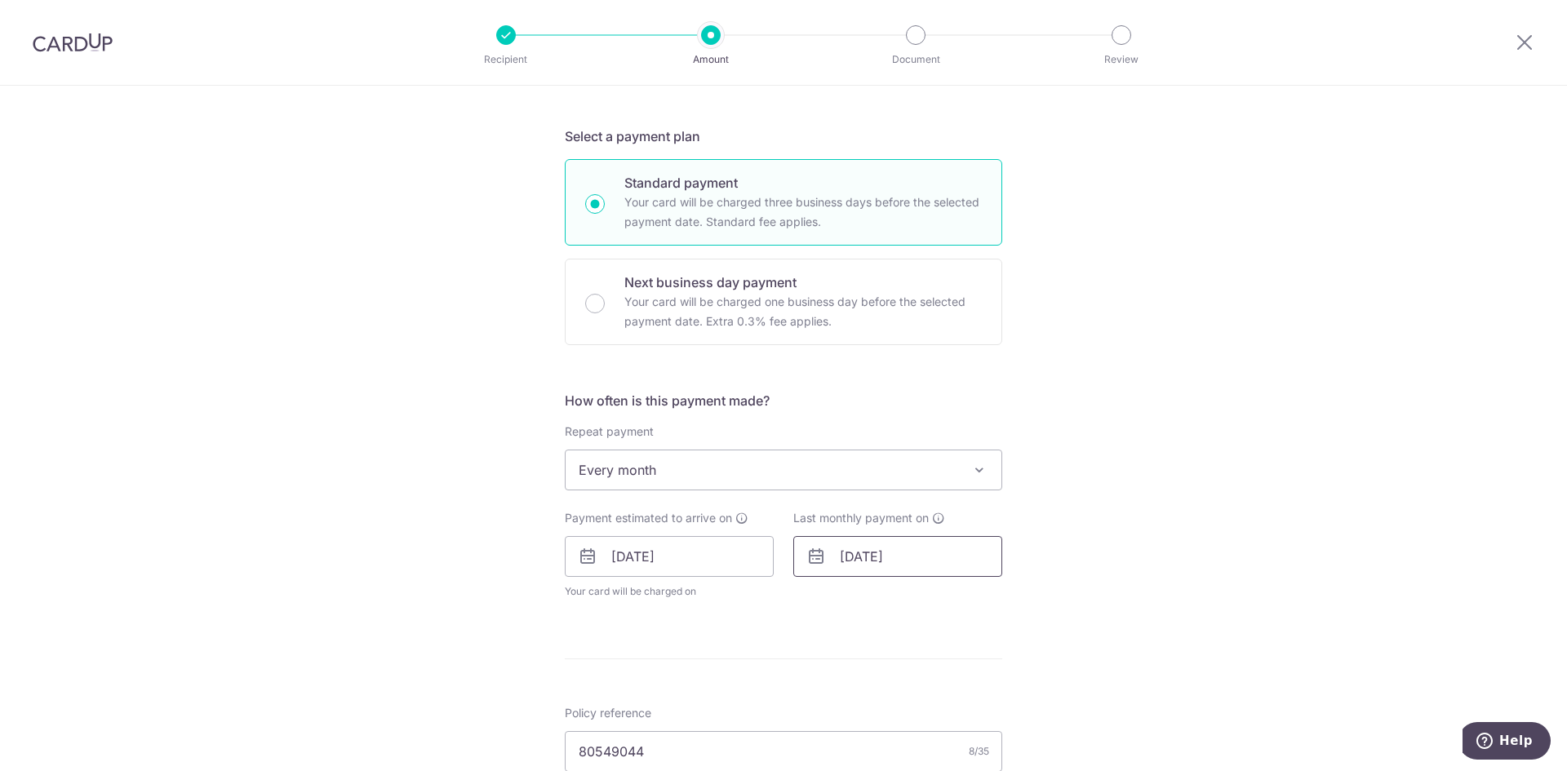
click at [885, 557] on input "[DATE]" at bounding box center [897, 556] width 209 height 41
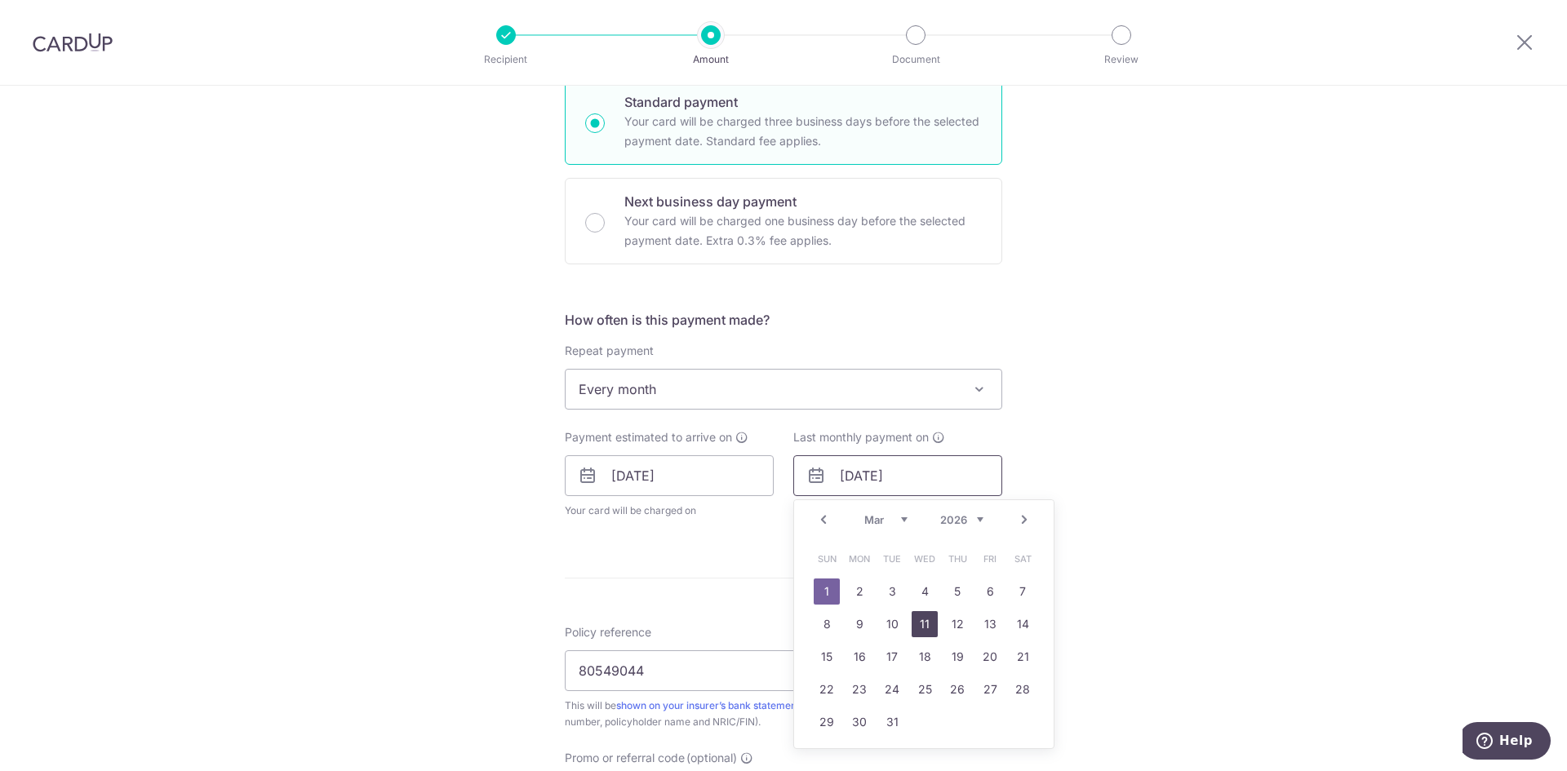
scroll to position [408, 0]
click at [896, 521] on select "Jan Feb Mar Apr May Jun [DATE] Aug Sep Oct Nov Dec" at bounding box center [885, 518] width 43 height 13
click at [978, 592] on link "6" at bounding box center [990, 591] width 26 height 26
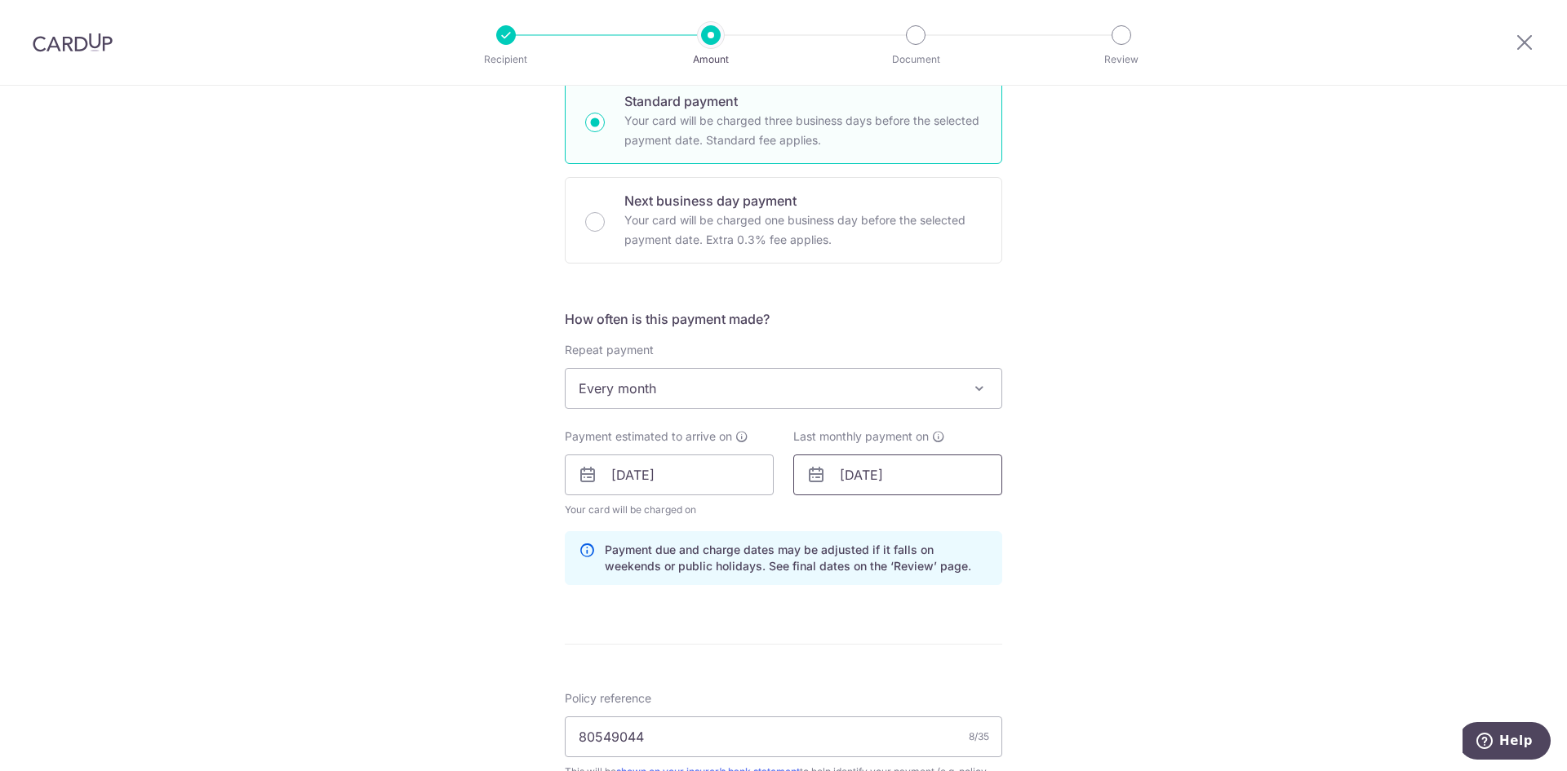
click at [907, 493] on input "06/02/2026" at bounding box center [897, 475] width 209 height 41
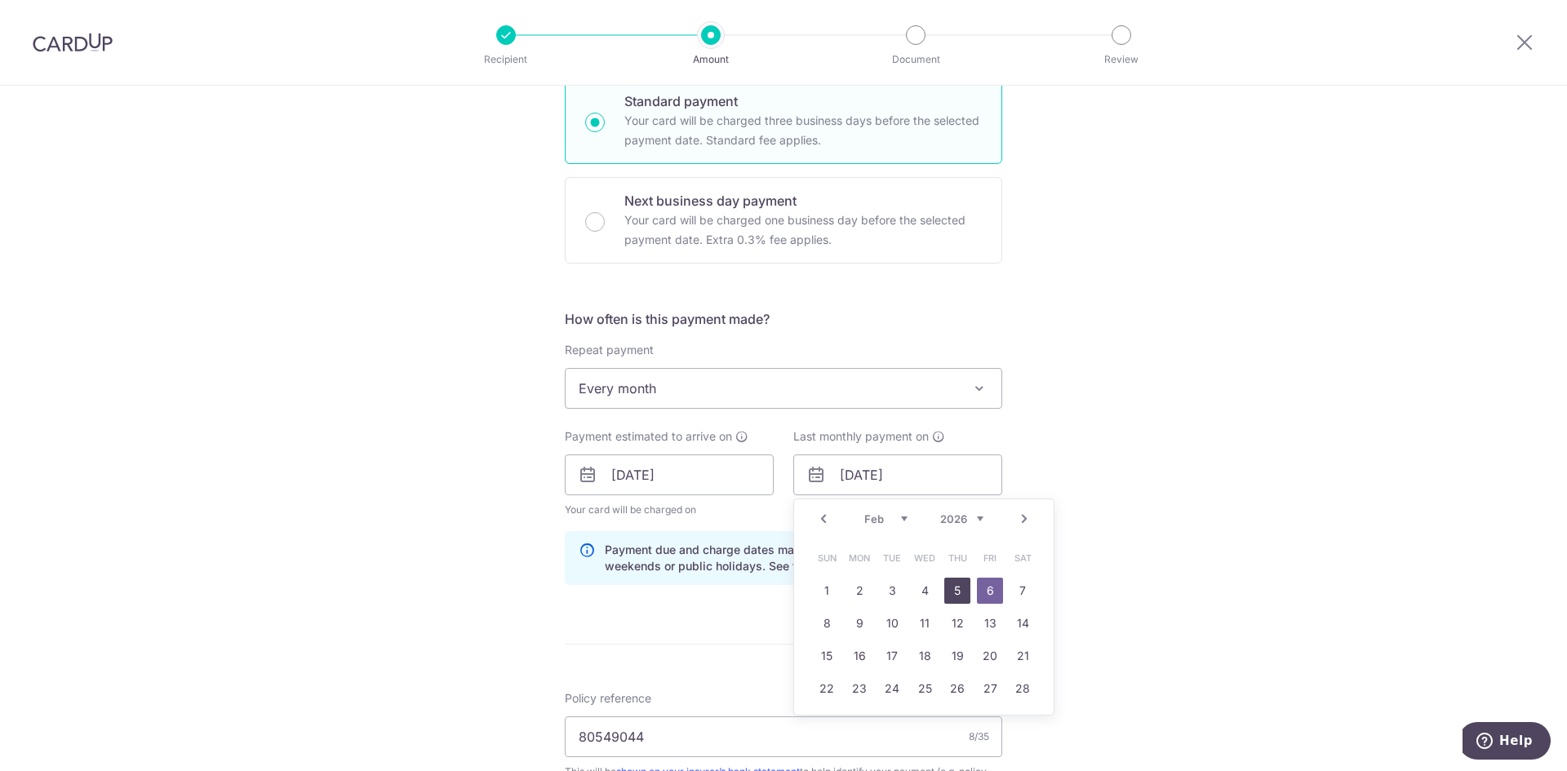
click at [953, 592] on link "5" at bounding box center [957, 591] width 26 height 26
type input "[DATE]"
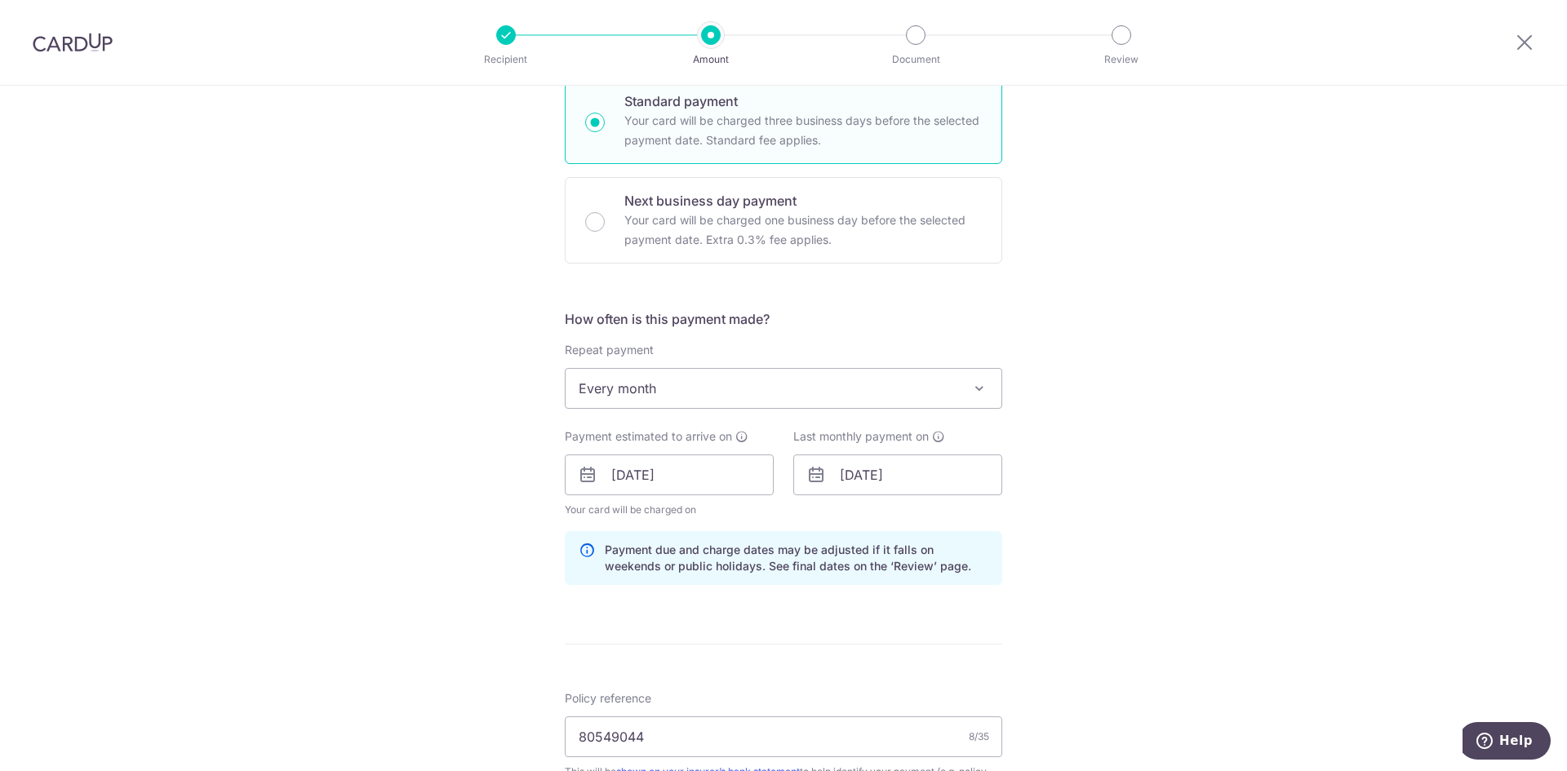
click at [801, 600] on form "Enter payment amount SGD 249.97 249.97 Select Card **** 1582 Add credit card Yo…" at bounding box center [783, 501] width 437 height 1432
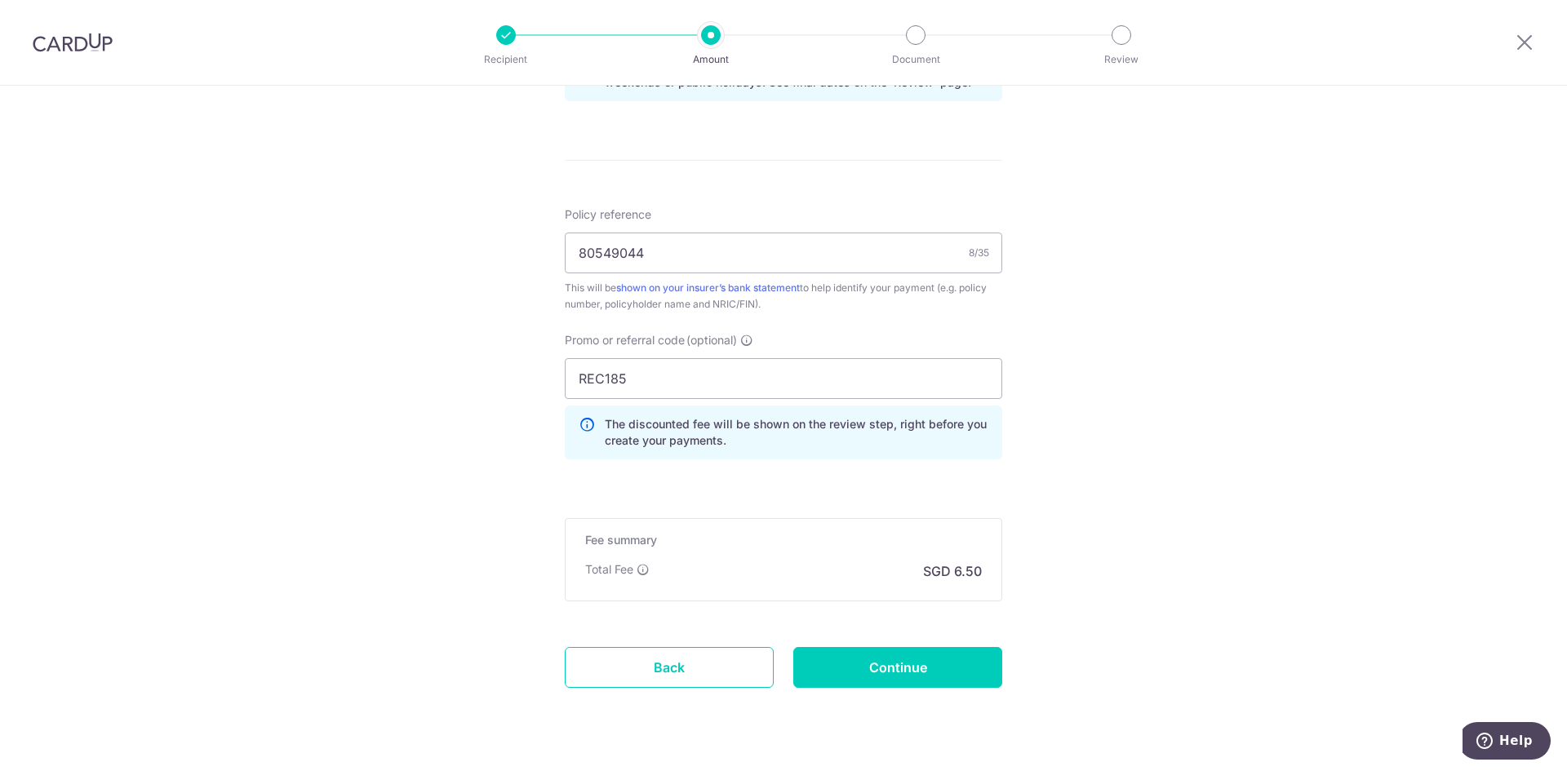
scroll to position [898, 0]
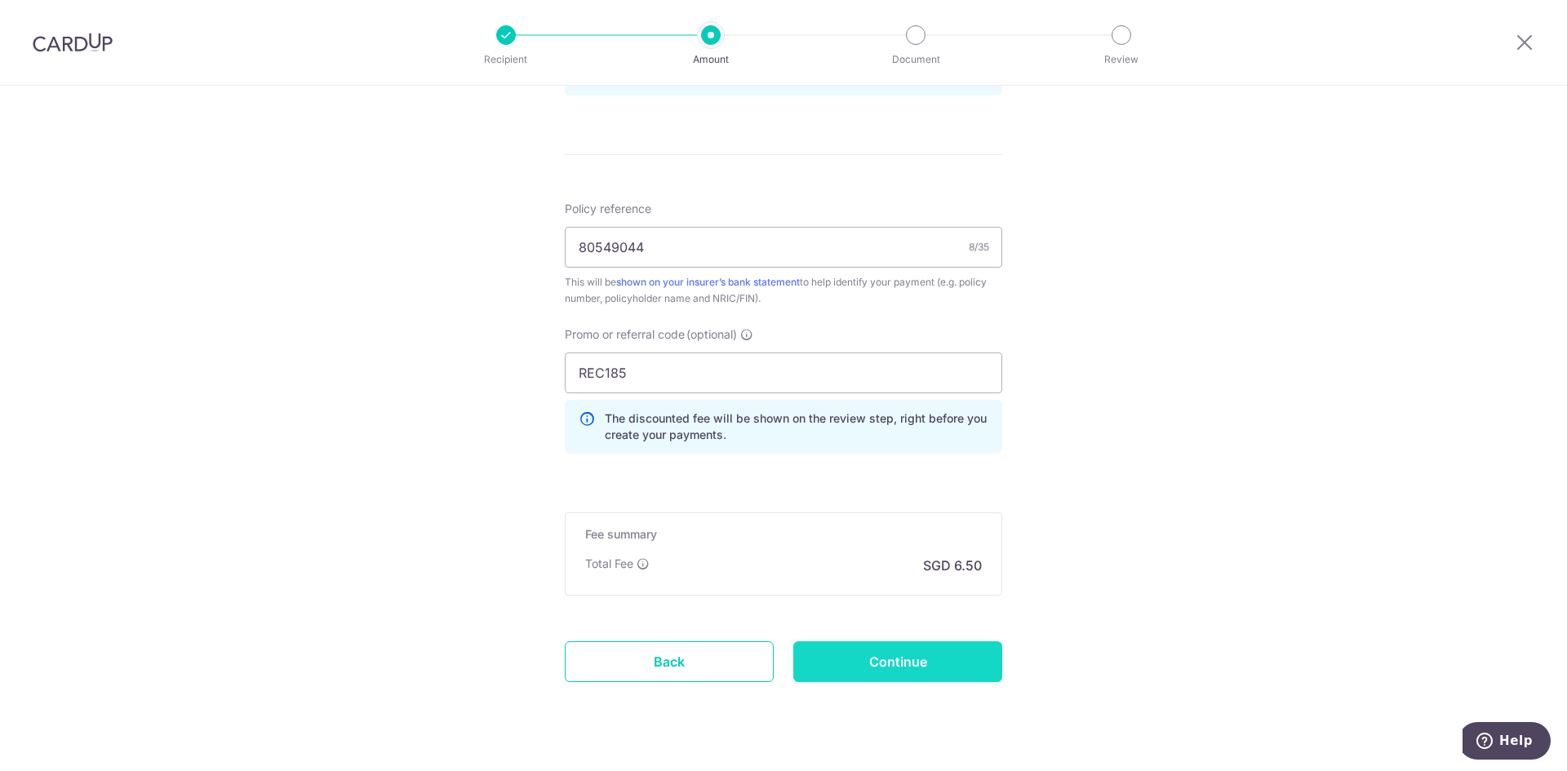
click at [854, 659] on input "Continue" at bounding box center [897, 661] width 209 height 41
type input "Update Schedule"
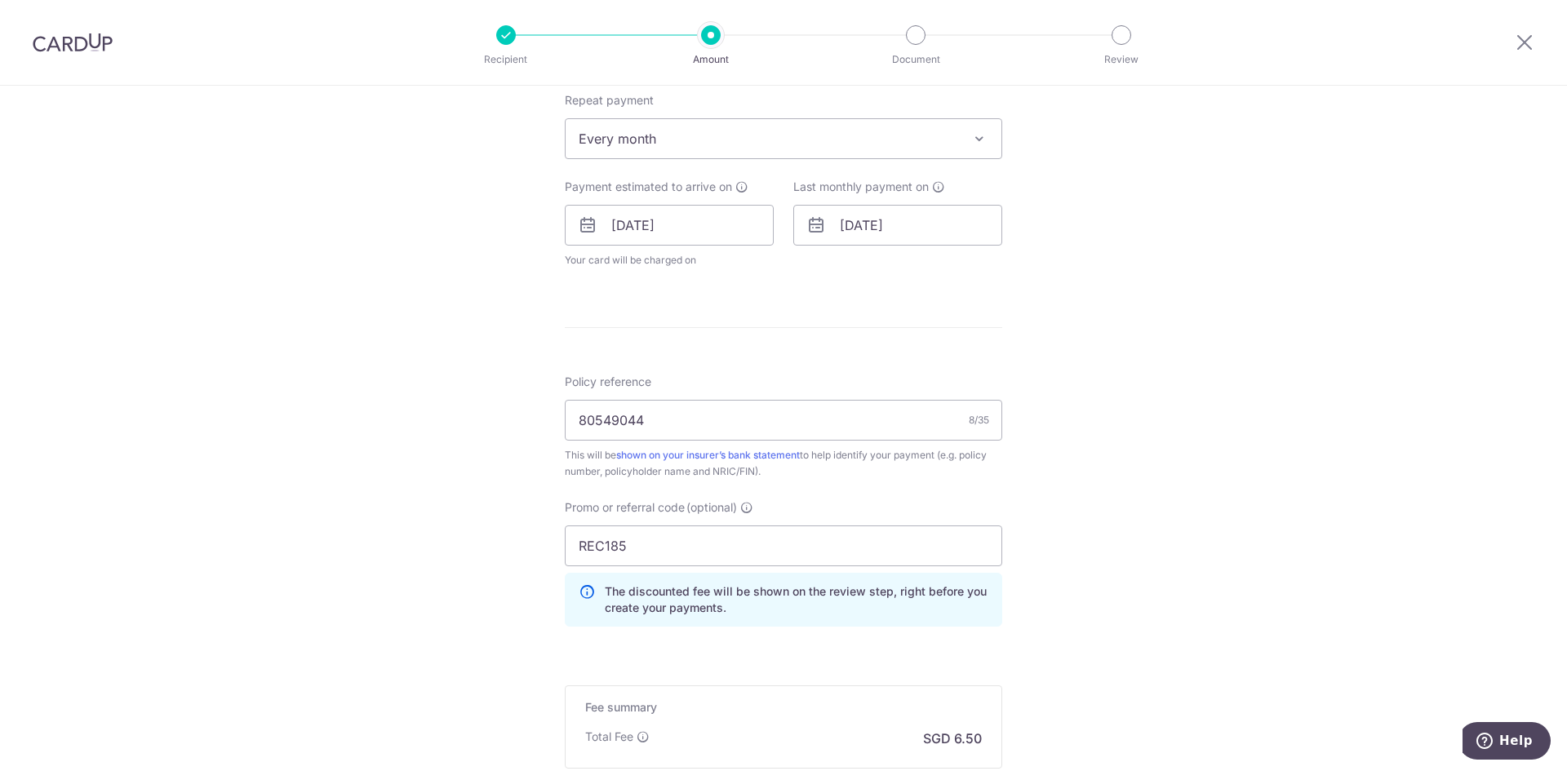
scroll to position [571, 0]
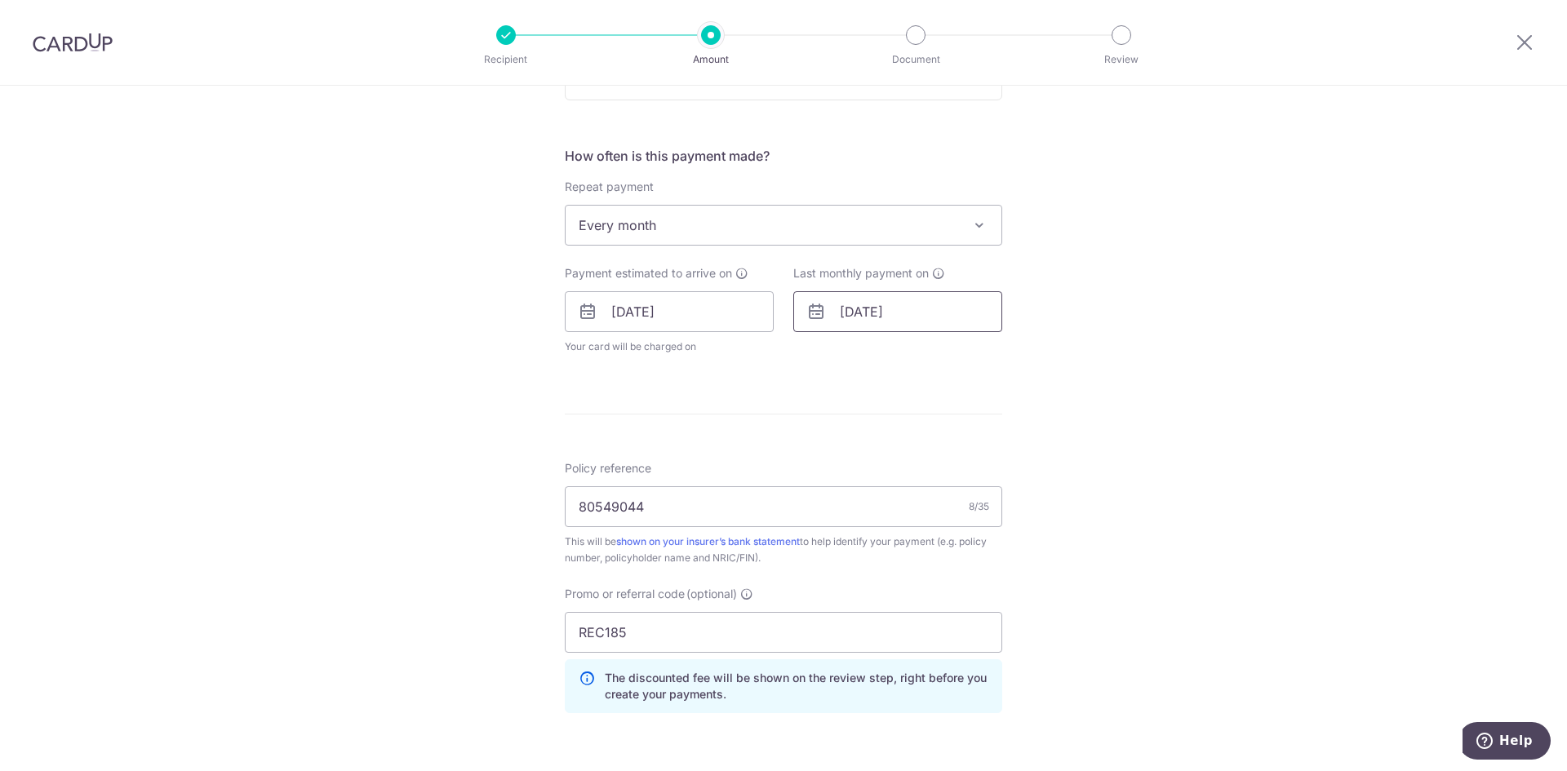
click at [935, 301] on input "[DATE]" at bounding box center [897, 311] width 209 height 41
click at [893, 354] on select "Jan Feb Mar Apr May Jun Jul Aug Sep Oct Nov Dec" at bounding box center [885, 355] width 43 height 13
click at [885, 460] on link "6" at bounding box center [892, 460] width 26 height 26
type input "06/01/2026"
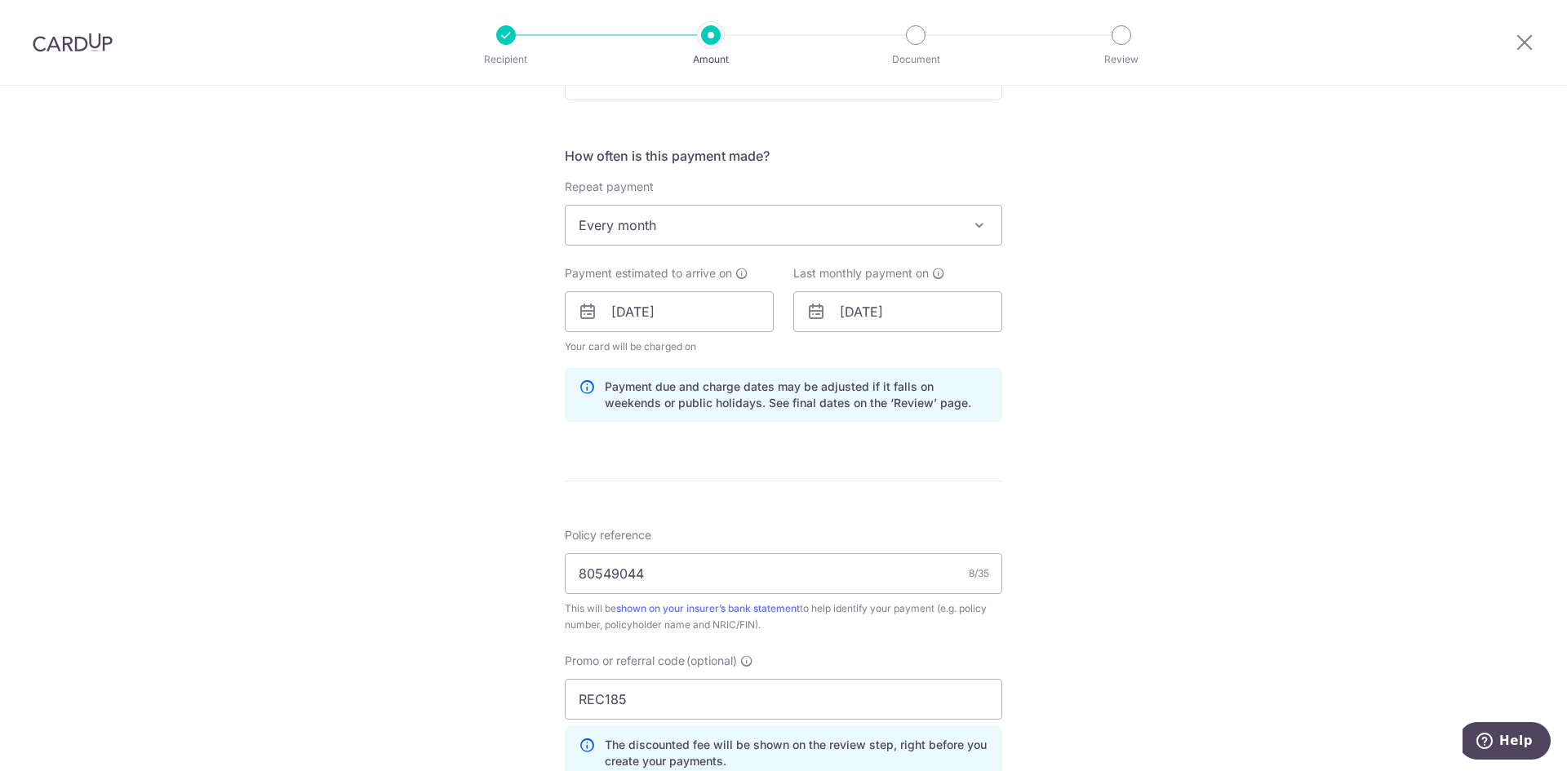
click at [1067, 429] on div "Tell us more about your payment Enter payment amount SGD 249.97 249.97 Select C…" at bounding box center [783, 322] width 1567 height 1617
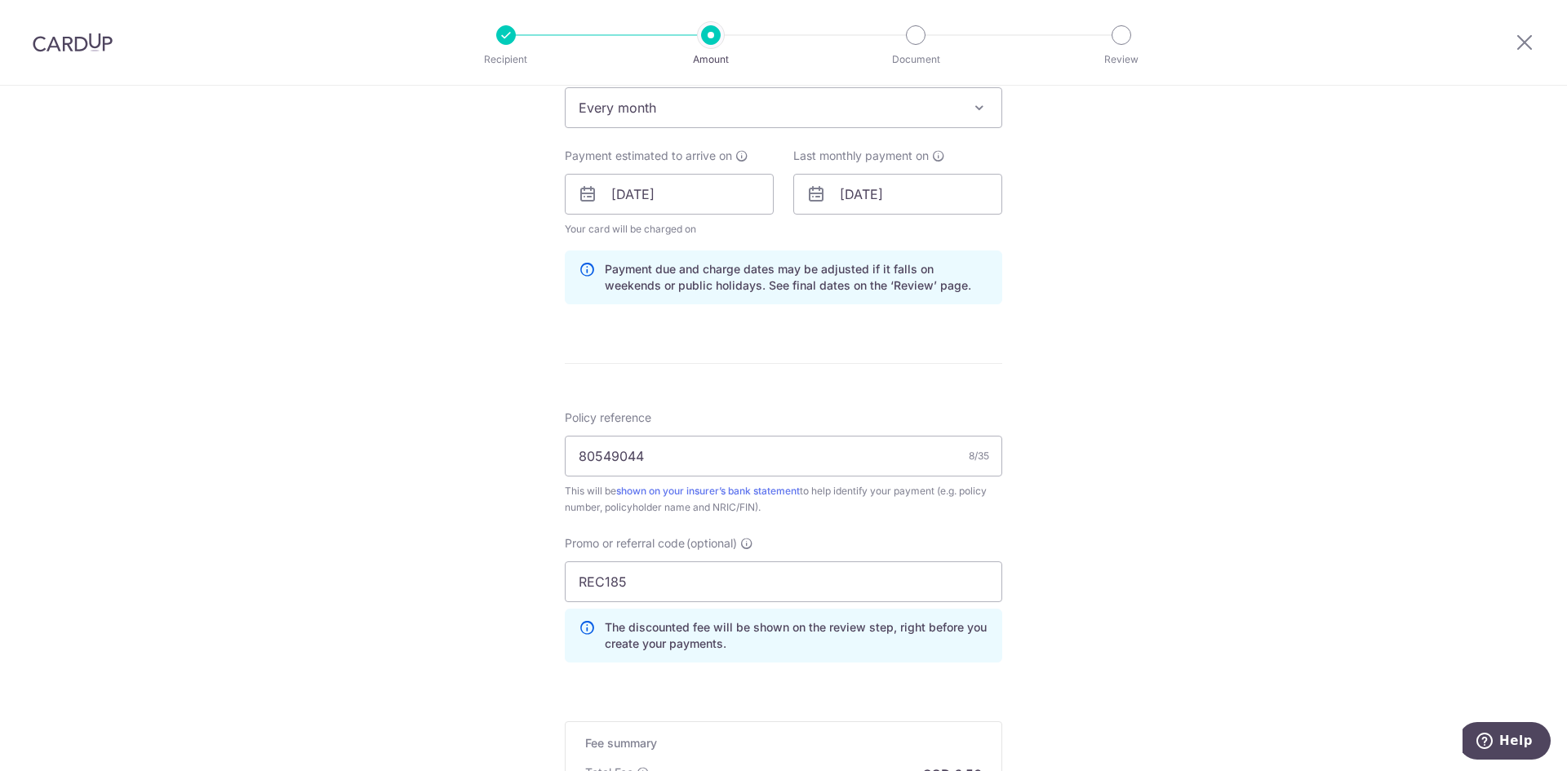
scroll to position [898, 0]
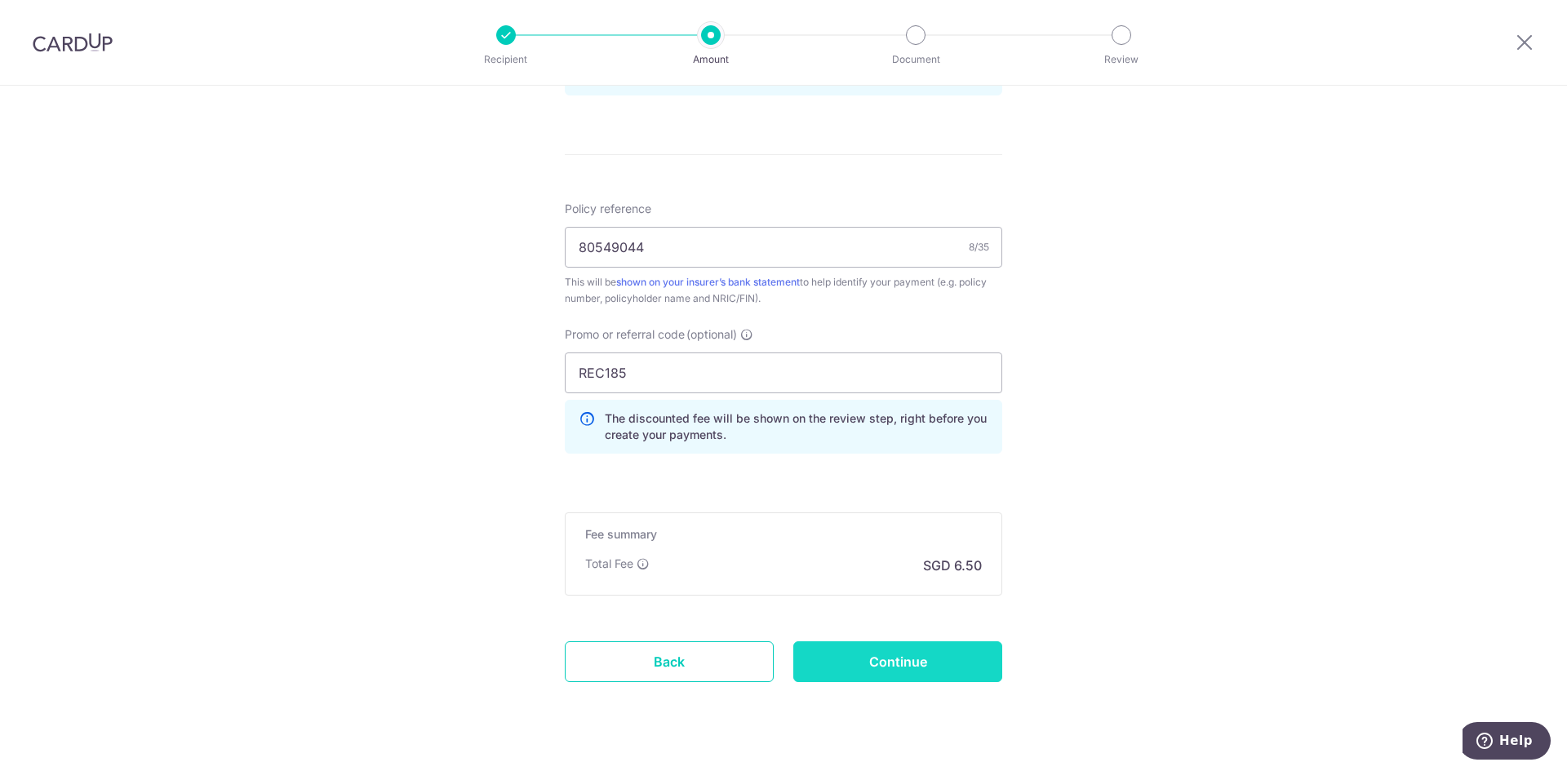
click at [881, 663] on input "Continue" at bounding box center [897, 661] width 209 height 41
type input "Update Schedule"
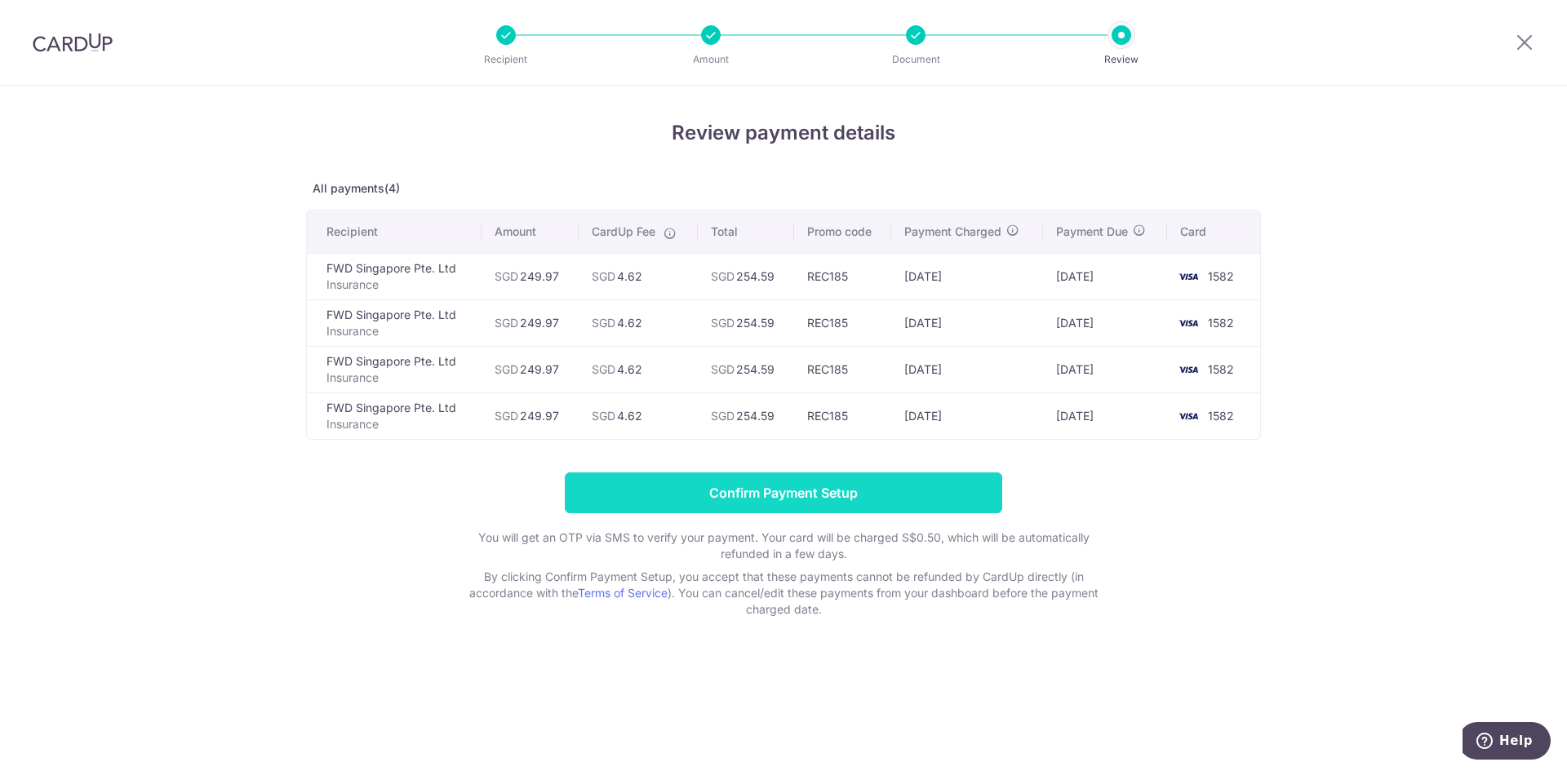
click at [977, 480] on input "Confirm Payment Setup" at bounding box center [783, 493] width 437 height 41
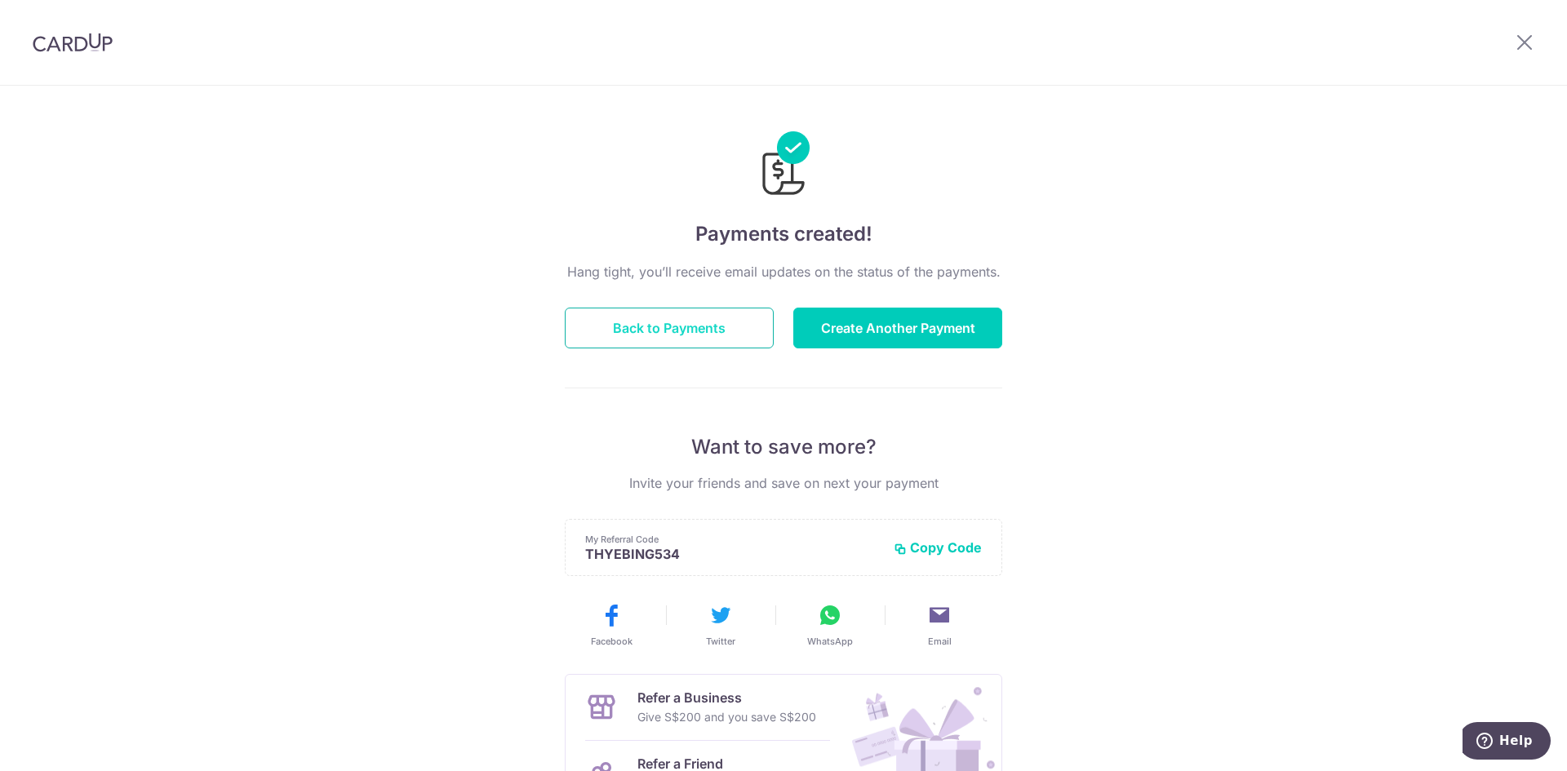
click at [691, 330] on button "Back to Payments" at bounding box center [669, 328] width 209 height 41
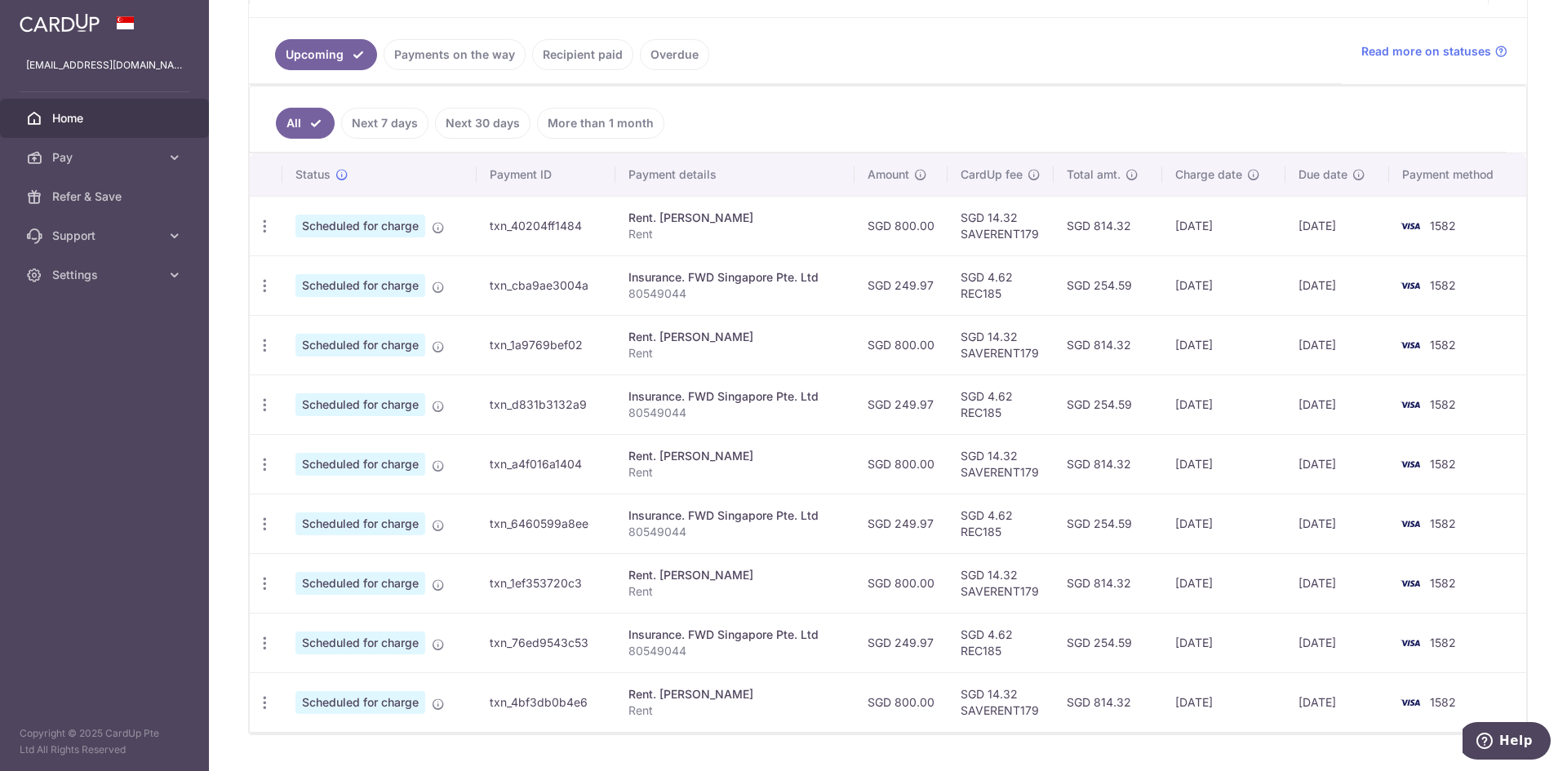
scroll to position [310, 0]
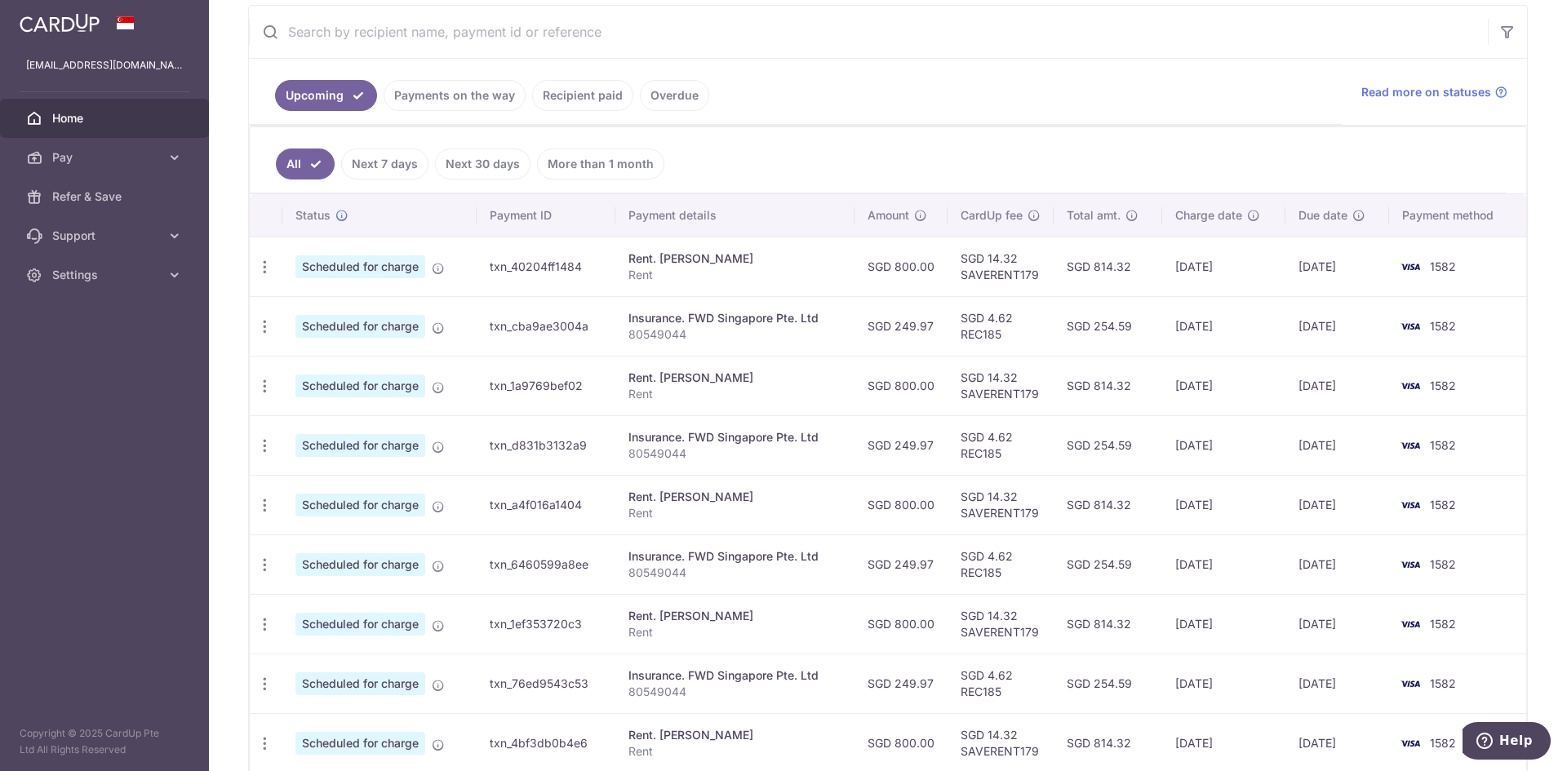
click at [593, 96] on link "Recipient paid" at bounding box center [582, 95] width 101 height 31
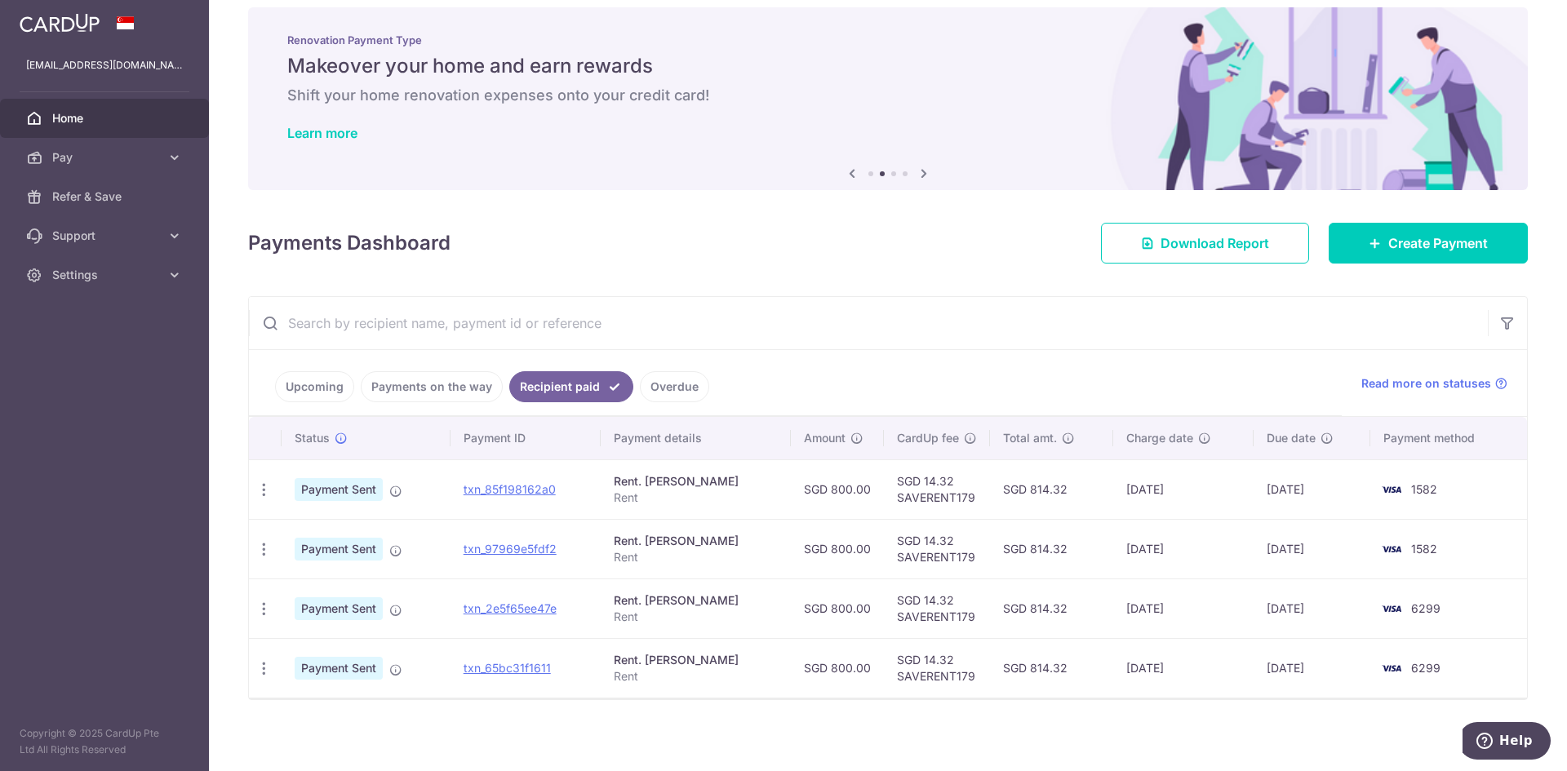
scroll to position [24, 0]
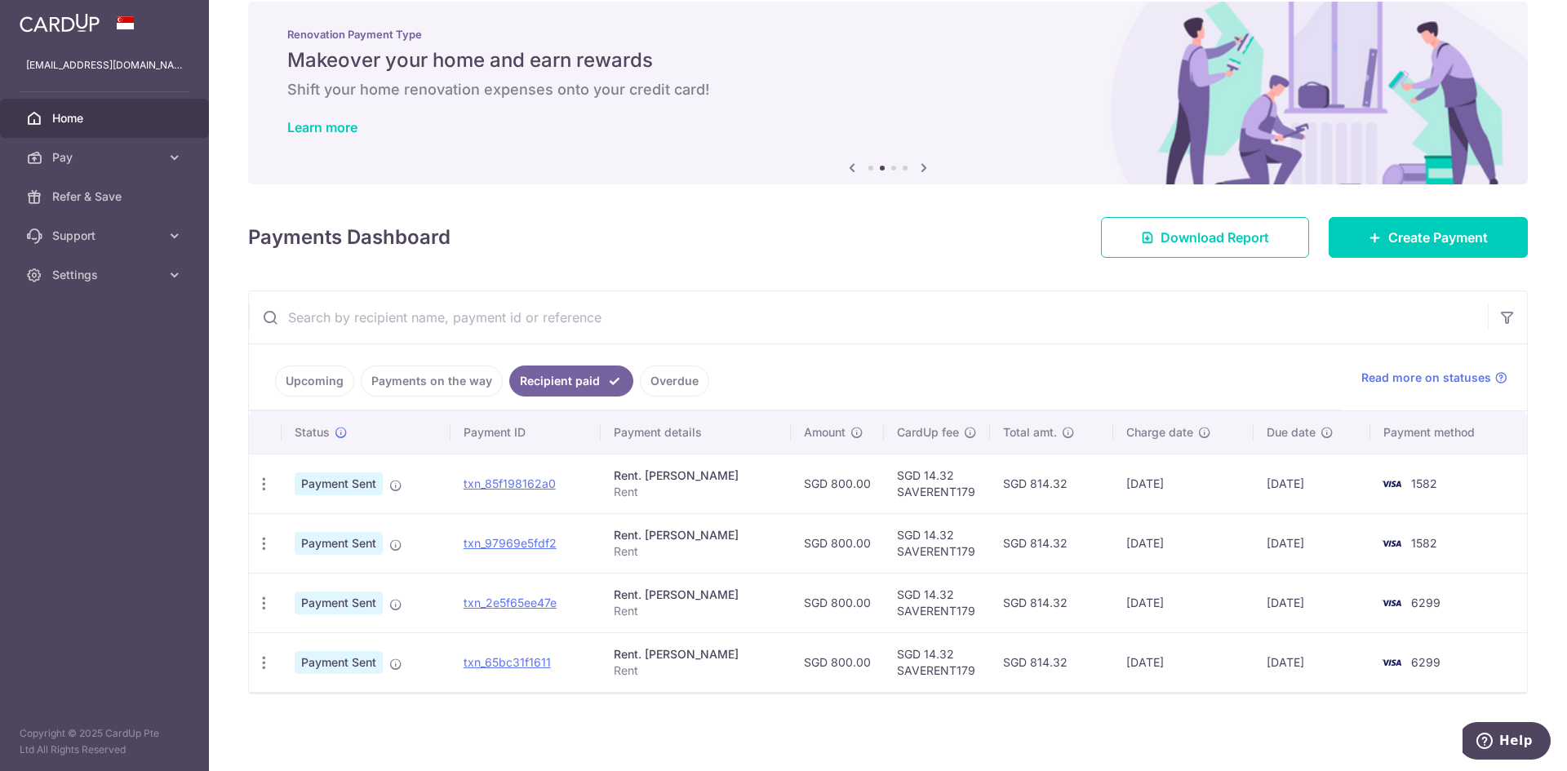
click at [325, 381] on link "Upcoming" at bounding box center [314, 381] width 79 height 31
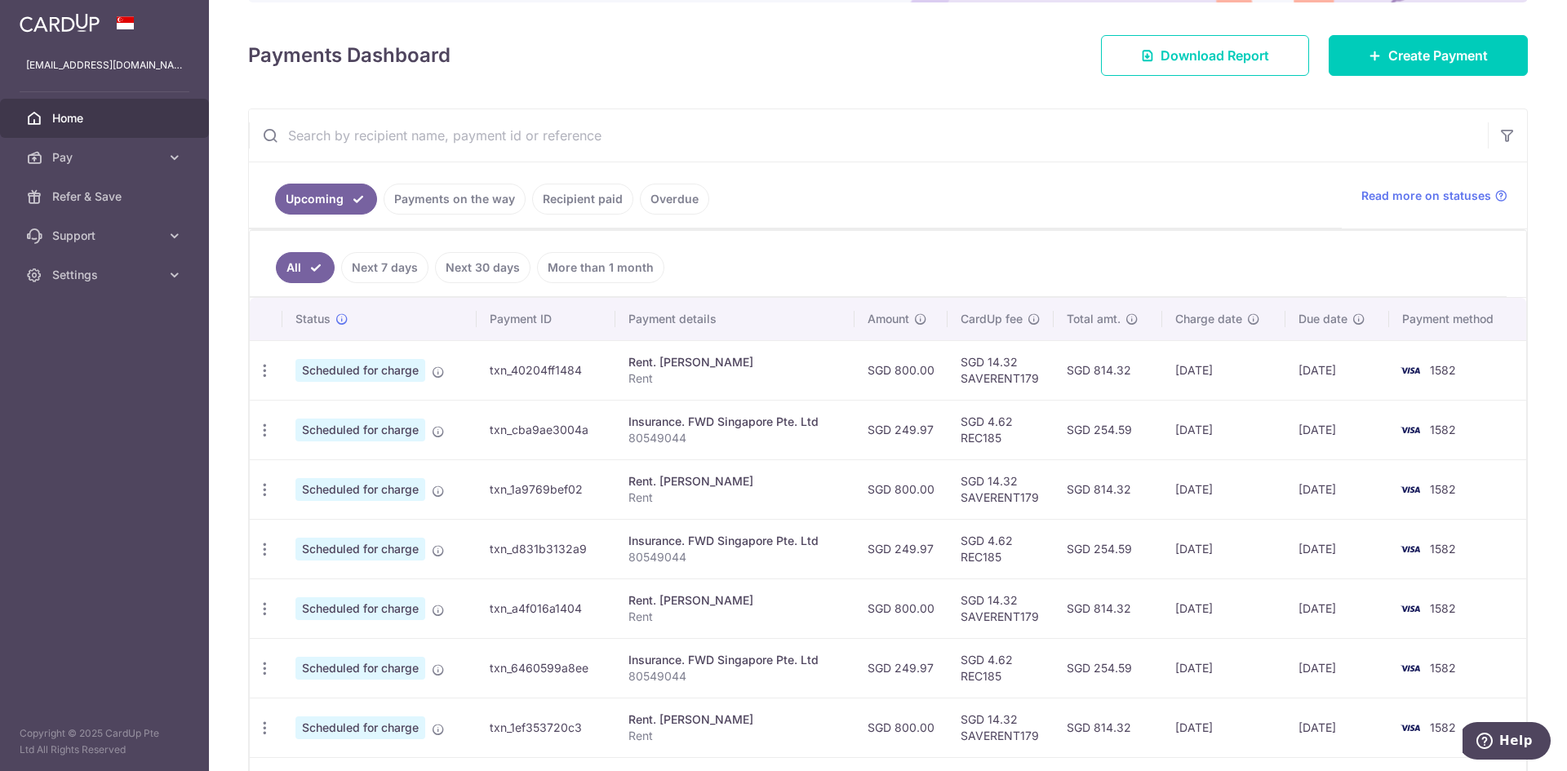
scroll to position [0, 0]
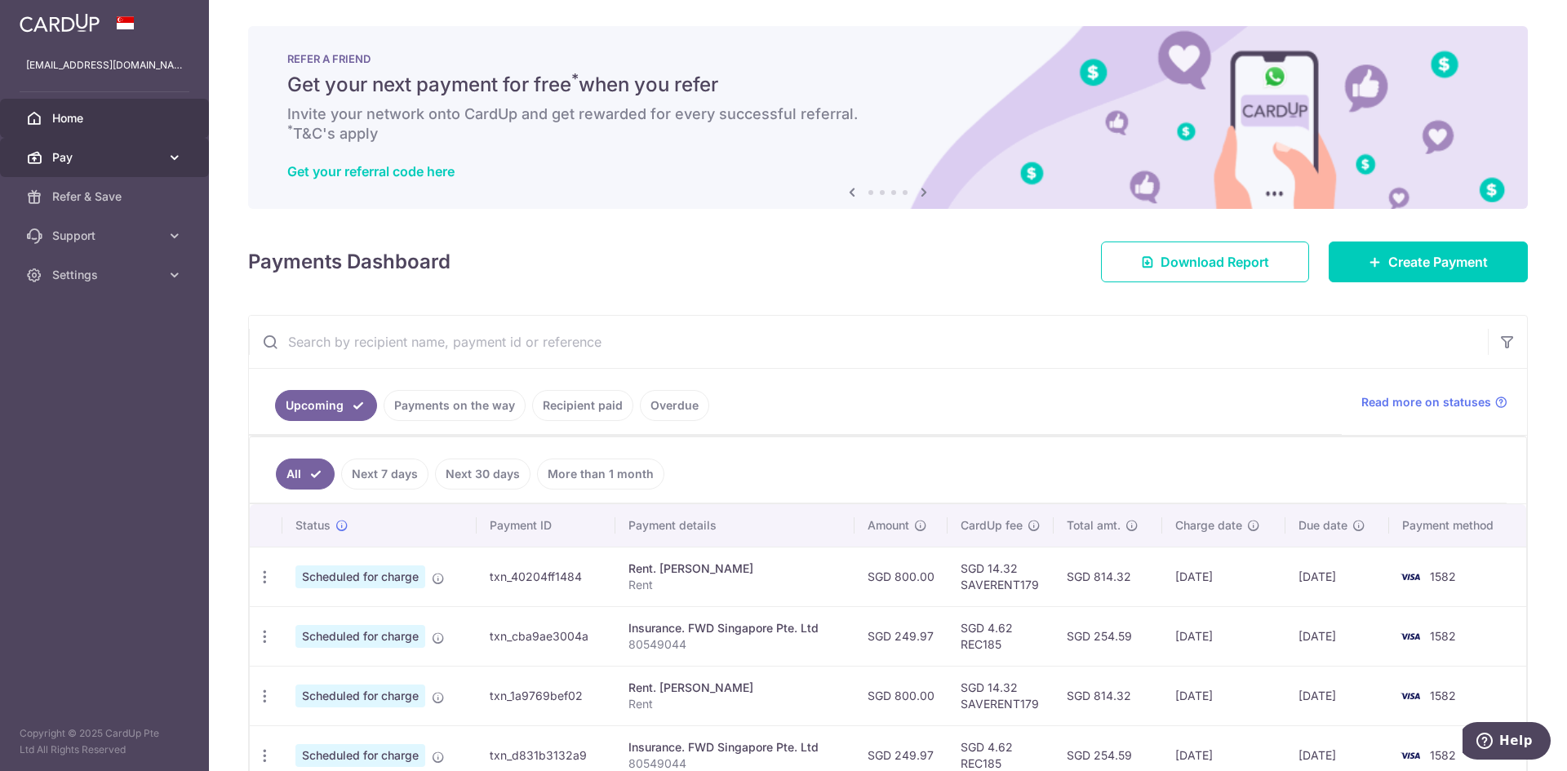
click at [103, 162] on span "Pay" at bounding box center [106, 157] width 108 height 16
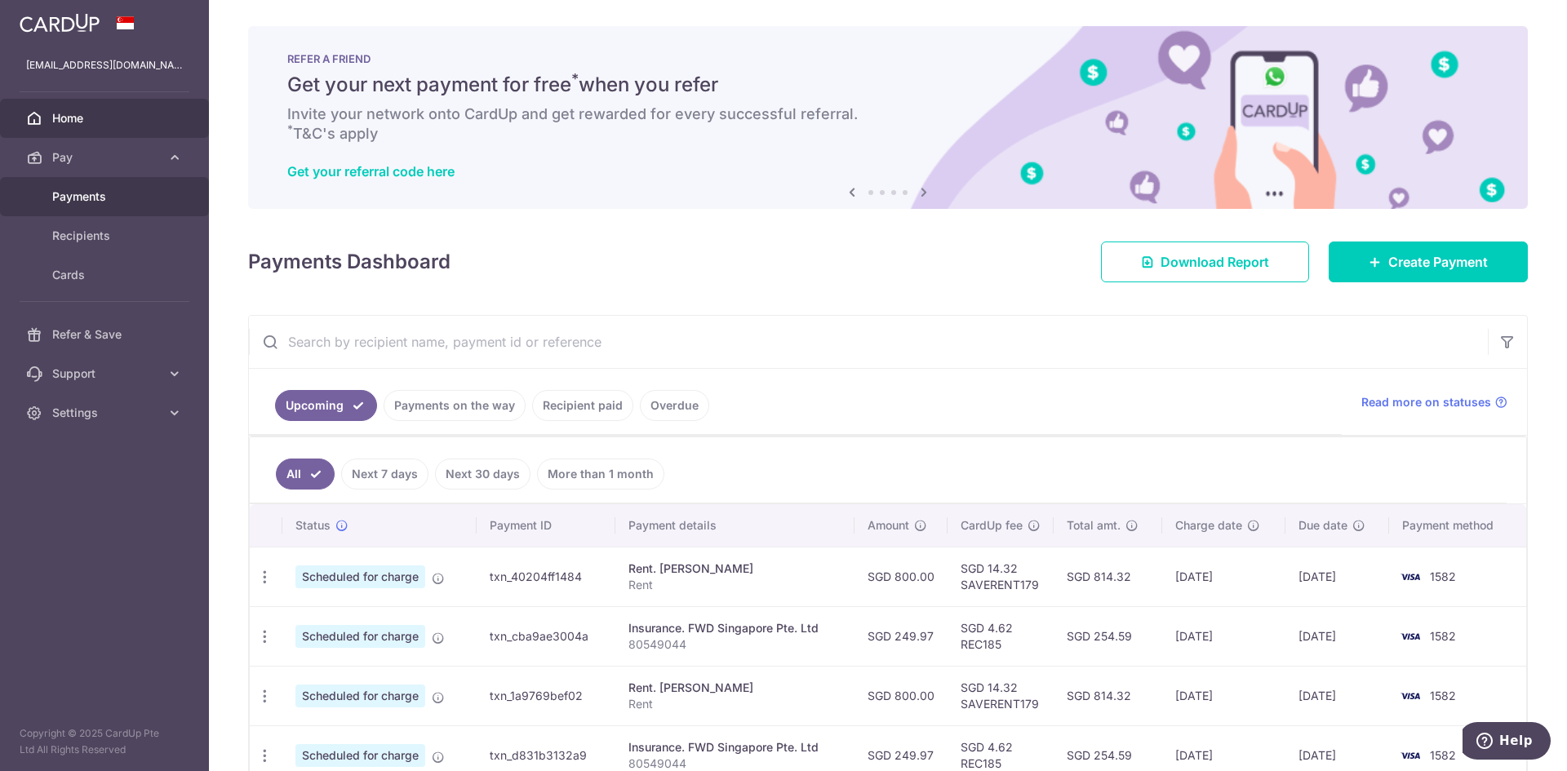
click at [106, 202] on span "Payments" at bounding box center [106, 197] width 108 height 16
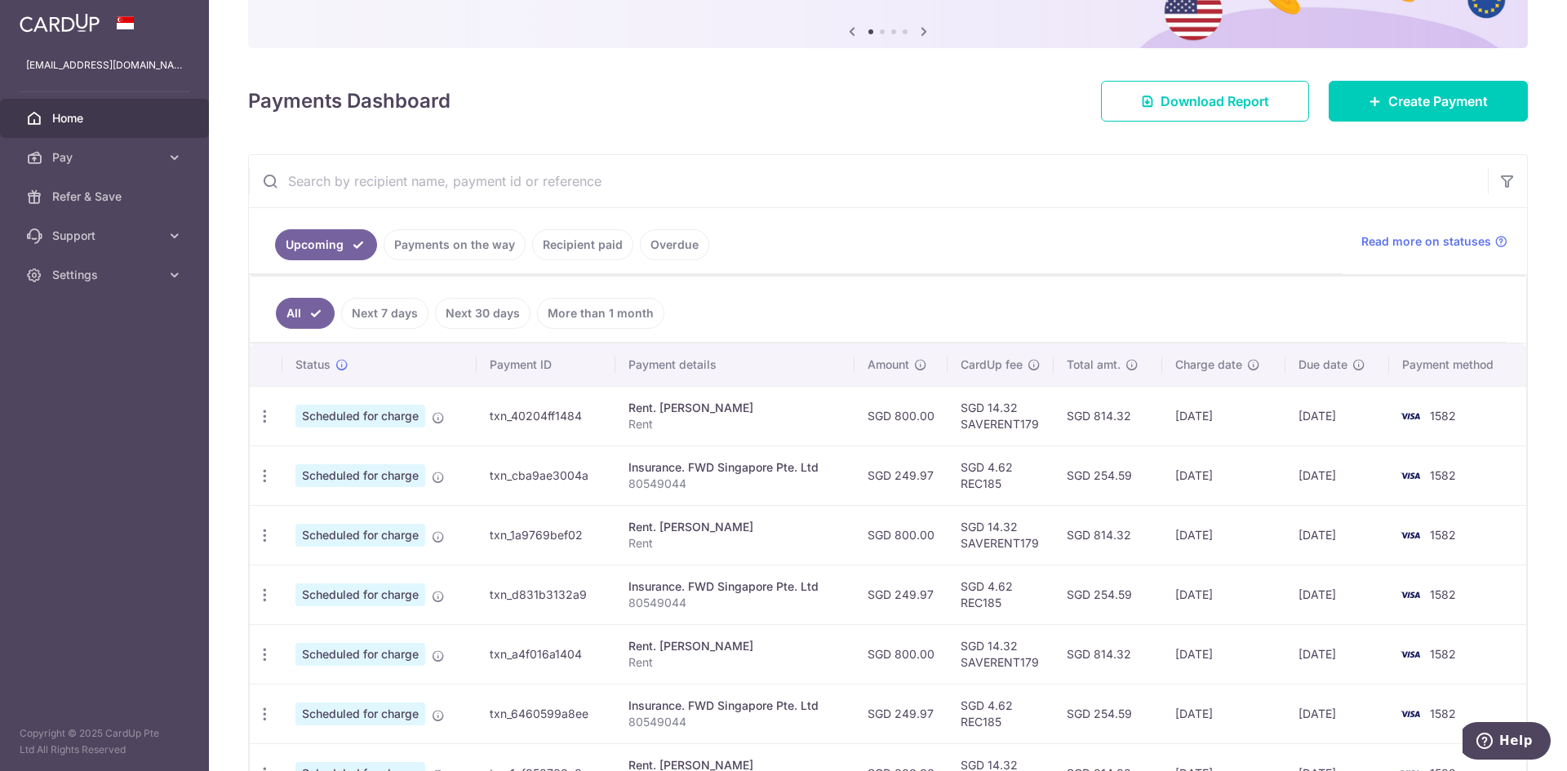
scroll to position [392, 0]
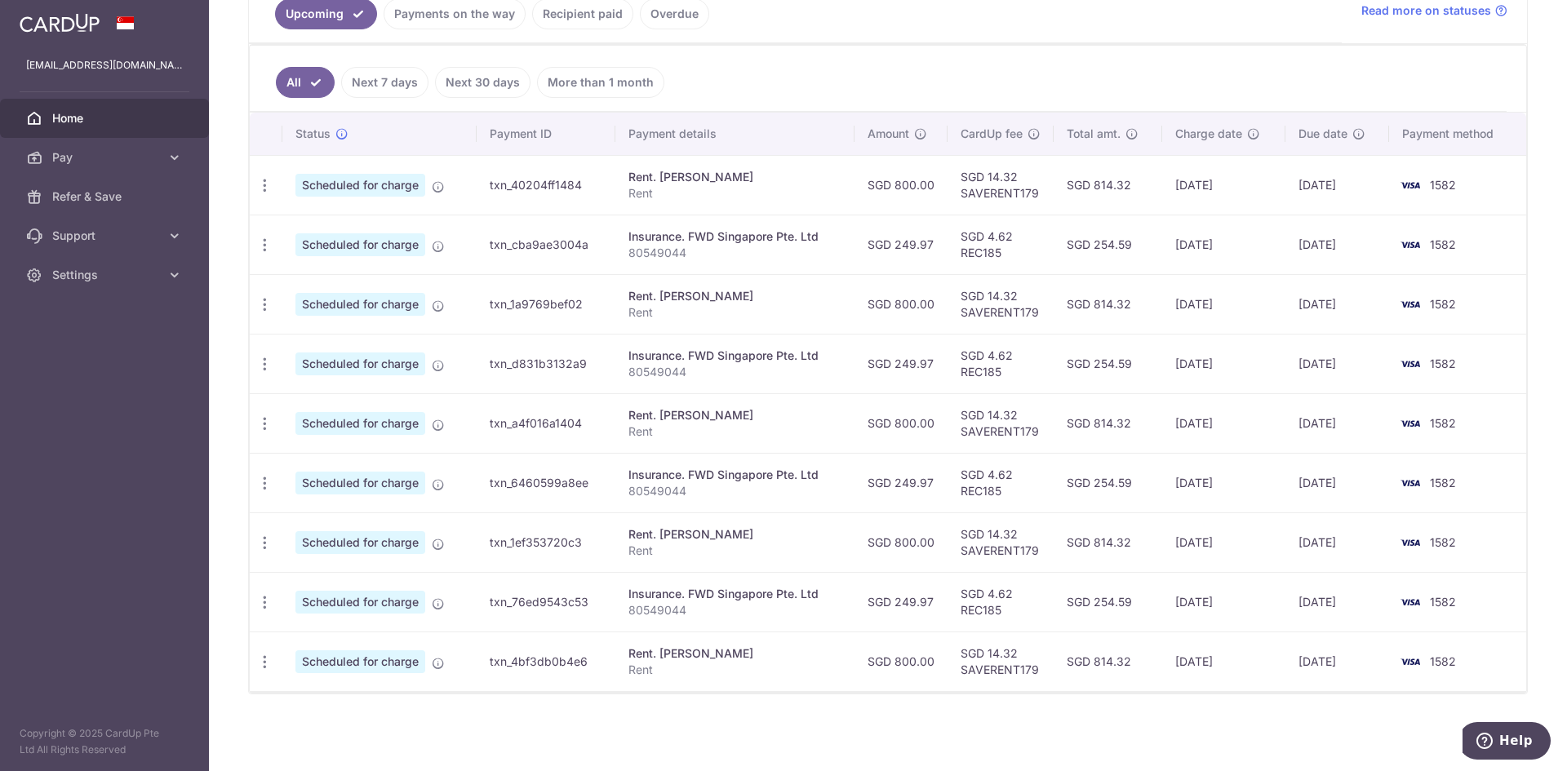
click at [694, 255] on p "80549044" at bounding box center [735, 253] width 214 height 16
click at [725, 229] on div "Insurance. FWD Singapore Pte. Ltd" at bounding box center [735, 236] width 214 height 16
